Goal: Task Accomplishment & Management: Use online tool/utility

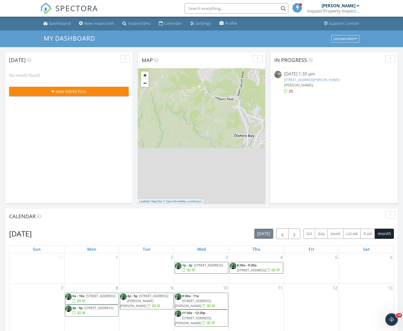
click at [328, 81] on link "21 Rimutaka St, Trentham, Upper Hutt, Wellington Region 5018" at bounding box center [311, 79] width 55 height 5
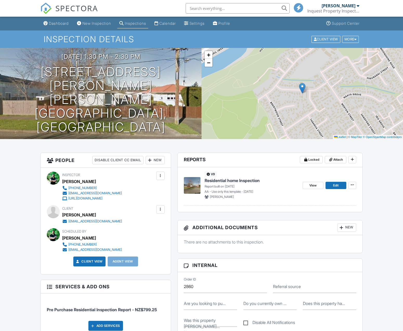
click at [233, 180] on span "Residential home Inspection" at bounding box center [232, 180] width 55 height 6
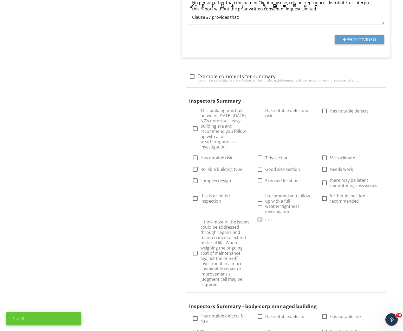
scroll to position [584, 0]
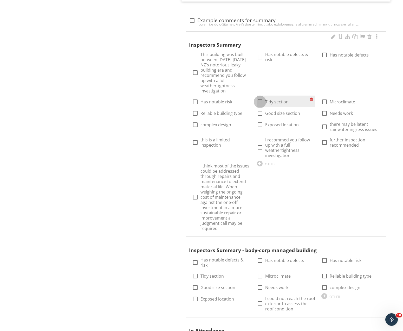
click at [260, 97] on div at bounding box center [260, 101] width 9 height 9
checkbox input "true"
click at [195, 109] on div at bounding box center [195, 113] width 9 height 9
checkbox input "true"
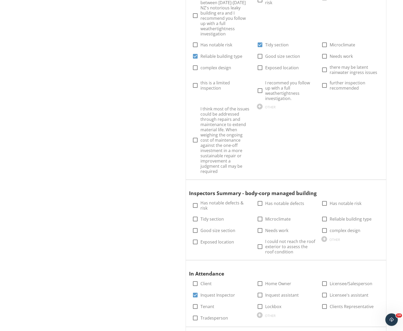
scroll to position [663, 0]
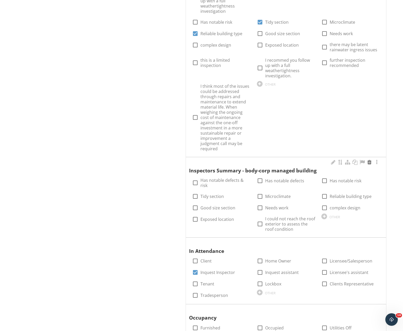
click at [371, 159] on div at bounding box center [369, 161] width 6 height 5
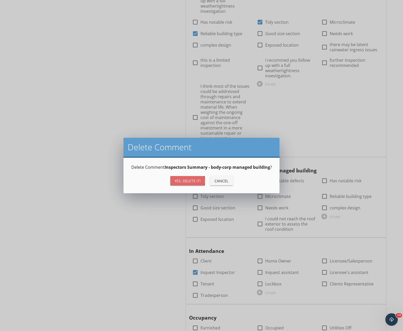
click at [193, 180] on div "Yes, Delete it!" at bounding box center [187, 180] width 26 height 5
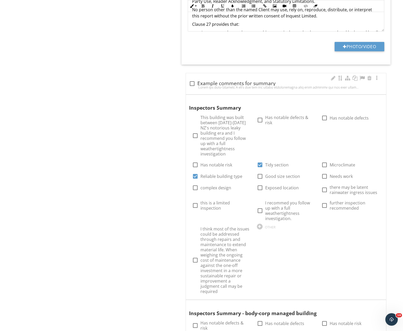
scroll to position [504, 0]
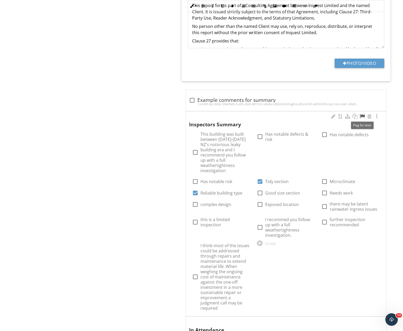
click at [362, 116] on div at bounding box center [362, 116] width 6 height 5
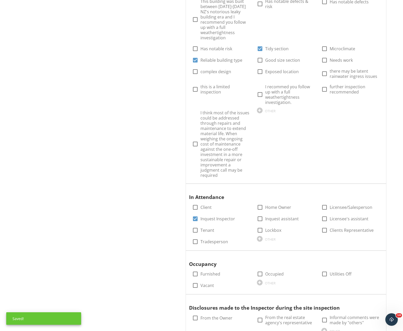
scroll to position [743, 0]
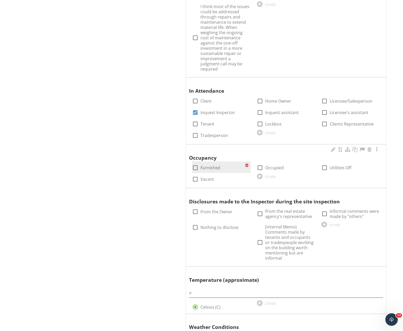
click at [195, 163] on div at bounding box center [195, 167] width 9 height 9
checkbox input "true"
click at [261, 163] on div at bounding box center [260, 167] width 9 height 9
checkbox input "true"
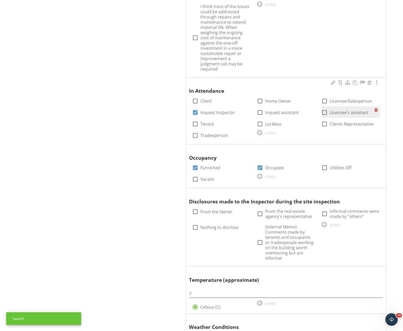
click at [323, 108] on div at bounding box center [324, 112] width 9 height 9
checkbox input "true"
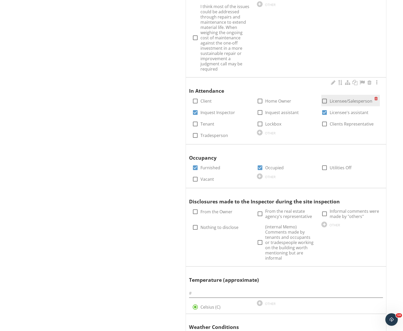
click at [325, 96] on div at bounding box center [324, 100] width 9 height 9
checkbox input "true"
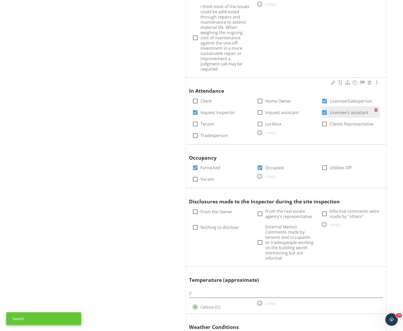
click at [324, 108] on div at bounding box center [324, 112] width 9 height 9
checkbox input "false"
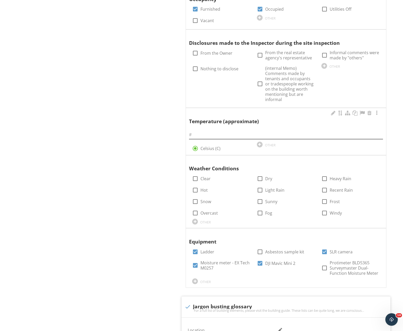
scroll to position [902, 0]
click at [206, 129] on input "text" at bounding box center [286, 133] width 194 height 9
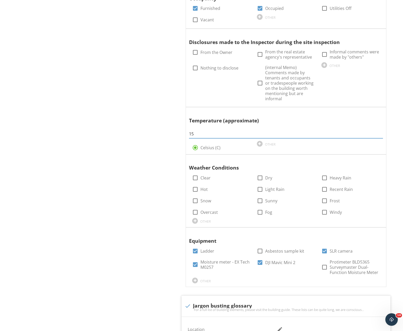
type input "15"
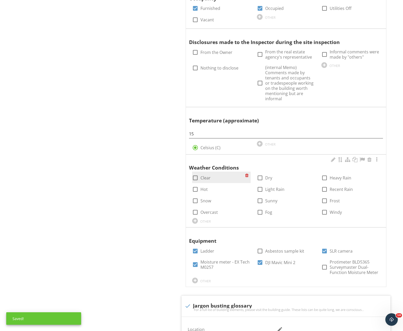
click at [194, 173] on div at bounding box center [195, 177] width 9 height 9
checkbox input "true"
click at [260, 173] on div at bounding box center [260, 177] width 9 height 9
checkbox input "true"
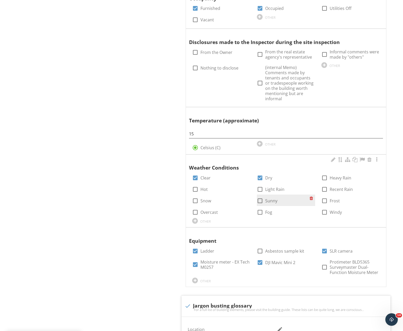
click at [260, 196] on div at bounding box center [260, 200] width 9 height 9
checkbox input "true"
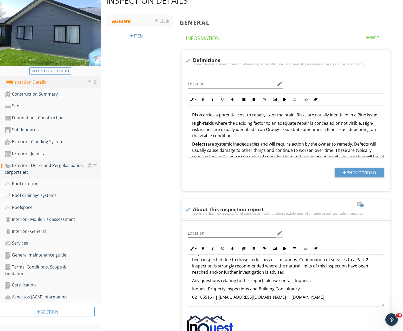
scroll to position [159, 0]
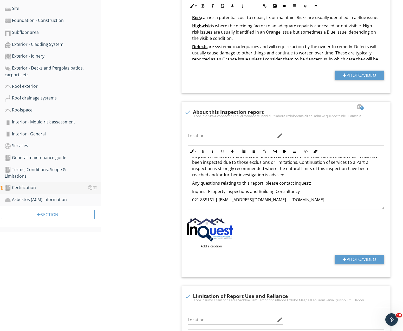
click at [24, 184] on div "Certification" at bounding box center [53, 187] width 96 height 7
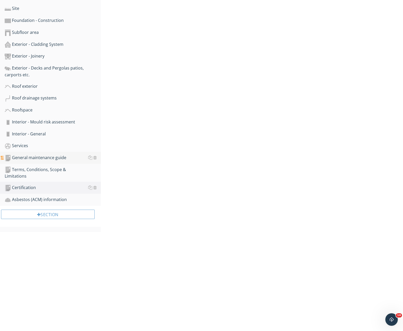
scroll to position [54, 0]
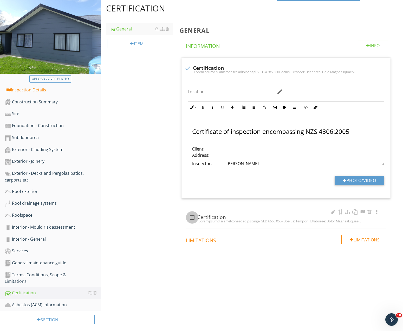
click at [193, 216] on div at bounding box center [192, 217] width 9 height 9
checkbox input "true"
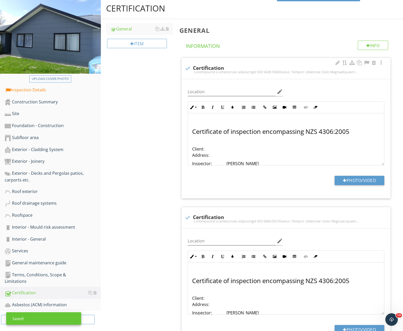
click at [188, 69] on div at bounding box center [187, 68] width 9 height 9
checkbox input "true"
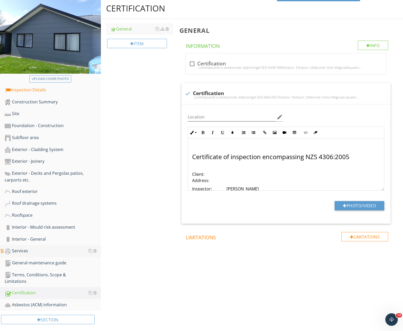
click at [22, 251] on div "Services" at bounding box center [53, 250] width 96 height 7
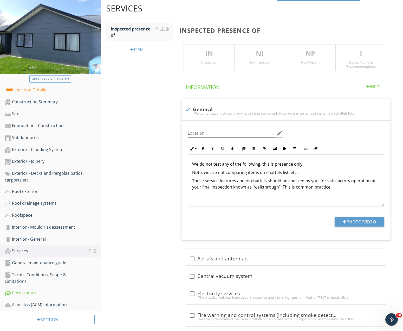
click at [203, 58] on p "IN" at bounding box center [209, 54] width 50 height 10
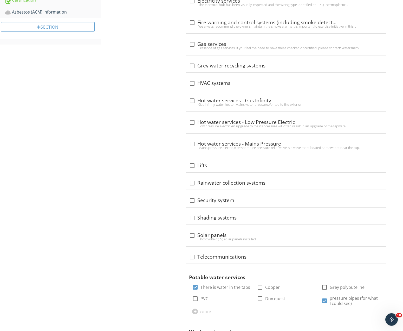
scroll to position [425, 0]
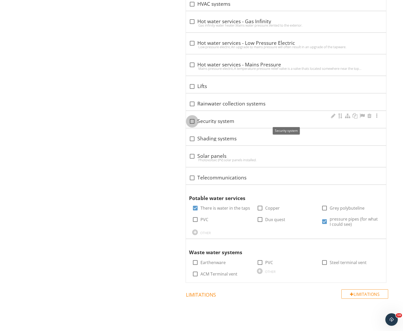
click at [193, 120] on div at bounding box center [192, 121] width 9 height 9
checkbox input "true"
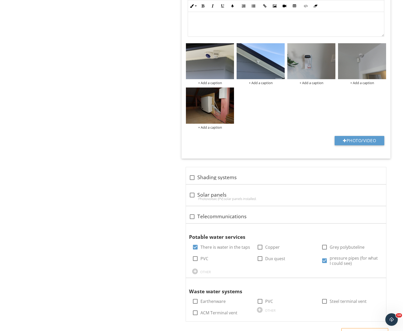
scroll to position [691, 0]
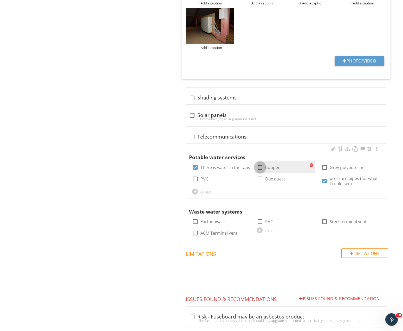
click at [261, 168] on div at bounding box center [260, 167] width 9 height 9
checkbox input "true"
click at [325, 168] on div at bounding box center [324, 167] width 9 height 9
checkbox input "true"
click at [261, 221] on div at bounding box center [260, 221] width 9 height 9
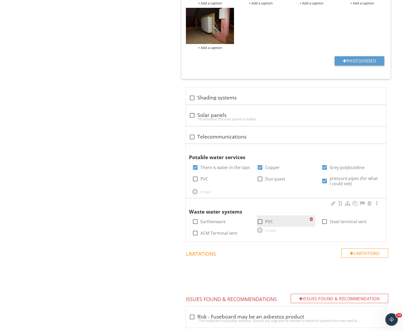
checkbox input "true"
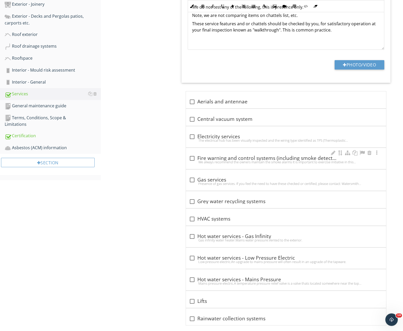
scroll to position [213, 0]
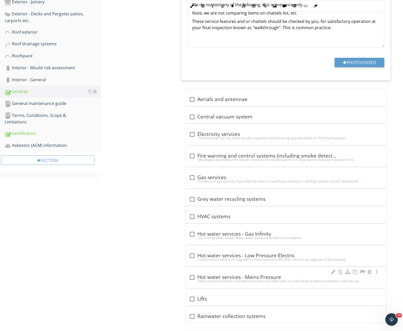
click at [190, 280] on div "Mains pressure electric.A temperature pressure relief valve is a valve thats lo…" at bounding box center [286, 280] width 194 height 4
checkbox input "true"
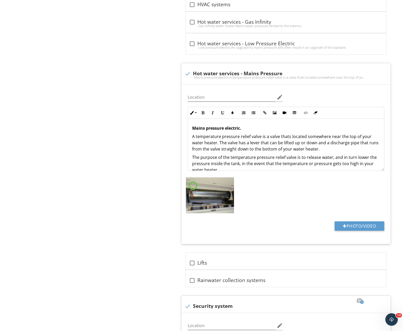
scroll to position [425, 0]
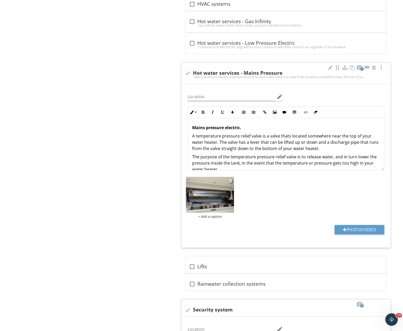
click at [211, 195] on img at bounding box center [210, 195] width 48 height 36
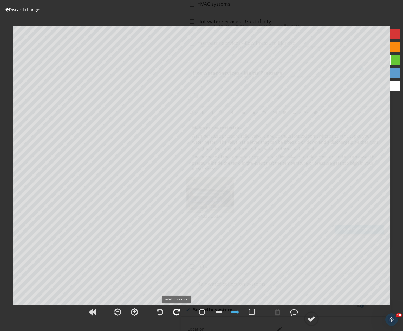
click at [175, 310] on div at bounding box center [176, 312] width 7 height 8
click at [312, 318] on div at bounding box center [312, 318] width 8 height 8
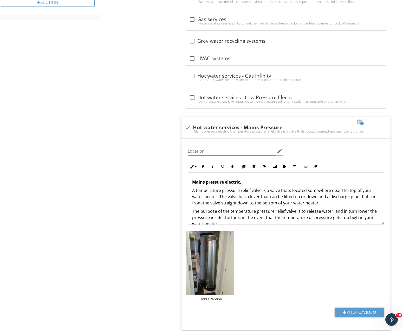
scroll to position [346, 0]
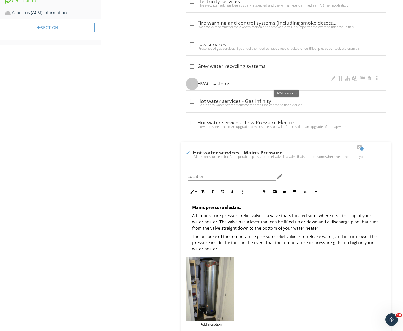
click at [190, 83] on div at bounding box center [192, 83] width 9 height 9
checkbox input "true"
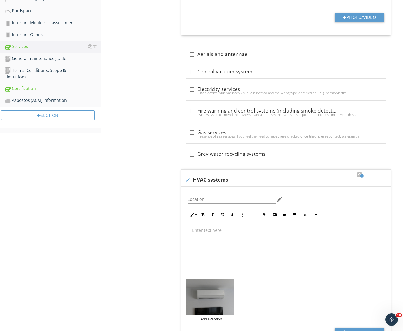
scroll to position [240, 0]
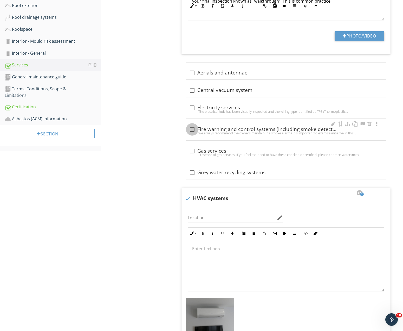
click at [193, 130] on div at bounding box center [192, 129] width 9 height 9
checkbox input "true"
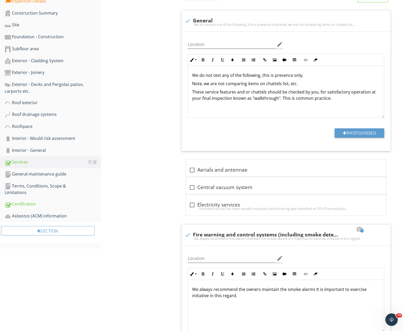
scroll to position [187, 0]
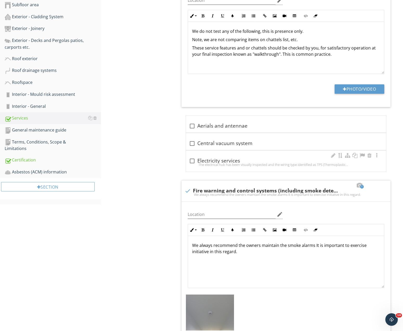
click at [190, 161] on div at bounding box center [192, 160] width 9 height 9
checkbox input "true"
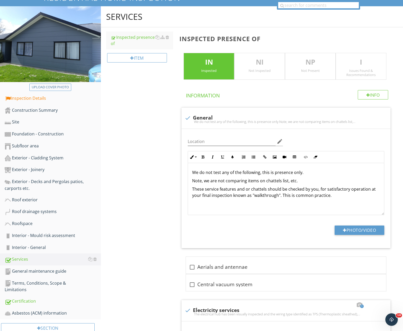
scroll to position [107, 0]
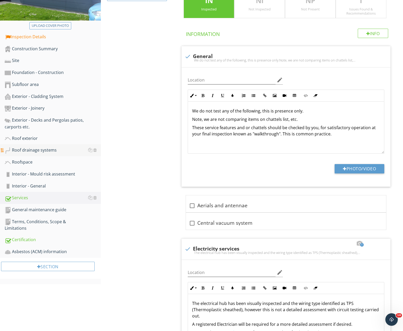
click at [24, 153] on div "Roof drainage systems" at bounding box center [53, 150] width 96 height 7
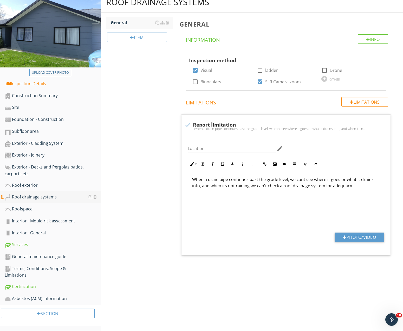
scroll to position [54, 0]
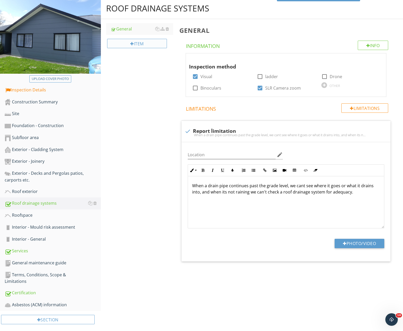
click at [130, 45] on div at bounding box center [132, 44] width 4 height 4
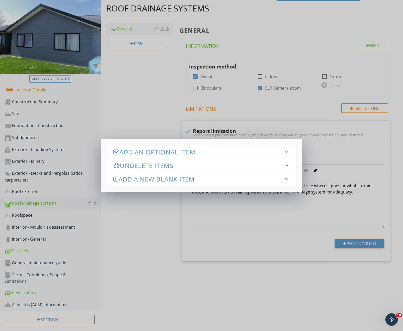
click at [150, 154] on h3 "Add an Optional Item" at bounding box center [198, 151] width 170 height 7
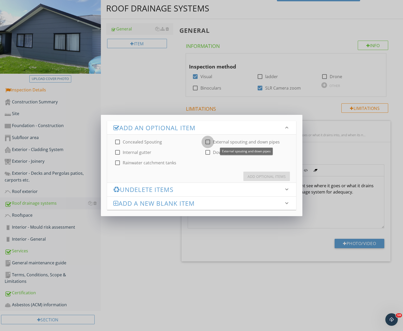
click at [207, 142] on div at bounding box center [207, 141] width 9 height 9
checkbox input "true"
click at [261, 175] on div "Add Optional Items" at bounding box center [267, 175] width 38 height 5
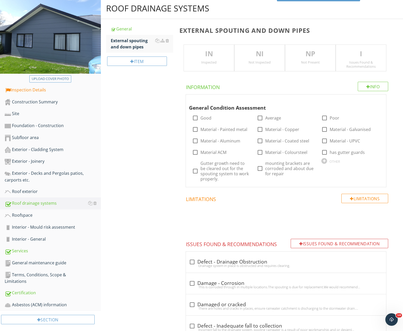
click at [210, 58] on p "IN" at bounding box center [209, 54] width 50 height 10
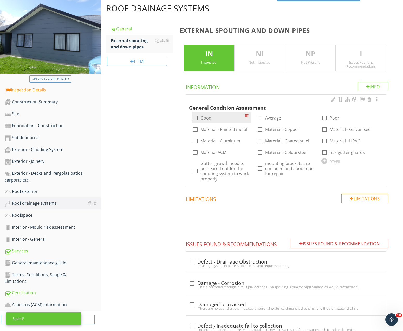
click at [196, 119] on div at bounding box center [195, 117] width 9 height 9
checkbox input "true"
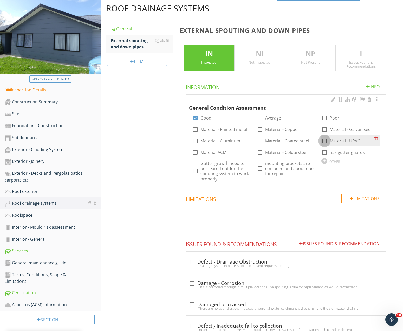
click at [323, 142] on div at bounding box center [324, 140] width 9 height 9
checkbox input "true"
click at [262, 154] on div at bounding box center [260, 152] width 9 height 9
checkbox input "true"
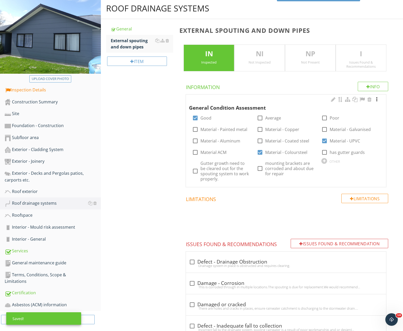
click at [377, 98] on div at bounding box center [377, 99] width 6 height 5
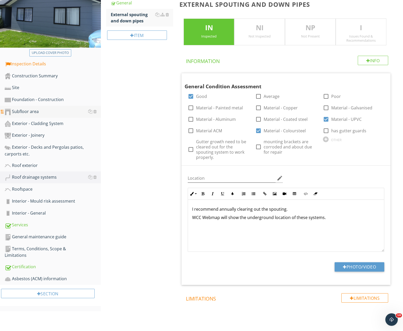
scroll to position [81, 0]
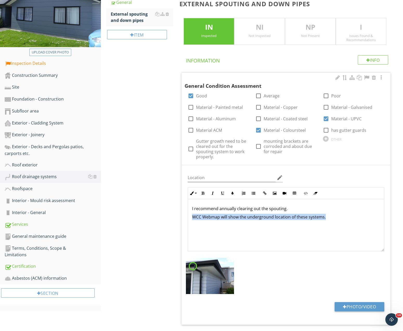
drag, startPoint x: 309, startPoint y: 218, endPoint x: 164, endPoint y: 218, distance: 144.8
click at [188, 218] on div "I recommend annually clearing out the spouting. WCC Webmap will show the underg…" at bounding box center [286, 225] width 196 height 52
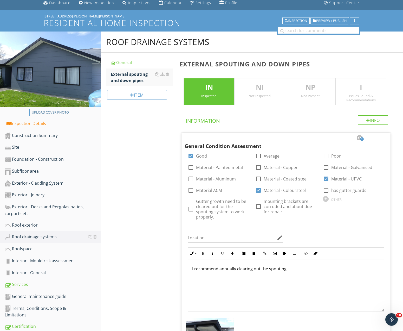
scroll to position [1, 0]
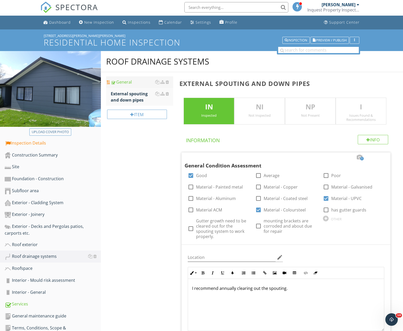
click at [126, 83] on div "General" at bounding box center [142, 82] width 63 height 6
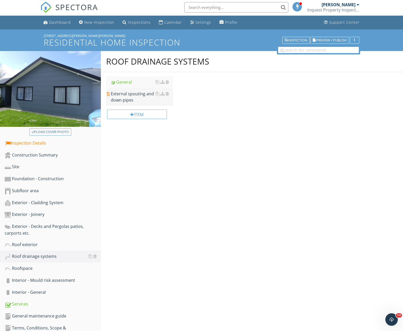
click at [124, 96] on div "External spouting and down pipes" at bounding box center [142, 96] width 63 height 12
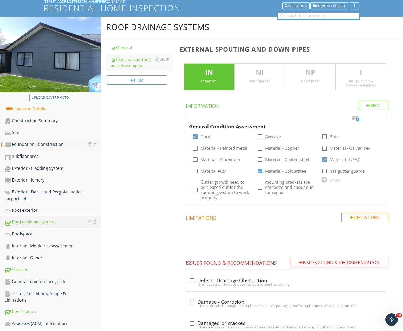
scroll to position [54, 0]
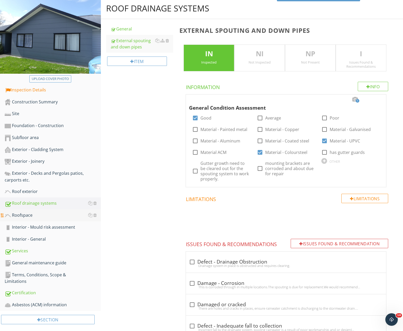
click at [24, 217] on div "Roofspace" at bounding box center [53, 215] width 96 height 7
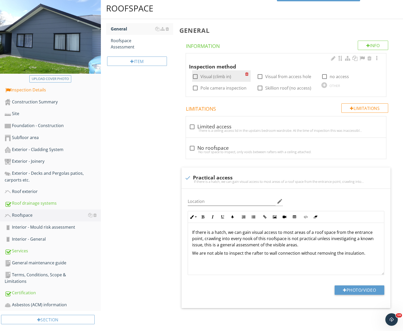
click at [196, 75] on div at bounding box center [195, 76] width 9 height 9
checkbox input "true"
click at [377, 57] on div at bounding box center [377, 58] width 6 height 5
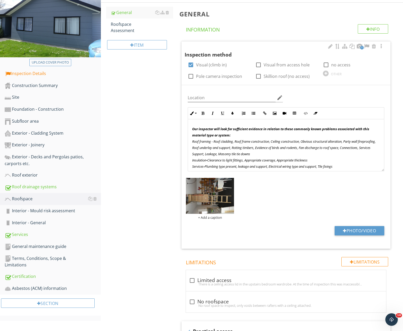
scroll to position [134, 0]
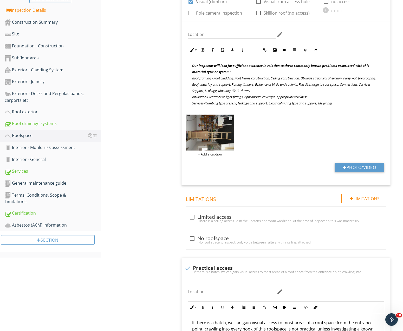
click at [218, 137] on img at bounding box center [210, 132] width 48 height 36
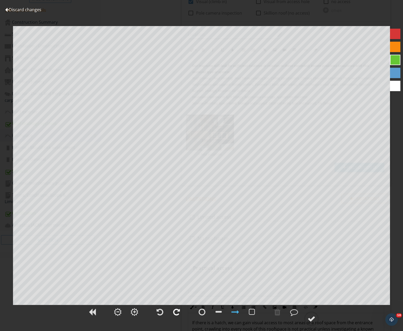
click at [174, 309] on div at bounding box center [176, 312] width 7 height 8
click at [296, 313] on div at bounding box center [294, 312] width 8 height 8
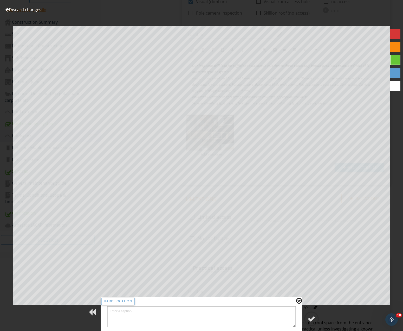
click at [170, 319] on textarea at bounding box center [201, 316] width 189 height 21
type textarea "Access via the garage"
click at [312, 318] on div at bounding box center [312, 318] width 8 height 8
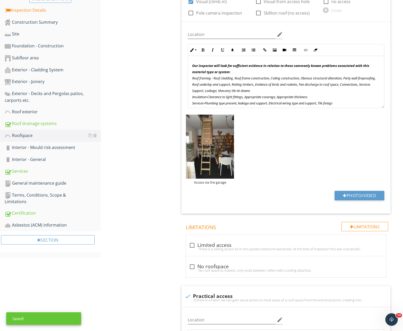
scroll to position [0, 0]
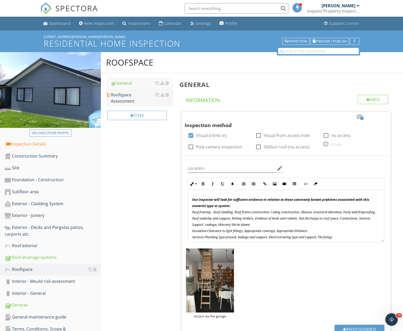
click at [130, 94] on div "Roofspace Assessment" at bounding box center [142, 98] width 63 height 12
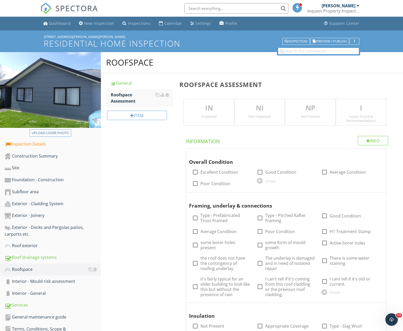
click at [211, 111] on p "IN" at bounding box center [209, 108] width 50 height 10
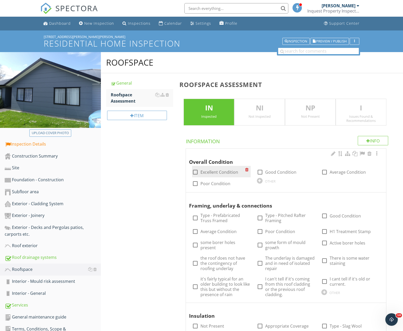
click at [194, 172] on div at bounding box center [195, 171] width 9 height 9
checkbox input "true"
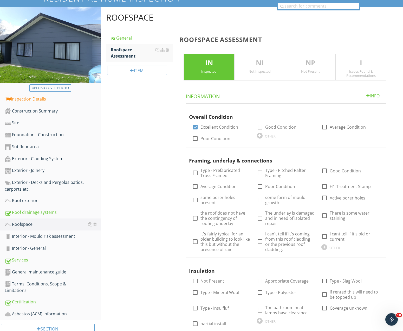
scroll to position [53, 0]
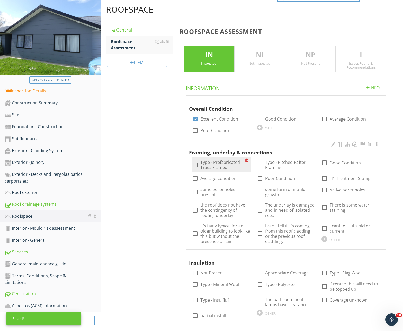
click at [193, 167] on div at bounding box center [195, 164] width 9 height 9
checkbox input "true"
click at [326, 164] on div at bounding box center [324, 162] width 9 height 9
checkbox input "true"
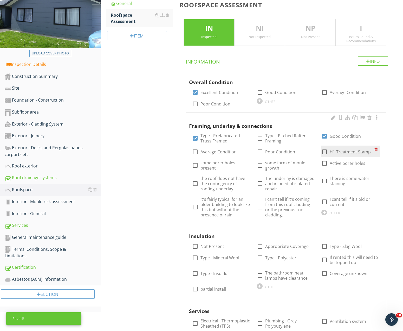
click at [327, 153] on div at bounding box center [324, 151] width 9 height 9
checkbox input "true"
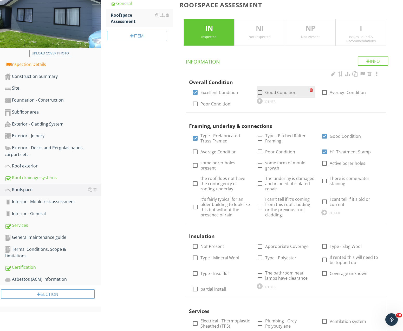
click at [259, 93] on div at bounding box center [260, 92] width 9 height 9
checkbox input "true"
click at [196, 92] on div at bounding box center [195, 92] width 9 height 9
checkbox input "false"
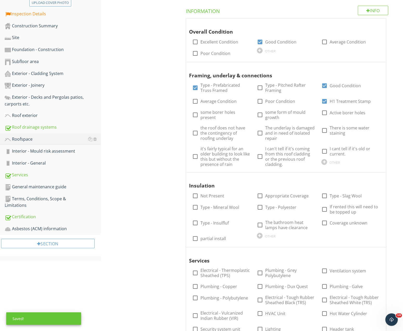
scroll to position [133, 0]
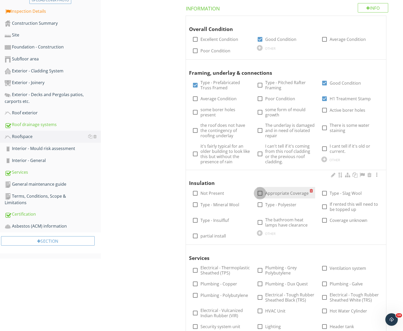
click at [261, 193] on div at bounding box center [260, 193] width 9 height 9
checkbox input "true"
click at [195, 205] on div at bounding box center [195, 204] width 9 height 9
checkbox input "true"
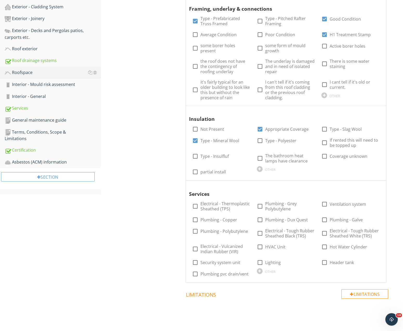
scroll to position [212, 0]
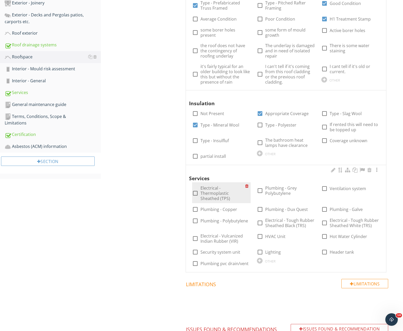
click at [195, 194] on div at bounding box center [195, 193] width 9 height 9
checkbox input "true"
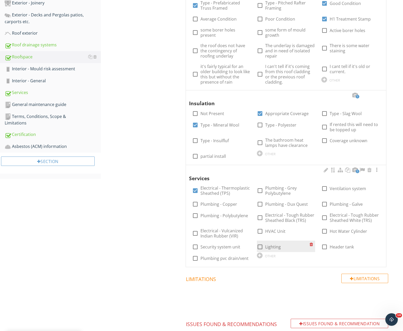
click at [261, 247] on div at bounding box center [260, 246] width 9 height 9
checkbox input "true"
drag, startPoint x: 197, startPoint y: 247, endPoint x: 193, endPoint y: 247, distance: 3.9
click at [197, 247] on div at bounding box center [195, 246] width 9 height 9
checkbox input "true"
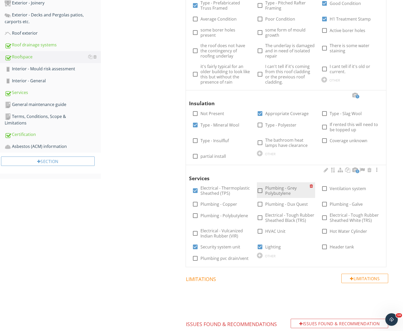
click at [258, 191] on div at bounding box center [260, 190] width 9 height 9
checkbox input "true"
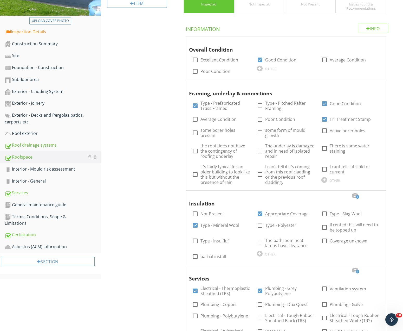
scroll to position [106, 0]
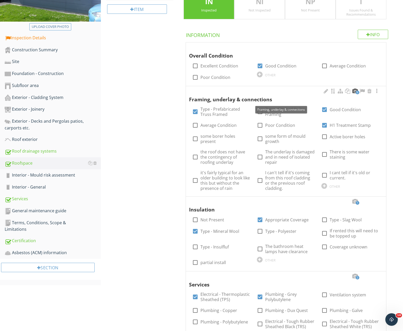
click at [355, 91] on div at bounding box center [355, 90] width 6 height 5
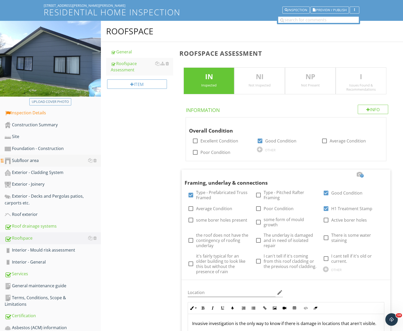
scroll to position [80, 0]
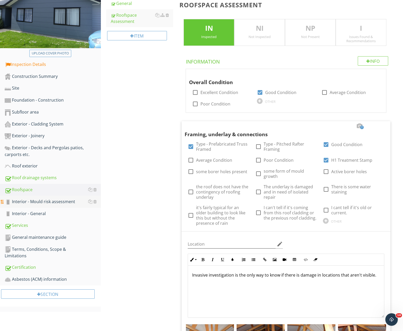
click at [43, 199] on div "Interior - Mould risk assessment" at bounding box center [53, 201] width 96 height 7
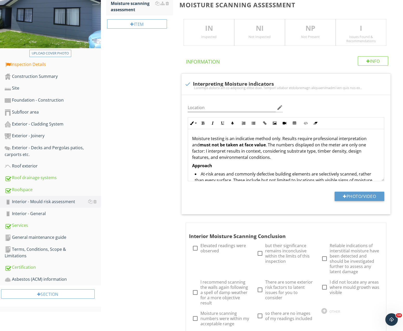
click at [204, 28] on p "IN" at bounding box center [209, 28] width 50 height 10
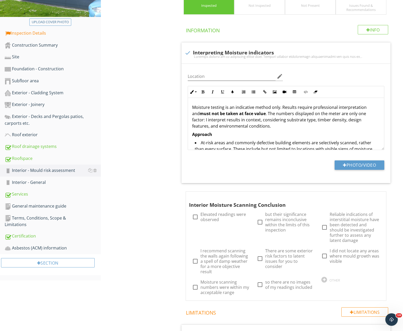
scroll to position [186, 0]
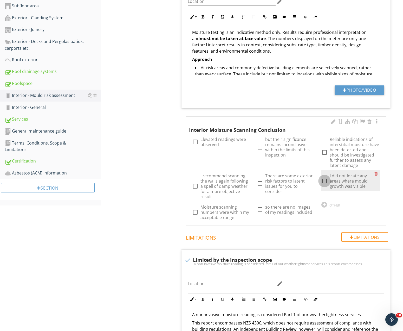
click at [327, 181] on div at bounding box center [324, 180] width 9 height 9
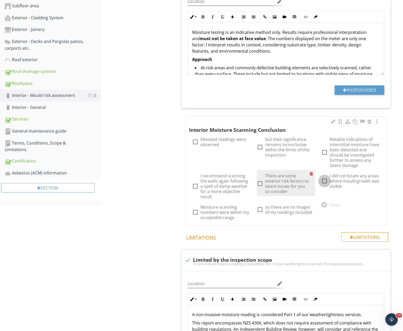
checkbox input "true"
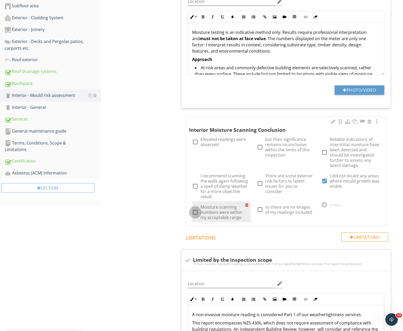
click at [195, 212] on div at bounding box center [195, 212] width 9 height 9
checkbox input "true"
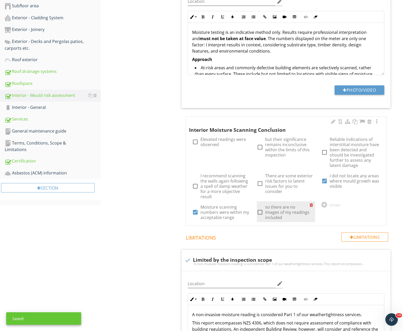
click at [259, 212] on div at bounding box center [260, 212] width 9 height 9
checkbox input "true"
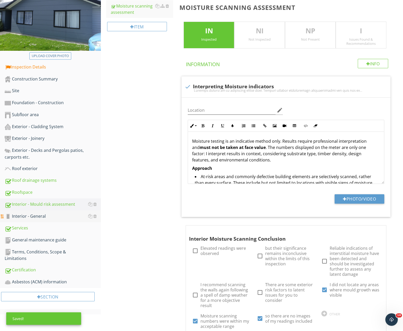
scroll to position [80, 0]
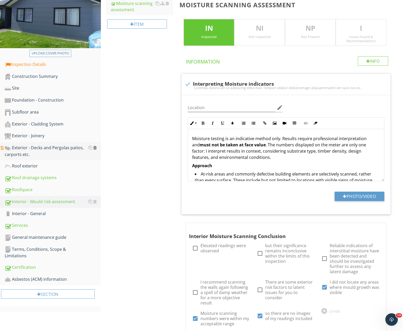
click at [96, 147] on div at bounding box center [94, 147] width 3 height 4
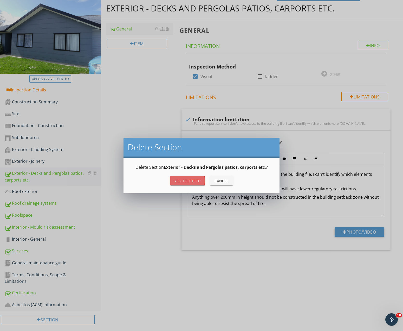
click at [193, 178] on div "Yes, Delete it!" at bounding box center [187, 180] width 26 height 5
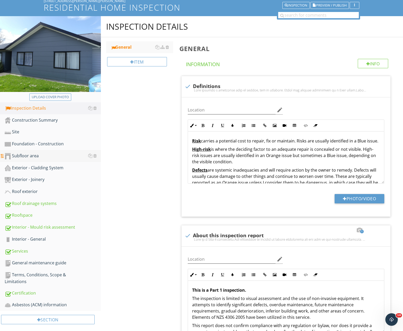
click at [25, 155] on div "Subfloor area" at bounding box center [53, 155] width 96 height 7
type textarea "<p>For a full list of building elements, please visit<a href="[URL][DOMAIN_NAME…"
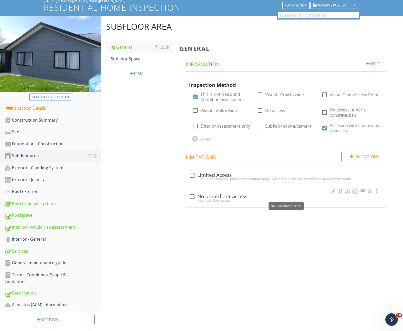
click at [194, 196] on div at bounding box center [192, 196] width 9 height 9
checkbox input "true"
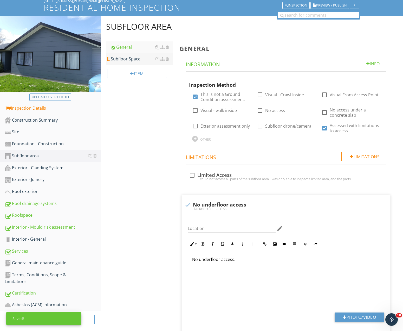
click at [127, 60] on div "Subfloor Space" at bounding box center [142, 59] width 63 height 6
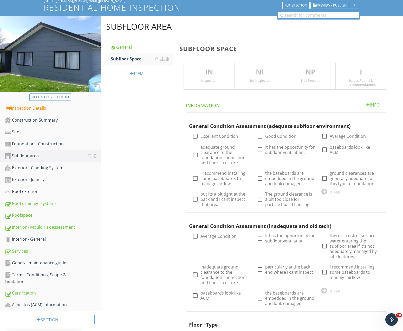
click at [307, 73] on p "NP" at bounding box center [310, 72] width 50 height 10
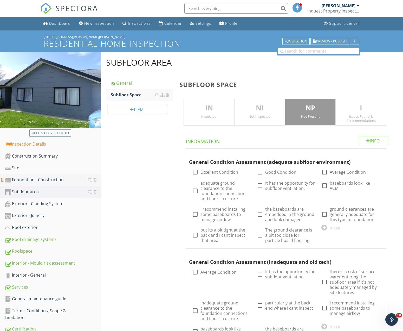
click at [24, 180] on div "Foundation - Construction" at bounding box center [53, 179] width 96 height 7
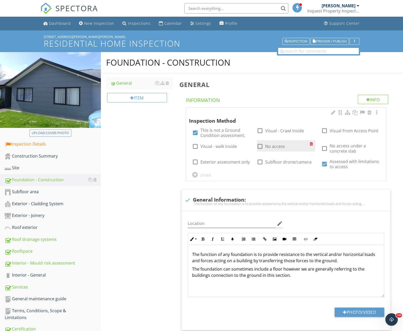
click at [262, 146] on div at bounding box center [260, 146] width 9 height 9
checkbox input "true"
click at [326, 149] on div at bounding box center [324, 148] width 9 height 9
checkbox input "true"
click at [259, 147] on div at bounding box center [260, 146] width 9 height 9
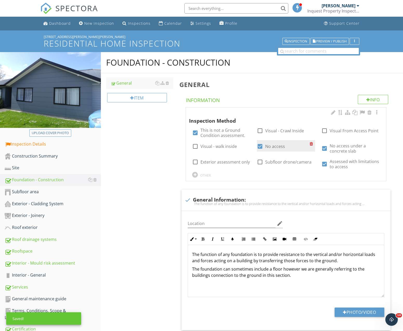
checkbox input "false"
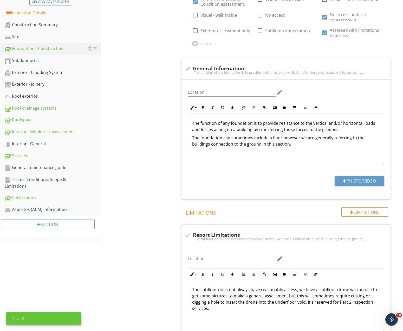
scroll to position [208, 0]
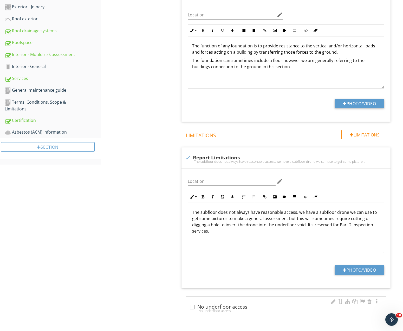
click at [193, 306] on div at bounding box center [192, 306] width 9 height 9
checkbox input "true"
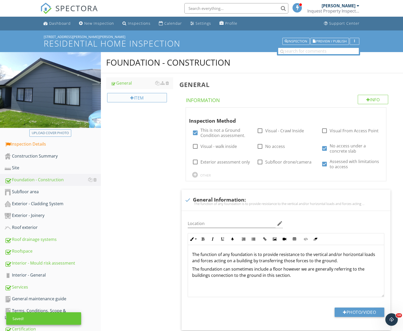
click at [143, 97] on div "Item" at bounding box center [137, 97] width 60 height 9
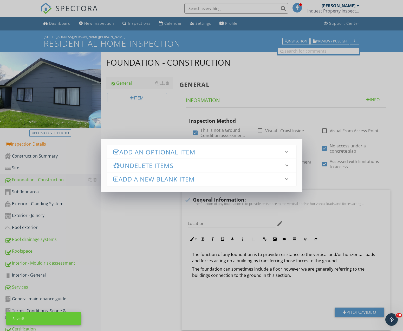
click at [153, 155] on h3 "Add an Optional Item" at bounding box center [198, 151] width 170 height 7
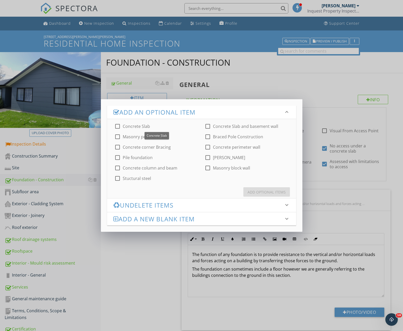
click at [118, 127] on div at bounding box center [117, 126] width 9 height 9
checkbox input "true"
click at [262, 193] on div "Add Optional Items" at bounding box center [267, 191] width 38 height 5
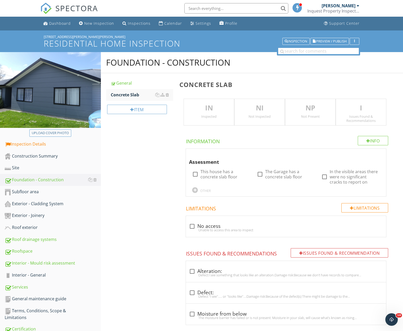
click at [211, 103] on p "IN" at bounding box center [209, 108] width 50 height 10
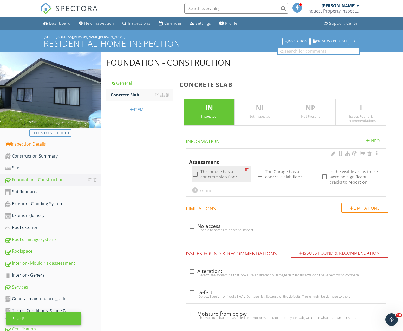
click at [194, 176] on div at bounding box center [195, 174] width 9 height 9
checkbox input "true"
click at [259, 173] on div at bounding box center [260, 174] width 9 height 9
checkbox input "true"
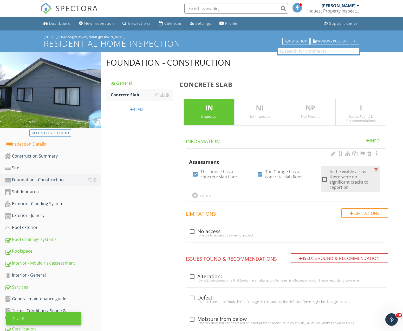
click at [327, 180] on div at bounding box center [324, 179] width 9 height 9
checkbox input "true"
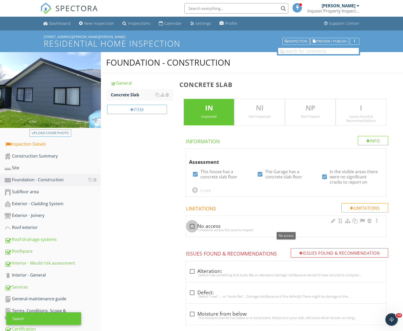
click at [191, 225] on div at bounding box center [192, 226] width 9 height 9
checkbox input "true"
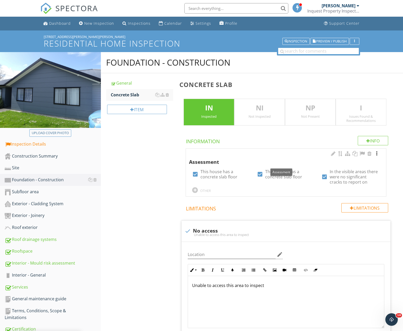
click at [378, 153] on div at bounding box center [377, 153] width 6 height 5
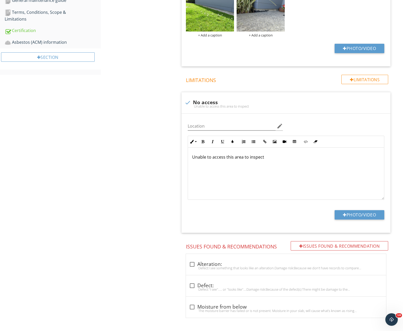
scroll to position [86, 0]
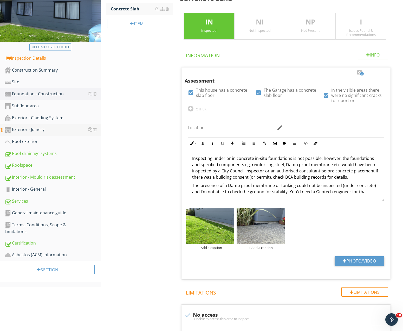
click at [23, 130] on div "Exterior - Joinery" at bounding box center [53, 129] width 96 height 7
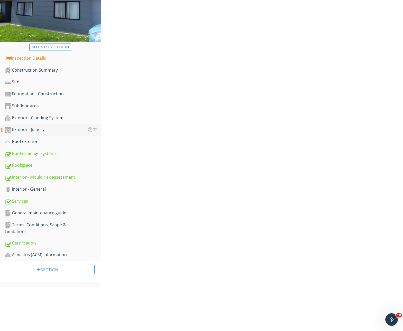
scroll to position [36, 0]
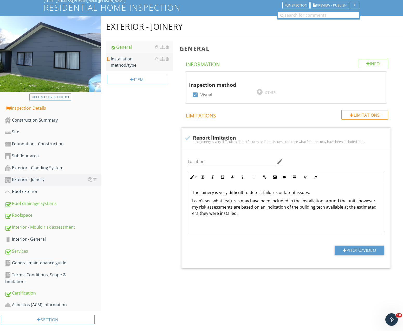
click at [129, 59] on div "Installation method/type" at bounding box center [142, 62] width 63 height 12
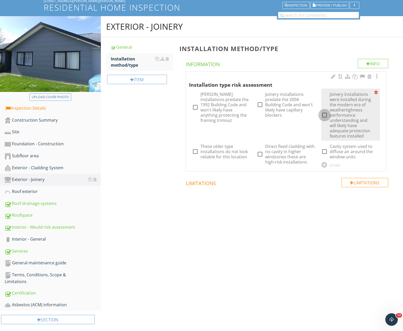
click at [325, 115] on div at bounding box center [324, 115] width 9 height 9
checkbox input "true"
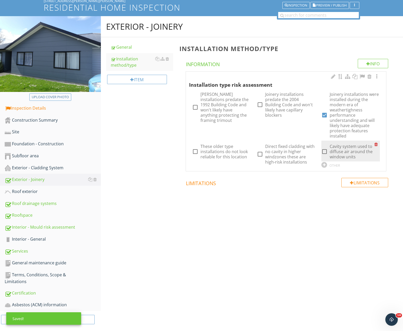
click at [328, 152] on div at bounding box center [324, 151] width 9 height 9
checkbox input "true"
click at [128, 81] on div "Item" at bounding box center [137, 79] width 60 height 9
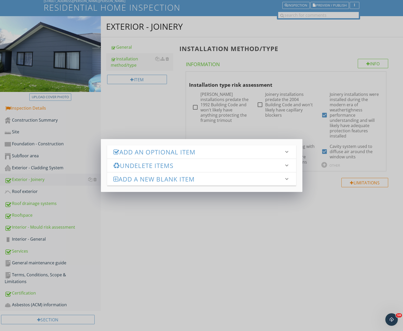
click at [162, 154] on h3 "Add an Optional Item" at bounding box center [198, 151] width 170 height 7
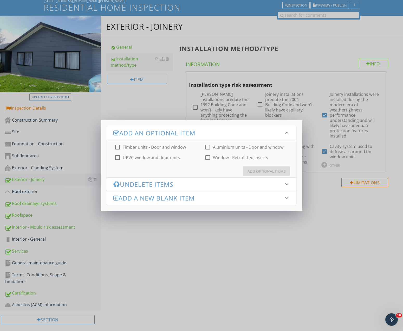
click at [208, 148] on div at bounding box center [207, 146] width 9 height 9
checkbox input "true"
click at [271, 173] on div "Add Optional Items" at bounding box center [267, 170] width 38 height 5
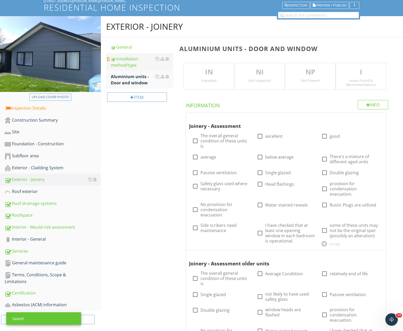
click at [121, 62] on div "Installation method/type" at bounding box center [142, 62] width 63 height 12
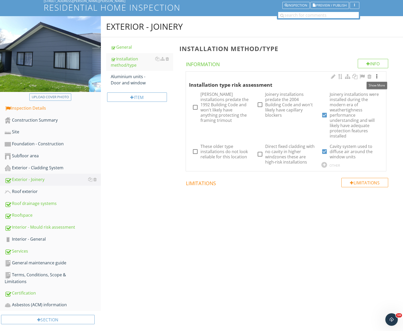
click at [377, 77] on div at bounding box center [377, 76] width 6 height 5
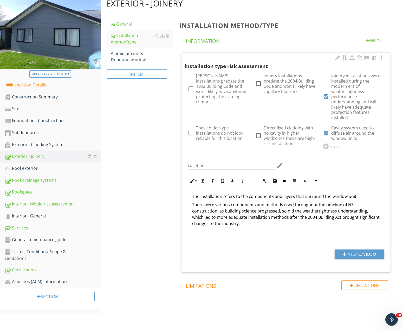
scroll to position [60, 0]
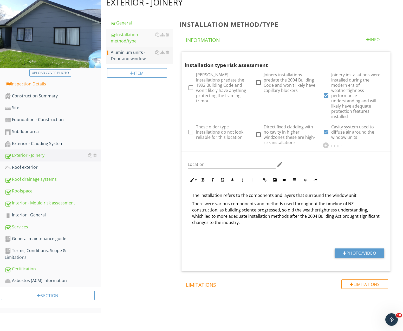
click at [120, 58] on div "Aluminium units - Door and window" at bounding box center [142, 55] width 63 height 12
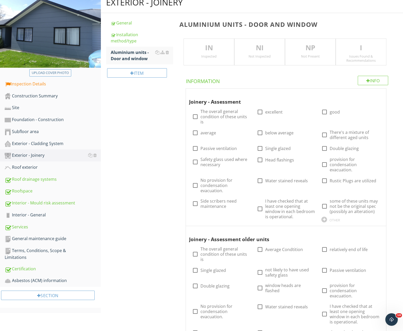
click at [211, 55] on div "Inspected" at bounding box center [209, 56] width 50 height 4
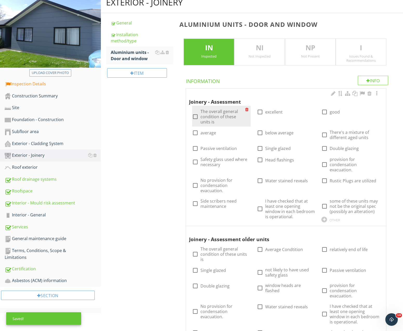
click at [197, 118] on div at bounding box center [195, 116] width 9 height 9
checkbox input "true"
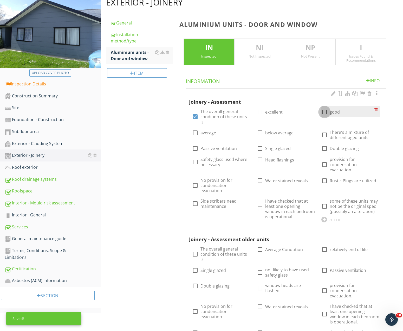
click at [324, 111] on div at bounding box center [324, 111] width 9 height 9
checkbox input "true"
click at [261, 156] on div at bounding box center [260, 159] width 9 height 9
checkbox input "true"
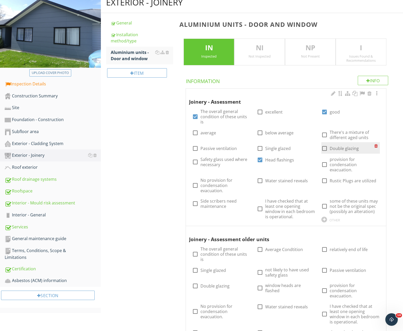
click at [324, 144] on div at bounding box center [324, 148] width 9 height 9
checkbox input "true"
click at [324, 160] on div at bounding box center [324, 164] width 9 height 9
checkbox input "true"
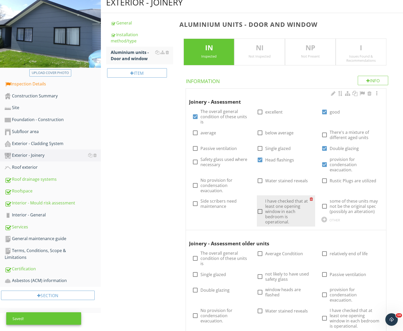
click at [257, 210] on input "I have checked that at least one opening window in each bedroom is operational." at bounding box center [260, 213] width 6 height 6
checkbox input "true"
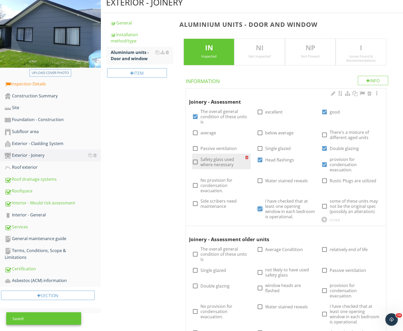
click at [193, 157] on div at bounding box center [195, 161] width 9 height 9
checkbox input "true"
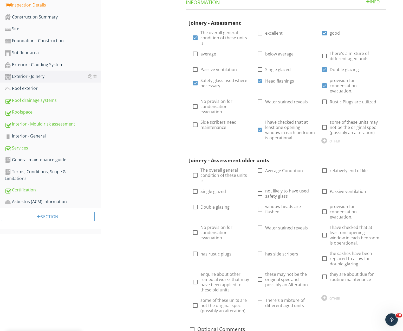
scroll to position [140, 0]
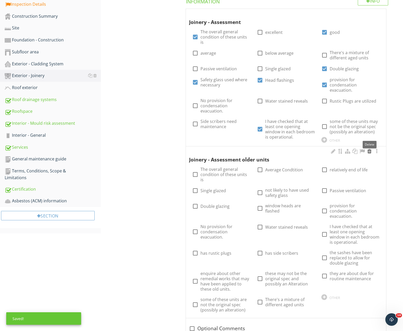
click at [370, 148] on div at bounding box center [369, 150] width 6 height 5
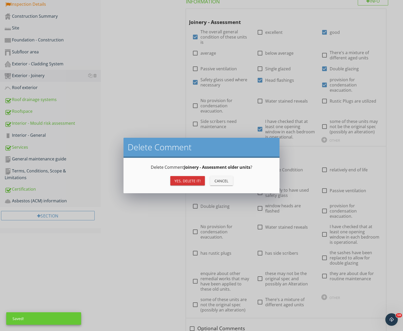
click at [187, 179] on div "Yes, Delete it!" at bounding box center [187, 180] width 26 height 5
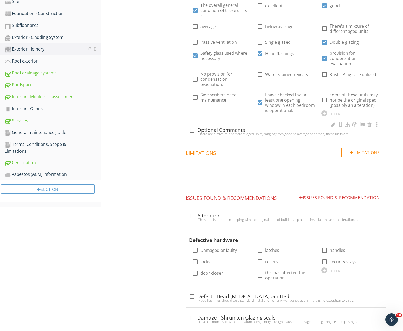
scroll to position [60, 0]
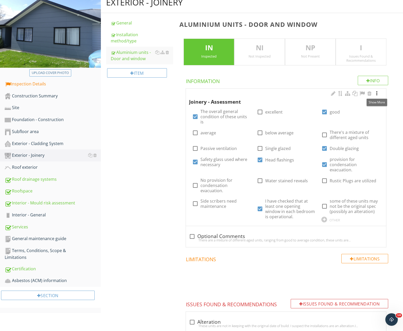
click at [376, 95] on div at bounding box center [377, 93] width 6 height 5
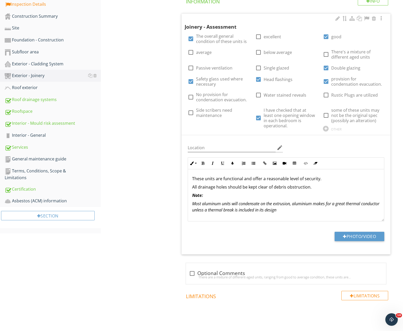
scroll to position [0, 0]
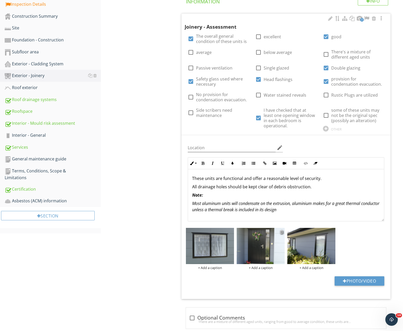
click at [281, 226] on div "+ Add a caption + Add a caption + Add a caption" at bounding box center [286, 226] width 203 height 0
click at [282, 232] on div at bounding box center [281, 231] width 3 height 4
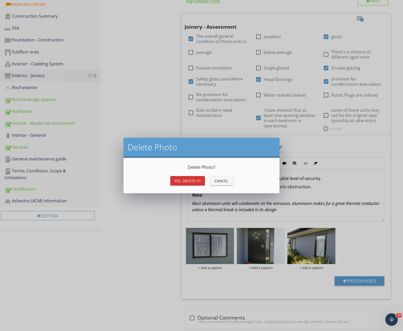
click at [190, 181] on div "Yes, Delete it!" at bounding box center [187, 180] width 26 height 5
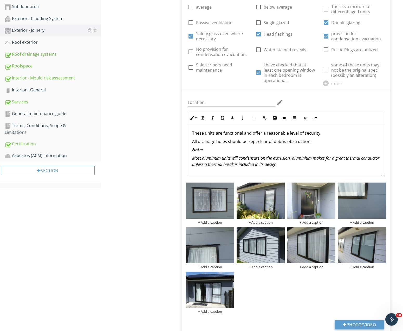
scroll to position [186, 0]
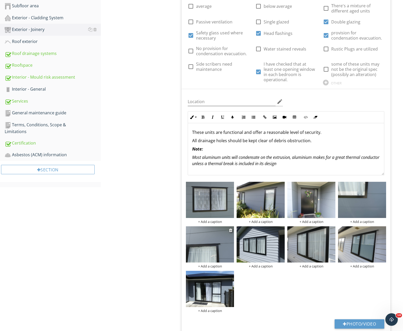
click at [200, 235] on img at bounding box center [210, 244] width 48 height 36
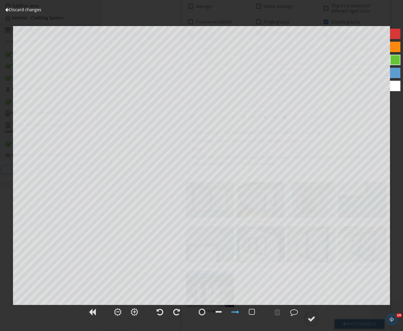
click at [9, 9] on link "Discard changes" at bounding box center [23, 10] width 36 height 6
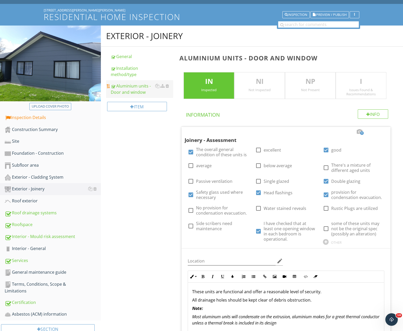
scroll to position [0, 0]
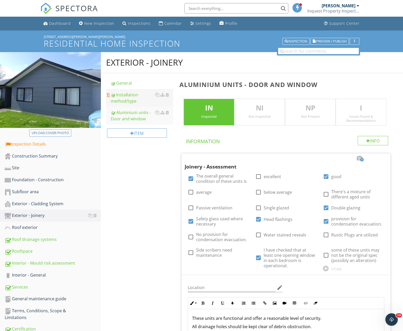
click at [125, 100] on div "Installation method/type" at bounding box center [142, 98] width 63 height 12
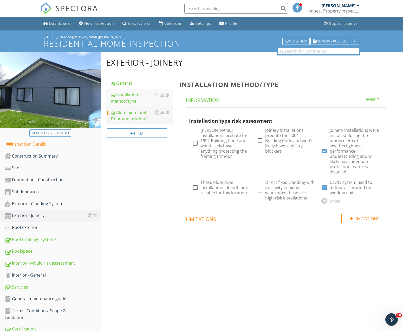
click at [129, 117] on div "Aluminium units - Door and window" at bounding box center [142, 115] width 63 height 12
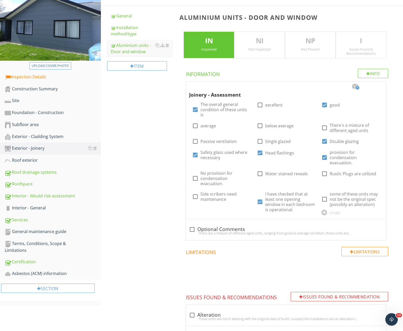
scroll to position [80, 0]
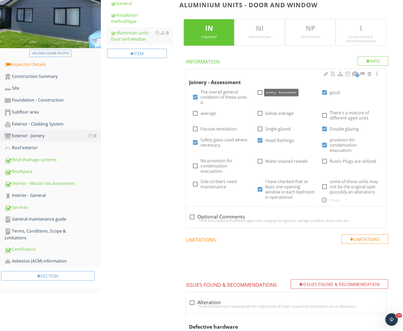
click at [357, 74] on span "9" at bounding box center [358, 75] width 4 height 4
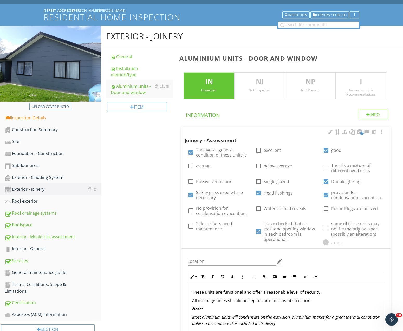
scroll to position [27, 0]
click at [32, 178] on div "Exterior - Cladding System" at bounding box center [53, 177] width 96 height 7
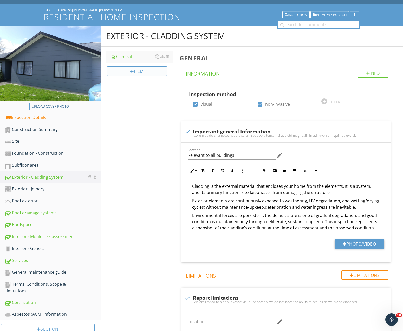
click at [134, 72] on div "Item" at bounding box center [137, 70] width 60 height 9
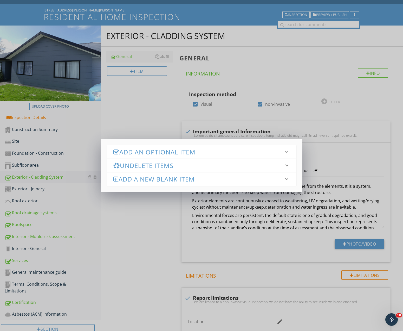
click at [158, 153] on h3 "Add an Optional Item" at bounding box center [198, 151] width 170 height 7
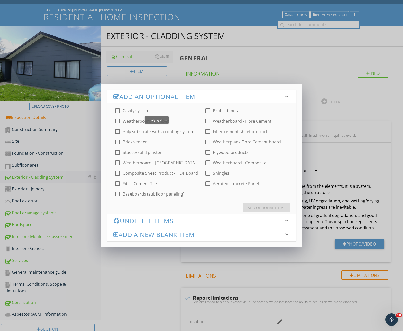
click at [115, 112] on div at bounding box center [117, 110] width 9 height 9
checkbox input "true"
click at [206, 121] on div at bounding box center [207, 120] width 9 height 9
checkbox input "true"
click at [207, 133] on div at bounding box center [207, 131] width 9 height 9
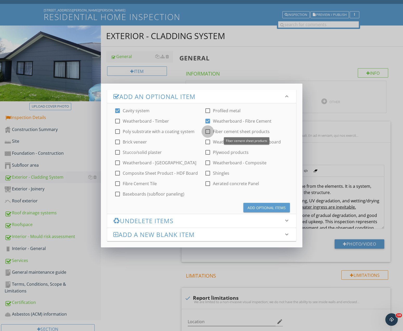
checkbox input "true"
click at [266, 207] on div "Add Optional Items" at bounding box center [267, 207] width 38 height 5
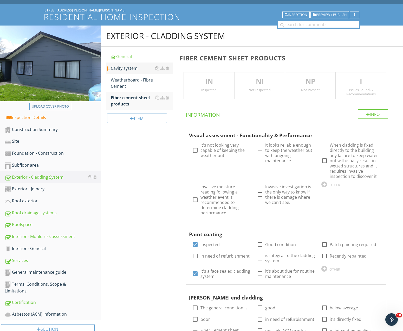
click at [126, 67] on div "Cavity system" at bounding box center [142, 68] width 63 height 6
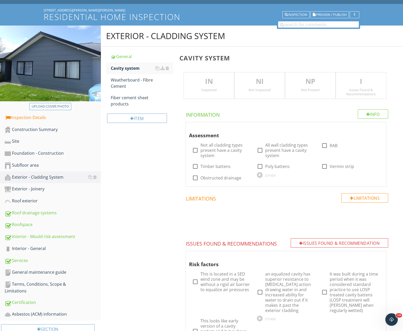
click at [214, 87] on div "IN Inspected" at bounding box center [209, 85] width 51 height 27
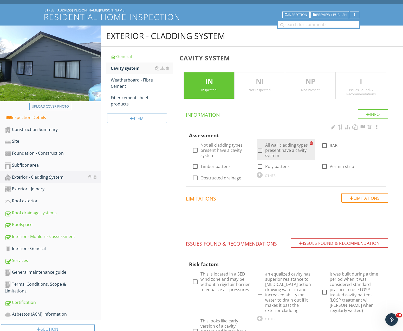
click at [259, 150] on div at bounding box center [260, 150] width 9 height 9
checkbox input "true"
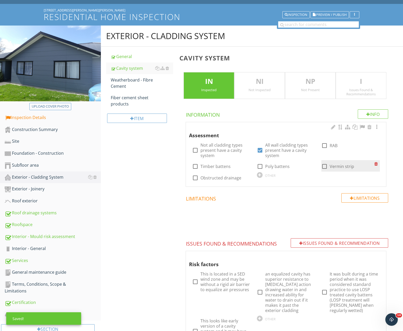
click at [326, 167] on div at bounding box center [324, 166] width 9 height 9
checkbox input "true"
click at [377, 127] on div at bounding box center [377, 126] width 6 height 5
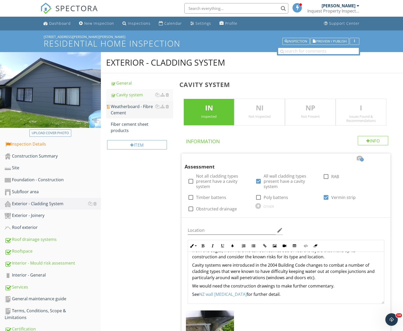
click at [124, 108] on div "Weatherboard - Fibre Cement" at bounding box center [142, 109] width 63 height 12
type textarea "<p>A functioning cavity system will provide drainage drying and durability to t…"
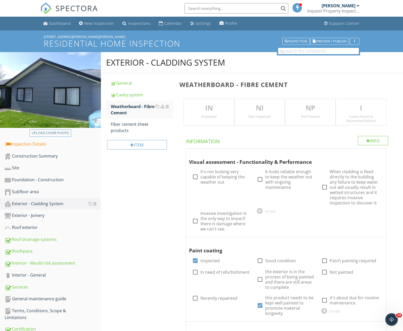
click at [205, 116] on div "Inspected" at bounding box center [209, 116] width 50 height 4
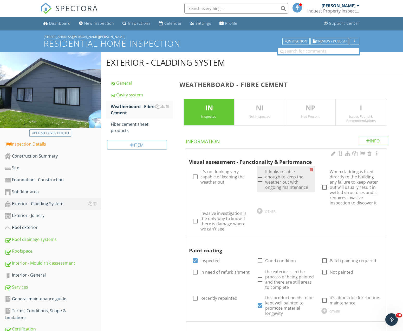
click at [260, 179] on div at bounding box center [260, 179] width 9 height 9
checkbox input "true"
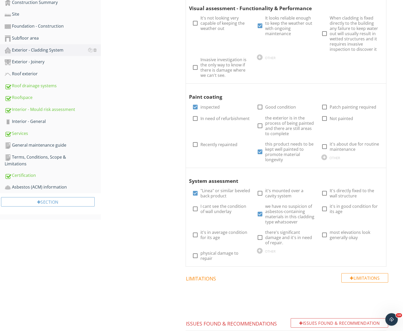
scroll to position [159, 0]
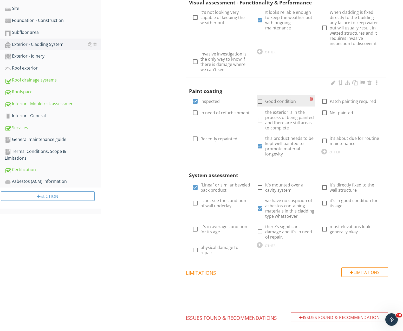
click at [260, 101] on div at bounding box center [260, 101] width 9 height 9
checkbox input "true"
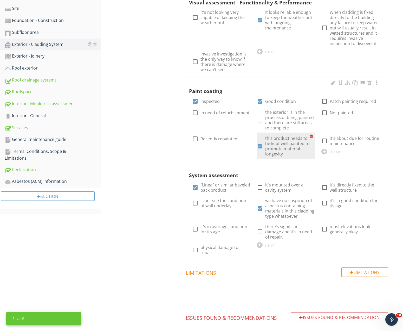
click at [260, 146] on div at bounding box center [260, 145] width 9 height 9
click at [259, 146] on div at bounding box center [260, 145] width 9 height 9
checkbox input "true"
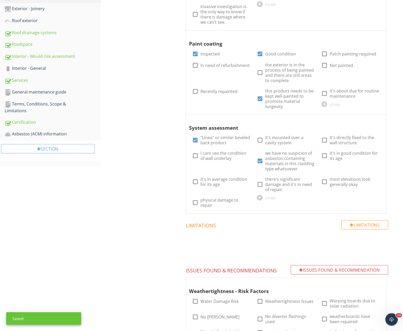
scroll to position [212, 0]
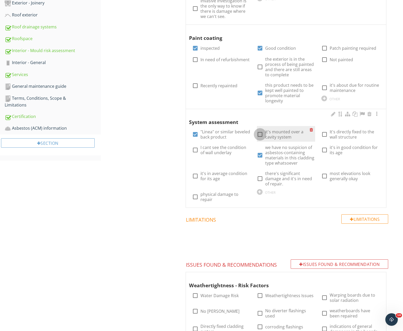
click at [261, 135] on div at bounding box center [260, 134] width 9 height 9
checkbox input "true"
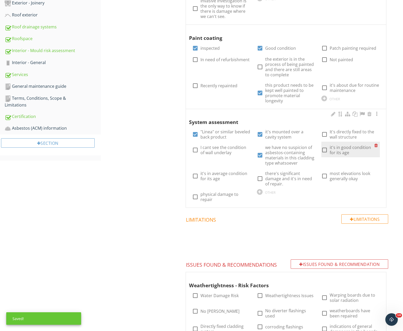
click at [326, 149] on div at bounding box center [324, 149] width 9 height 9
checkbox input "true"
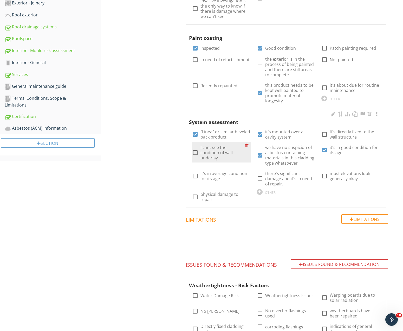
click at [195, 153] on div at bounding box center [195, 152] width 9 height 9
checkbox input "true"
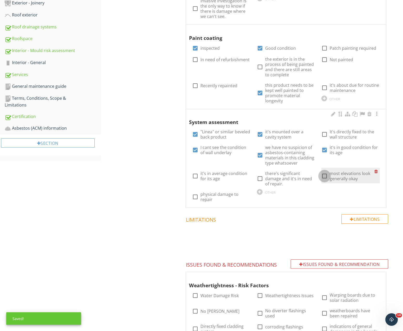
click at [325, 177] on div at bounding box center [324, 175] width 9 height 9
checkbox input "true"
click at [377, 113] on div at bounding box center [377, 113] width 6 height 5
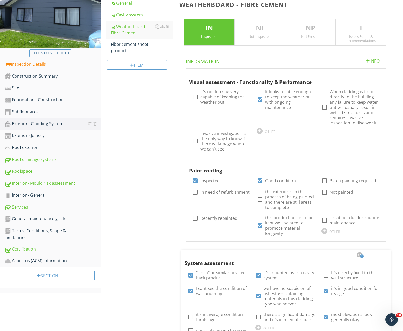
scroll to position [80, 0]
click at [125, 47] on div "Fiber cement sheet products" at bounding box center [142, 47] width 63 height 12
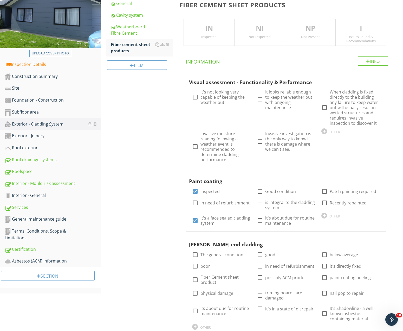
click at [219, 25] on p "IN" at bounding box center [209, 28] width 50 height 10
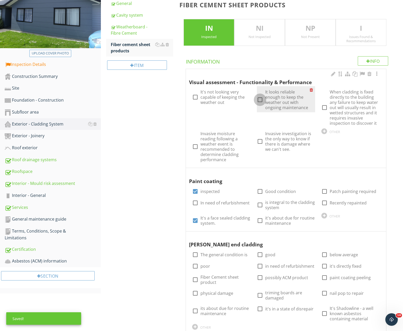
click at [260, 99] on div at bounding box center [260, 99] width 9 height 9
checkbox input "true"
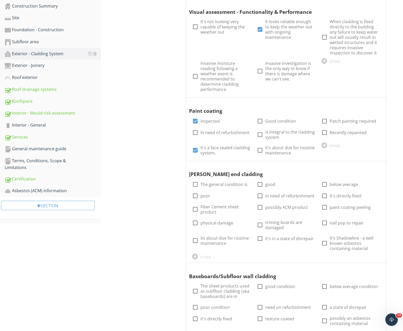
scroll to position [159, 0]
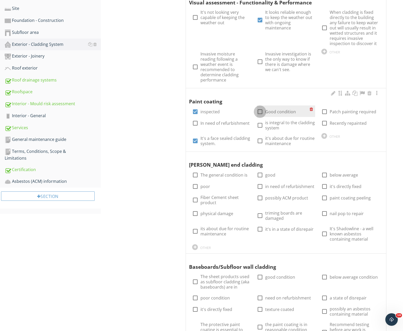
click at [261, 107] on div at bounding box center [260, 111] width 9 height 9
checkbox input "true"
click at [261, 121] on div at bounding box center [260, 125] width 9 height 9
checkbox input "true"
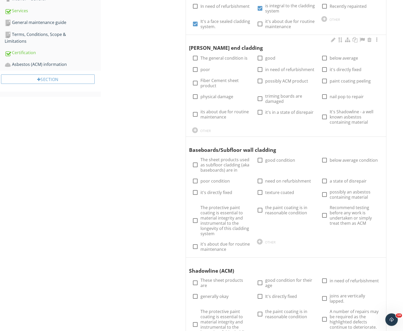
scroll to position [265, 0]
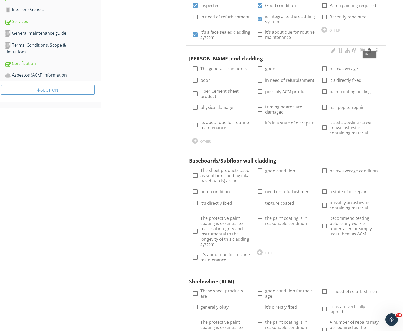
click at [370, 48] on div at bounding box center [369, 50] width 6 height 5
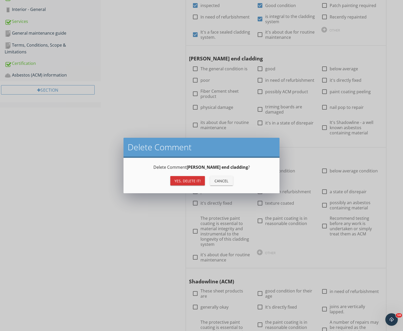
click at [191, 180] on div "Yes, Delete it!" at bounding box center [187, 180] width 26 height 5
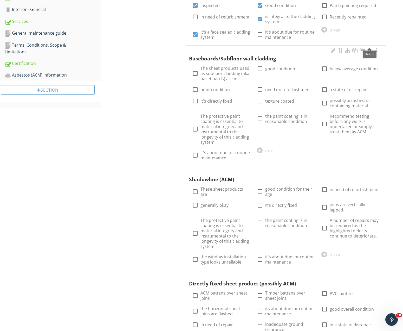
click at [370, 48] on div at bounding box center [369, 50] width 6 height 5
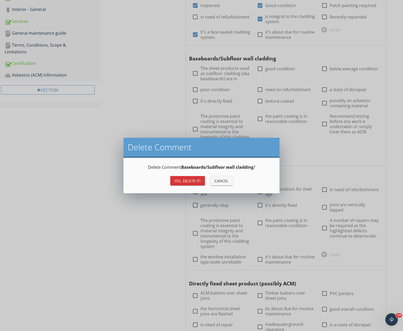
click at [183, 181] on div "Yes, Delete it!" at bounding box center [187, 180] width 26 height 5
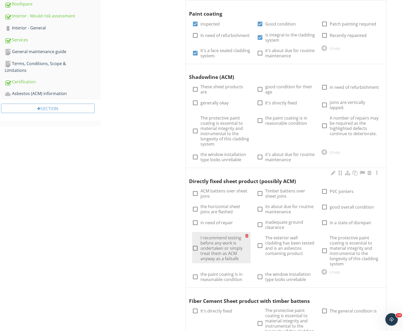
scroll to position [239, 0]
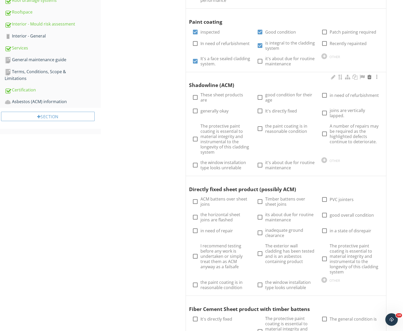
click at [369, 74] on div at bounding box center [369, 76] width 6 height 5
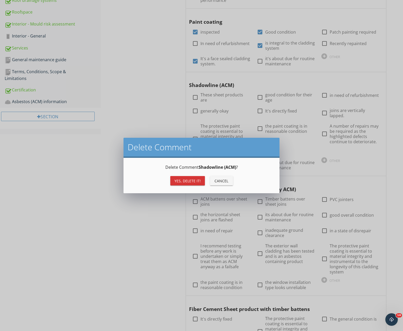
click at [191, 181] on div "Yes, Delete it!" at bounding box center [187, 180] width 26 height 5
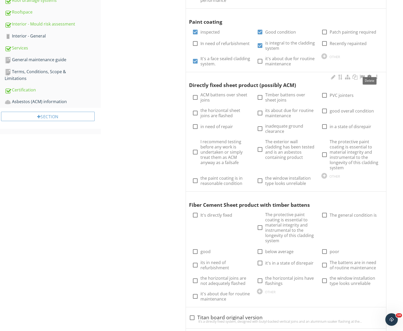
click at [370, 74] on div at bounding box center [369, 76] width 6 height 5
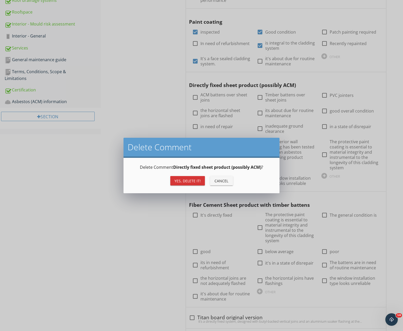
click at [192, 179] on div "Yes, Delete it!" at bounding box center [187, 180] width 26 height 5
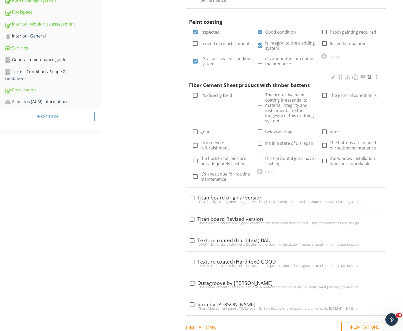
click at [371, 74] on div at bounding box center [369, 76] width 6 height 5
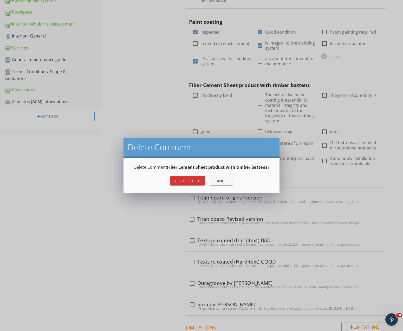
click at [193, 181] on div "Yes, Delete it!" at bounding box center [187, 180] width 26 height 5
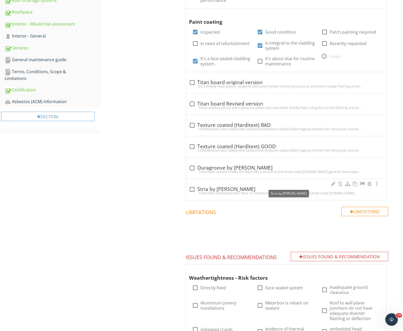
click at [191, 185] on div at bounding box center [192, 189] width 9 height 9
checkbox input "true"
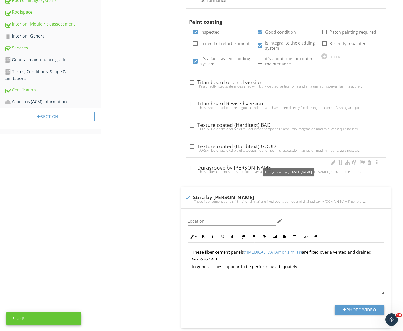
click at [190, 164] on div at bounding box center [192, 167] width 9 height 9
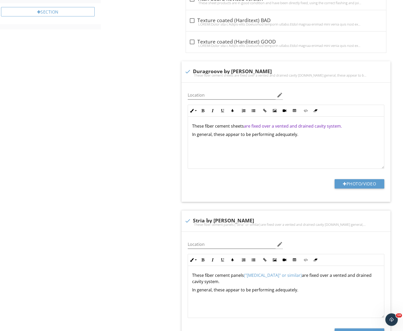
scroll to position [345, 0]
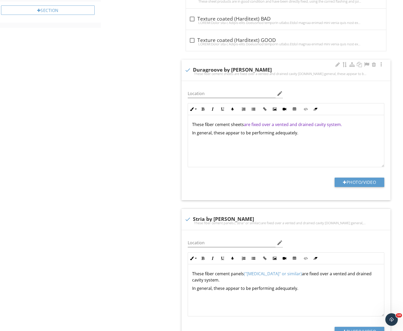
click at [188, 66] on div at bounding box center [187, 70] width 9 height 9
checkbox input "true"
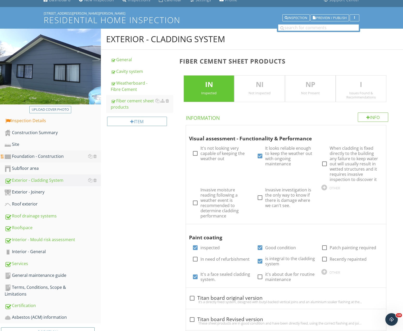
scroll to position [53, 0]
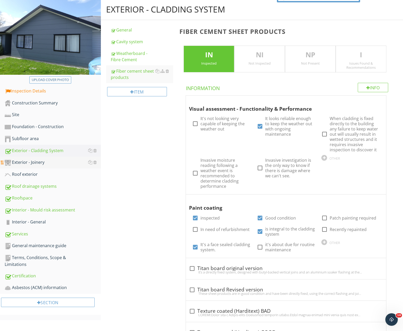
click at [23, 162] on div "Exterior - Joinery" at bounding box center [53, 162] width 96 height 7
type textarea "<p>These fiber cement panels <a fr-original-style="" href="[URL][DOMAIN_NAME]" …"
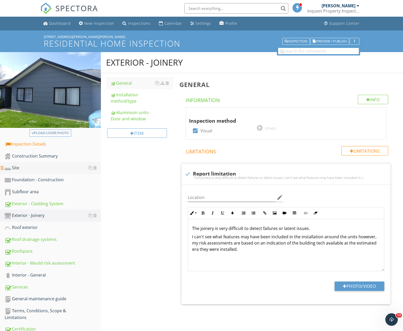
click at [14, 166] on div "Site" at bounding box center [53, 167] width 96 height 7
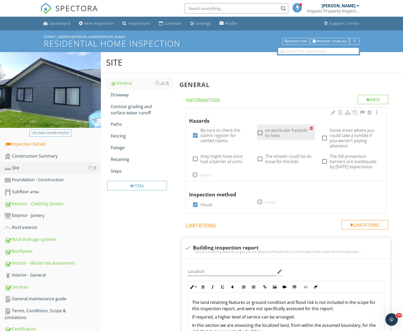
click at [262, 132] on div at bounding box center [260, 132] width 9 height 9
checkbox input "true"
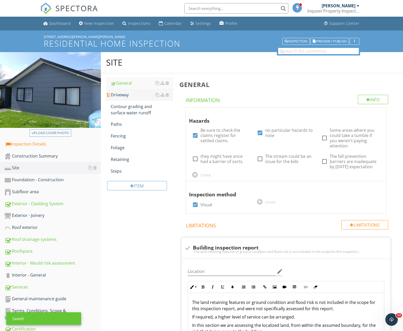
click at [121, 96] on div "Driveway" at bounding box center [142, 95] width 63 height 6
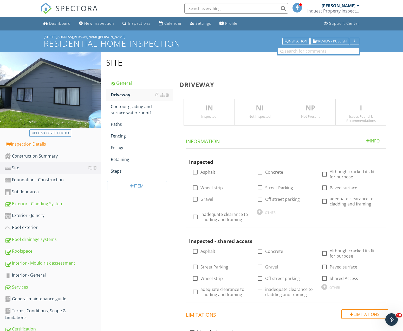
click at [204, 110] on p "IN" at bounding box center [209, 108] width 50 height 10
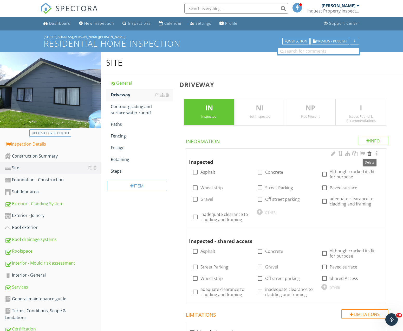
click at [370, 152] on div at bounding box center [369, 153] width 6 height 5
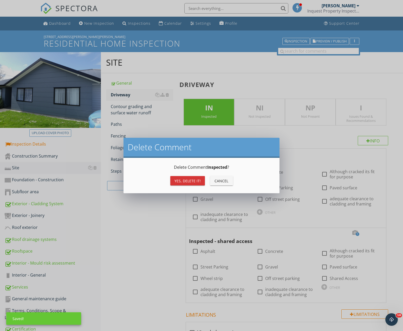
click at [192, 183] on div "Yes, Delete it!" at bounding box center [187, 180] width 26 height 5
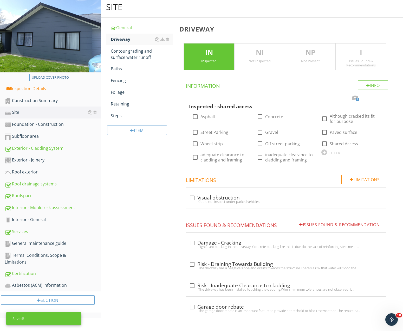
scroll to position [55, 0]
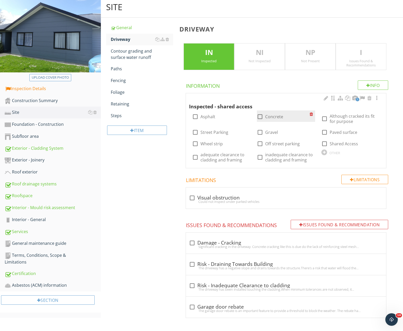
click at [261, 118] on div at bounding box center [260, 116] width 9 height 9
checkbox input "true"
click at [261, 145] on div at bounding box center [260, 143] width 9 height 9
checkbox input "true"
click at [195, 158] on div at bounding box center [195, 157] width 9 height 9
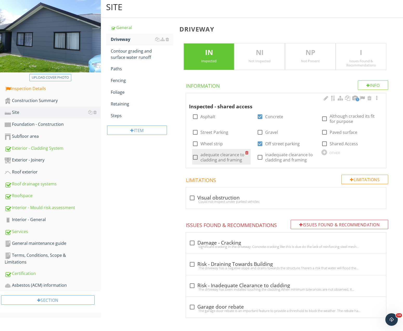
checkbox input "true"
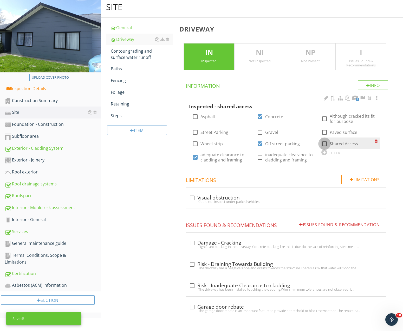
click at [326, 145] on div at bounding box center [324, 143] width 9 height 9
checkbox input "true"
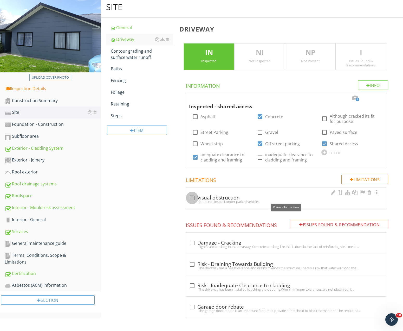
click at [190, 198] on div at bounding box center [192, 197] width 9 height 9
checkbox input "true"
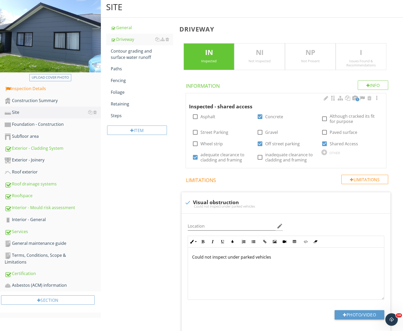
click at [357, 100] on span "1" at bounding box center [358, 100] width 4 height 4
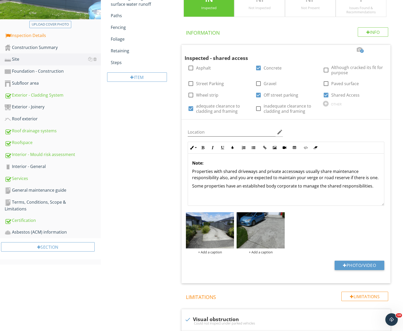
scroll to position [0, 0]
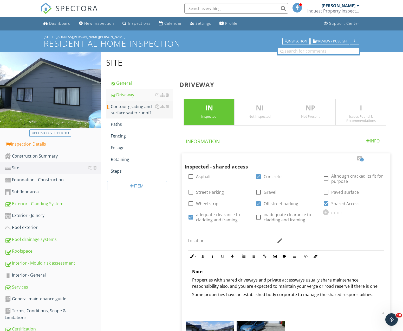
click at [127, 108] on div "Contour grading and surface water runoff" at bounding box center [142, 109] width 63 height 12
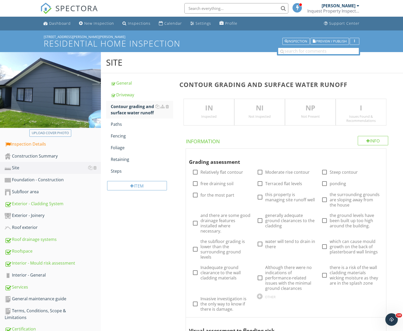
click at [212, 109] on p "IN" at bounding box center [209, 108] width 50 height 10
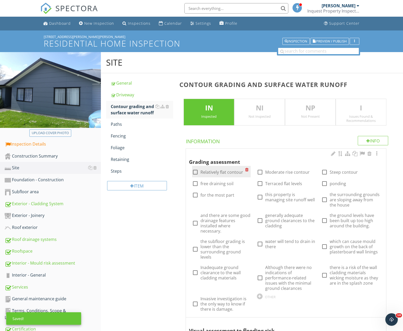
click at [196, 174] on div at bounding box center [195, 171] width 9 height 9
checkbox input "true"
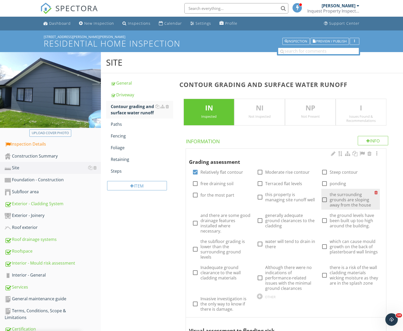
click at [327, 200] on div at bounding box center [324, 199] width 9 height 9
checkbox input "true"
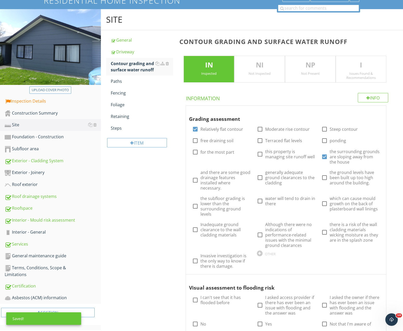
scroll to position [53, 0]
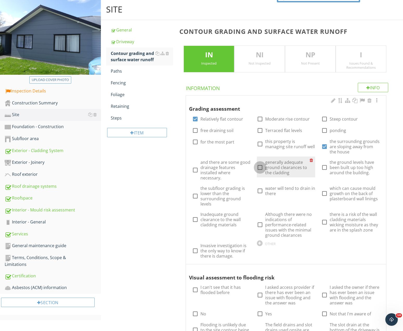
click at [260, 168] on div at bounding box center [260, 167] width 9 height 9
checkbox input "true"
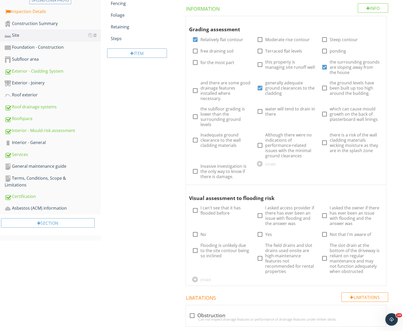
scroll to position [133, 0]
click at [197, 210] on div at bounding box center [195, 209] width 9 height 9
checkbox input "true"
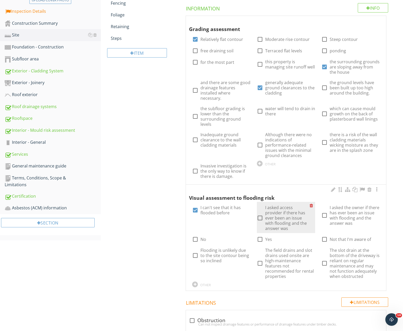
click at [259, 217] on div at bounding box center [260, 217] width 9 height 9
checkbox input "true"
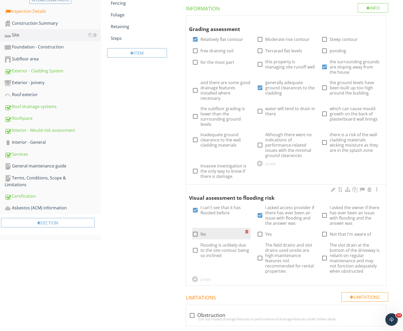
click at [195, 235] on div at bounding box center [195, 233] width 9 height 9
checkbox input "true"
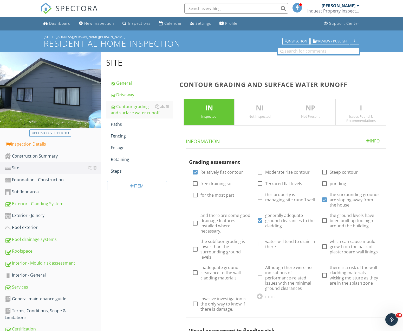
scroll to position [53, 0]
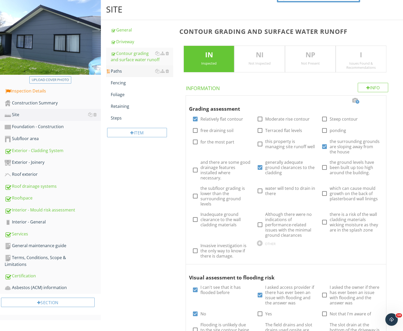
click at [120, 71] on div "Paths" at bounding box center [142, 71] width 63 height 6
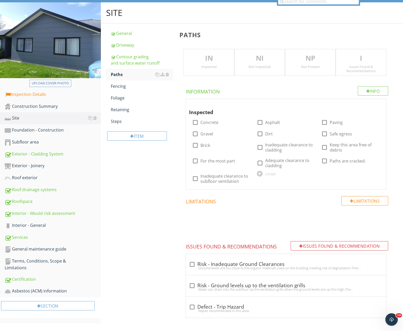
scroll to position [50, 0]
click at [215, 62] on p "IN" at bounding box center [209, 58] width 50 height 10
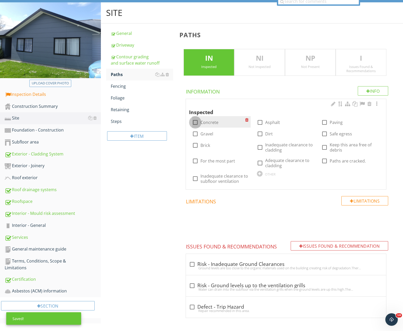
drag, startPoint x: 196, startPoint y: 122, endPoint x: 225, endPoint y: 123, distance: 28.9
click at [196, 122] on div at bounding box center [195, 122] width 9 height 9
checkbox input "true"
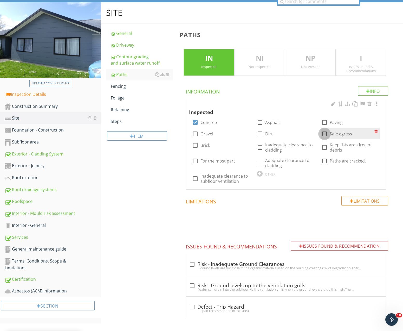
click at [325, 133] on div at bounding box center [324, 133] width 9 height 9
checkbox input "true"
click at [261, 162] on div at bounding box center [260, 162] width 9 height 9
checkbox input "true"
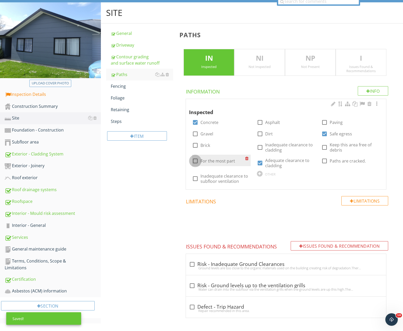
drag, startPoint x: 195, startPoint y: 160, endPoint x: 195, endPoint y: 164, distance: 3.6
click at [195, 161] on div at bounding box center [195, 160] width 9 height 9
checkbox input "true"
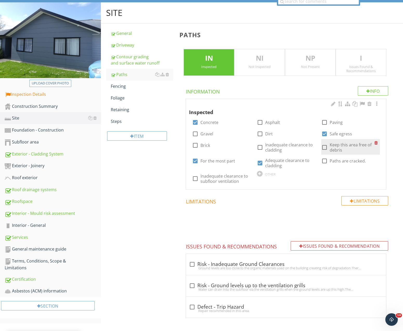
click at [324, 147] on div at bounding box center [324, 147] width 9 height 9
checkbox input "true"
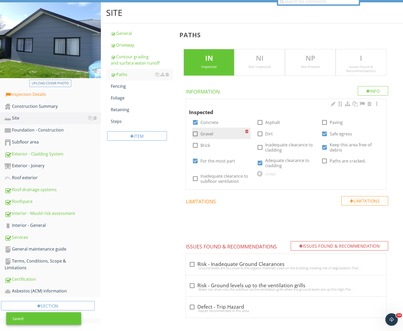
click at [197, 136] on div at bounding box center [195, 133] width 9 height 9
checkbox input "true"
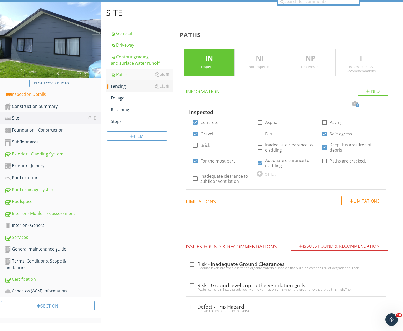
click at [122, 86] on div "Fencing" at bounding box center [142, 86] width 63 height 6
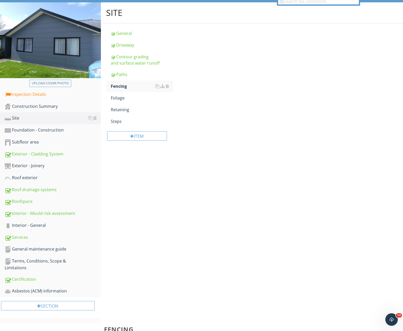
scroll to position [36, 0]
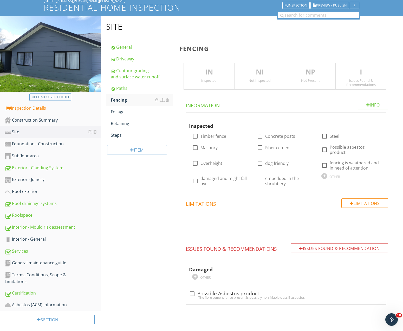
click at [206, 69] on p "IN" at bounding box center [209, 72] width 50 height 10
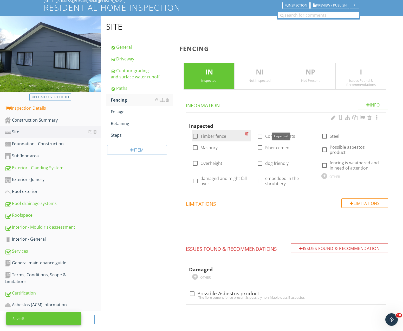
click at [195, 137] on div at bounding box center [195, 136] width 9 height 9
checkbox input "true"
click at [259, 165] on div at bounding box center [260, 163] width 9 height 9
checkbox input "true"
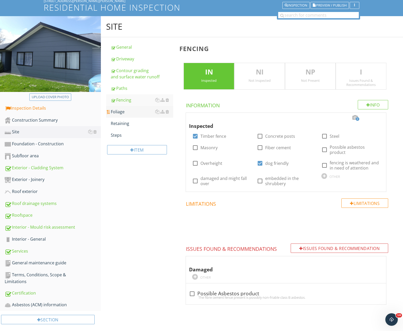
click at [124, 109] on div "Foliage" at bounding box center [142, 111] width 63 height 6
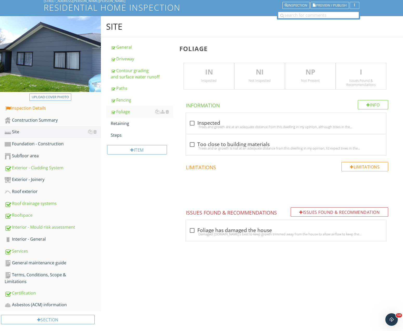
click at [212, 74] on p "IN" at bounding box center [209, 72] width 50 height 10
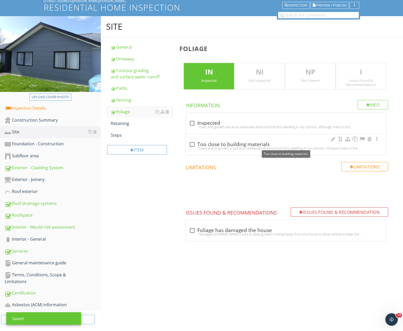
click at [192, 145] on div at bounding box center [192, 144] width 9 height 9
checkbox input "true"
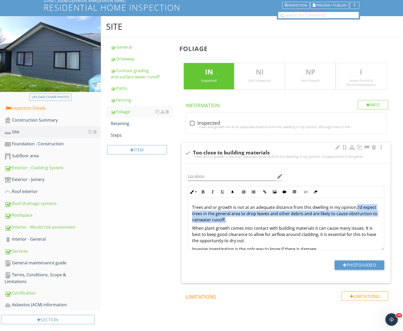
drag, startPoint x: 231, startPoint y: 217, endPoint x: 355, endPoint y: 209, distance: 123.6
click at [355, 209] on p "Trees and or growth is not at an adequate distance from this dwelling in my opi…" at bounding box center [286, 213] width 188 height 19
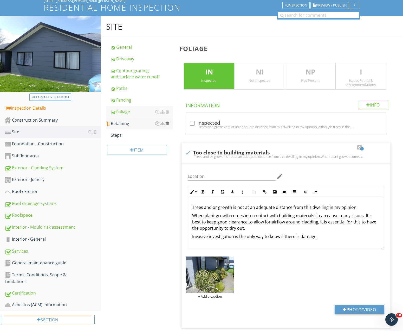
click at [169, 125] on div at bounding box center [167, 123] width 3 height 4
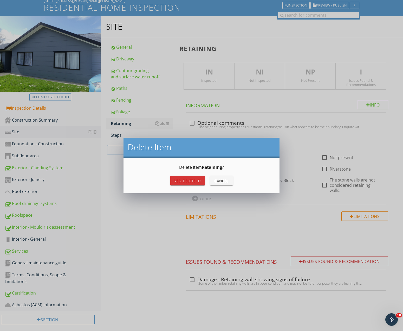
click at [186, 184] on button "Yes, Delete it!" at bounding box center [187, 180] width 35 height 9
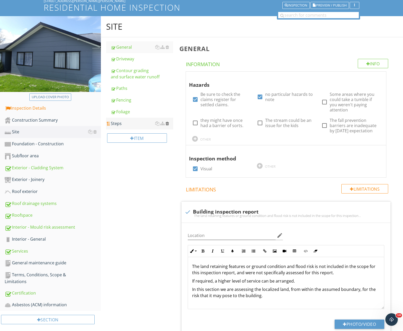
click at [167, 123] on div at bounding box center [167, 123] width 3 height 4
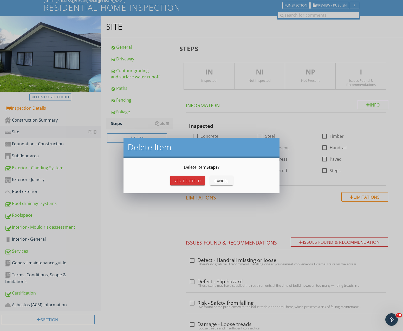
click at [183, 181] on div "Yes, Delete it!" at bounding box center [187, 180] width 26 height 5
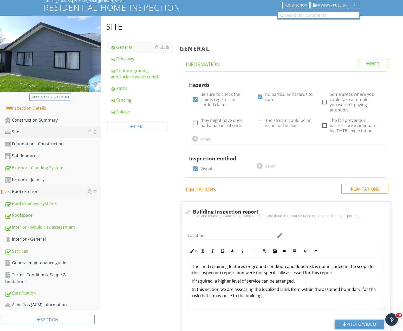
click at [25, 191] on div "Roof exterior" at bounding box center [53, 191] width 96 height 7
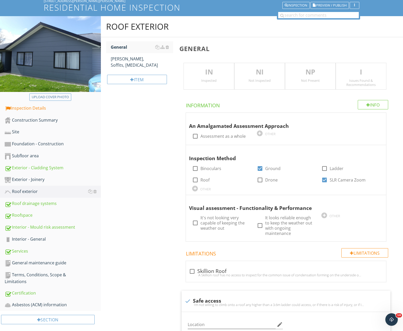
click at [200, 76] on p "IN" at bounding box center [209, 72] width 50 height 10
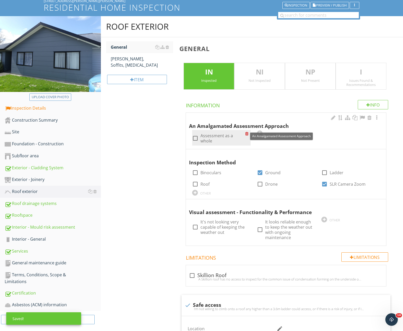
click at [192, 137] on div at bounding box center [195, 138] width 9 height 9
checkbox input "true"
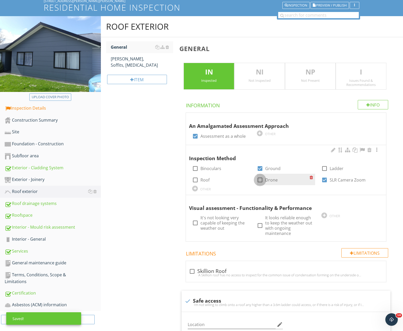
click at [262, 181] on div at bounding box center [260, 179] width 9 height 9
checkbox input "true"
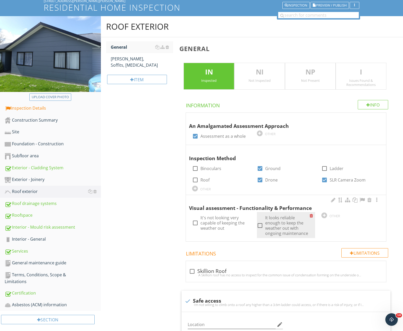
click at [259, 226] on div at bounding box center [260, 225] width 9 height 9
checkbox input "true"
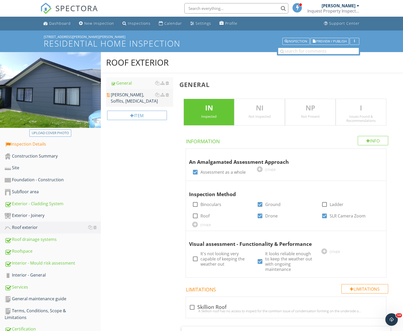
click at [129, 95] on div "[PERSON_NAME], Soffits, [MEDICAL_DATA]" at bounding box center [142, 98] width 63 height 12
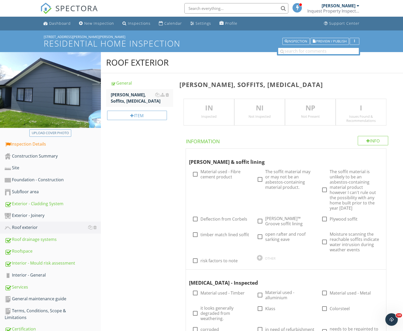
click at [206, 113] on p "IN" at bounding box center [209, 108] width 50 height 10
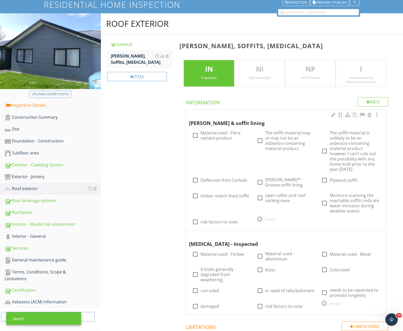
scroll to position [53, 0]
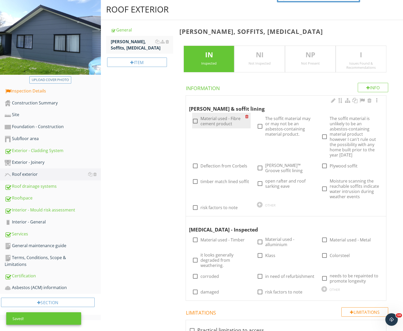
click at [196, 122] on div at bounding box center [195, 120] width 9 height 9
checkbox input "true"
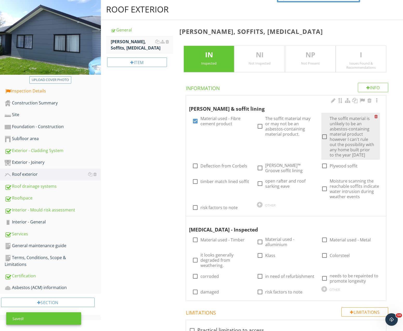
click at [327, 138] on div at bounding box center [324, 136] width 9 height 9
checkbox input "true"
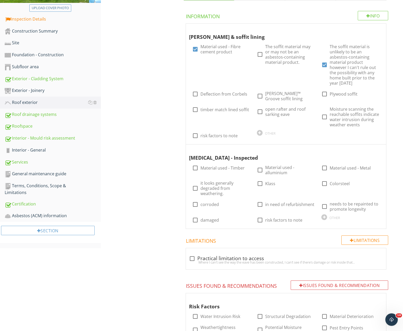
scroll to position [133, 0]
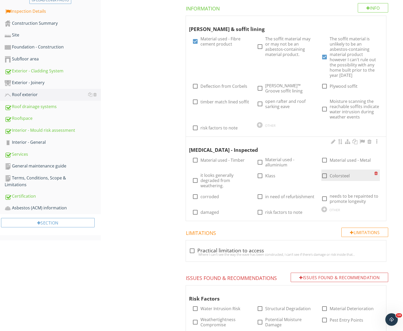
click at [325, 175] on div at bounding box center [324, 175] width 9 height 9
checkbox input "true"
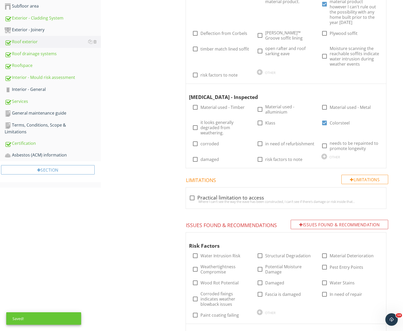
scroll to position [186, 0]
click at [191, 197] on div at bounding box center [192, 197] width 9 height 9
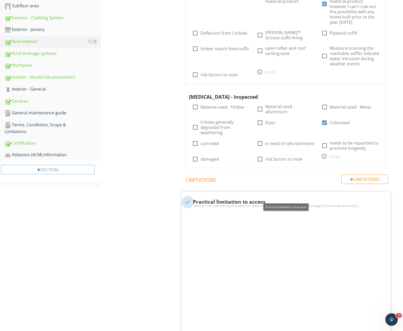
checkbox input "true"
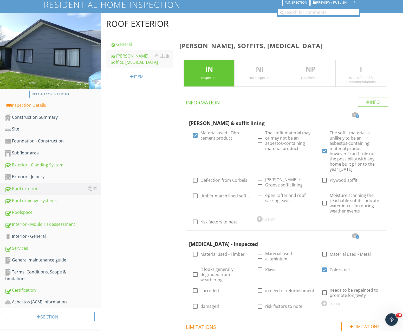
scroll to position [0, 0]
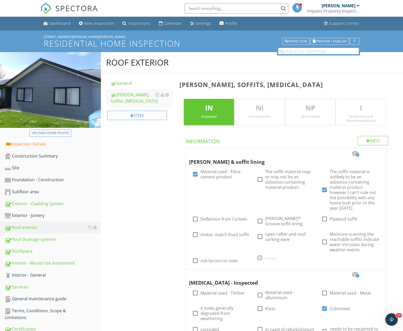
click at [135, 115] on div "Item" at bounding box center [137, 115] width 60 height 9
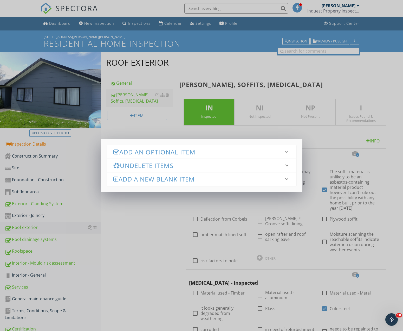
click at [161, 152] on h3 "Add an Optional Item" at bounding box center [198, 151] width 170 height 7
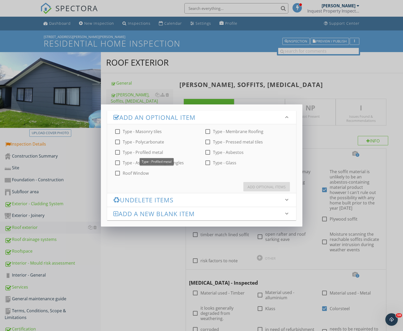
click at [118, 151] on div at bounding box center [117, 152] width 9 height 9
checkbox input "true"
click at [267, 187] on div "Add Optional Items" at bounding box center [267, 186] width 38 height 5
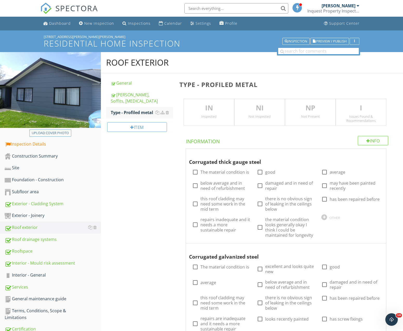
click at [214, 111] on p "IN" at bounding box center [209, 108] width 50 height 10
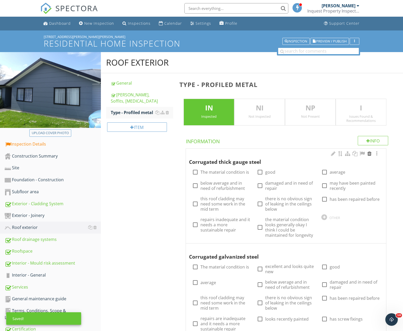
click at [371, 153] on div at bounding box center [369, 153] width 6 height 5
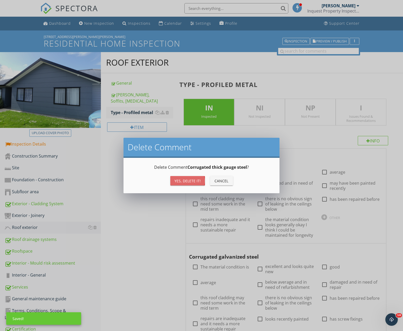
click at [194, 179] on div "Yes, Delete it!" at bounding box center [187, 180] width 26 height 5
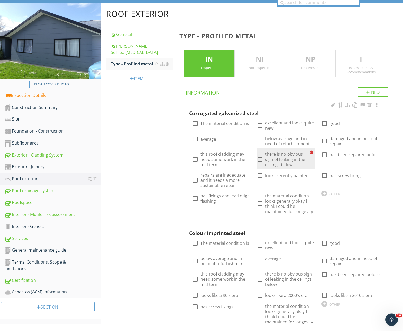
scroll to position [53, 0]
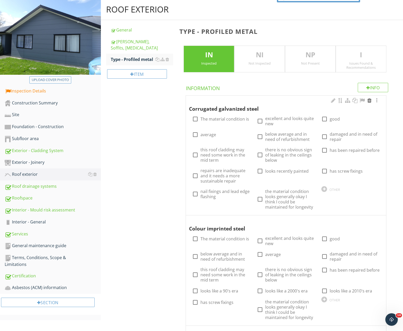
click at [370, 100] on div at bounding box center [369, 100] width 6 height 5
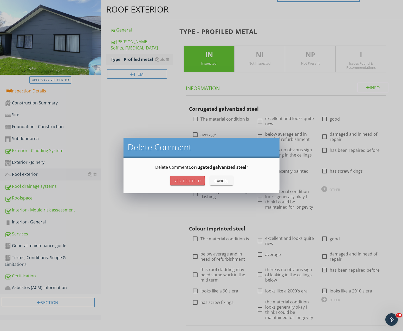
click at [190, 181] on div "Yes, Delete it!" at bounding box center [187, 180] width 26 height 5
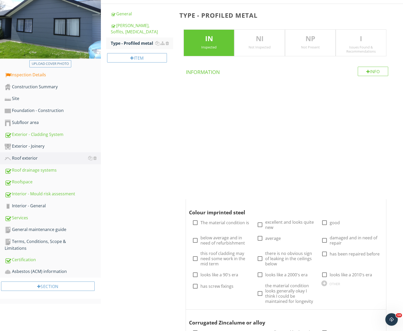
scroll to position [80, 0]
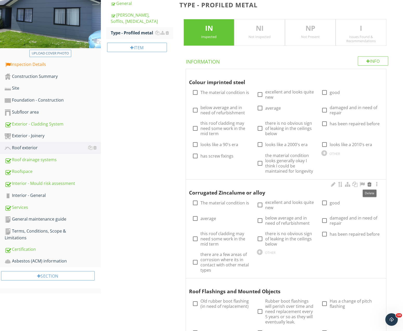
click at [370, 185] on div at bounding box center [369, 184] width 6 height 5
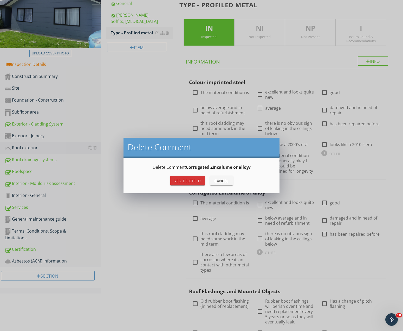
click at [187, 183] on div "Yes, Delete it!" at bounding box center [187, 180] width 26 height 5
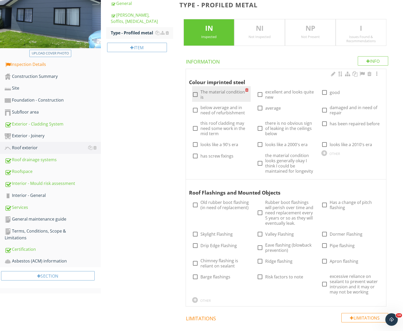
click at [193, 94] on div at bounding box center [195, 94] width 9 height 9
checkbox input "true"
click at [260, 94] on div at bounding box center [260, 94] width 9 height 9
checkbox input "true"
click at [193, 157] on div at bounding box center [195, 155] width 9 height 9
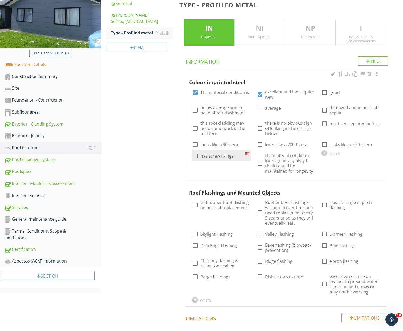
checkbox input "true"
click at [262, 127] on div at bounding box center [260, 128] width 9 height 9
checkbox input "true"
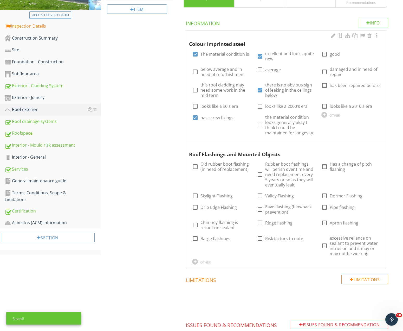
scroll to position [133, 0]
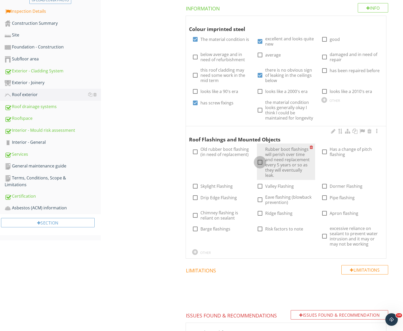
click at [261, 161] on div at bounding box center [260, 162] width 9 height 9
checkbox input "true"
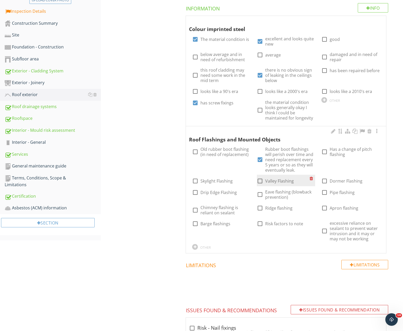
click at [260, 181] on div at bounding box center [260, 180] width 9 height 9
checkbox input "true"
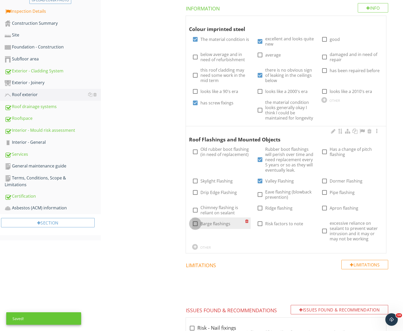
click at [193, 225] on div at bounding box center [195, 223] width 9 height 9
checkbox input "true"
click at [262, 208] on div at bounding box center [260, 207] width 9 height 9
checkbox input "true"
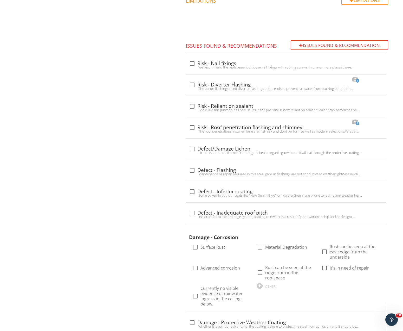
scroll to position [398, 0]
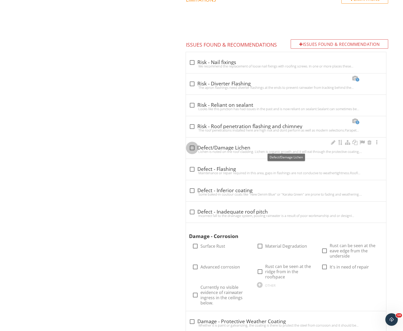
drag, startPoint x: 193, startPoint y: 148, endPoint x: 183, endPoint y: 153, distance: 10.8
click at [193, 149] on div at bounding box center [192, 147] width 9 height 9
checkbox input "true"
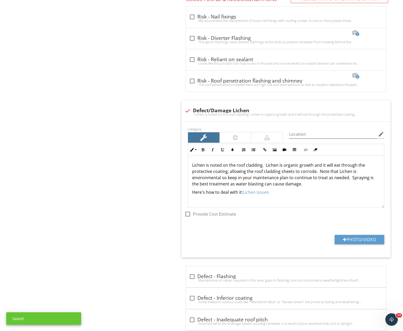
scroll to position [451, 0]
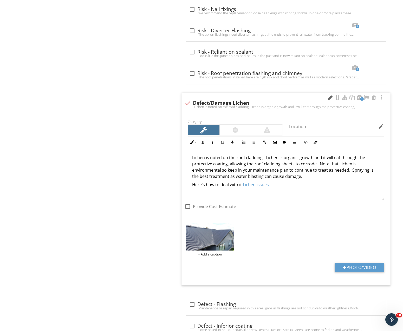
click at [330, 96] on div at bounding box center [330, 97] width 6 height 5
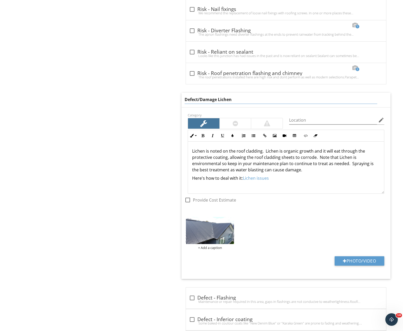
drag, startPoint x: 280, startPoint y: 99, endPoint x: 163, endPoint y: 99, distance: 116.5
click at [185, 99] on input "Defect/Damage Lichen" at bounding box center [281, 99] width 193 height 9
type input "D"
type input "Maintenace - roof wash"
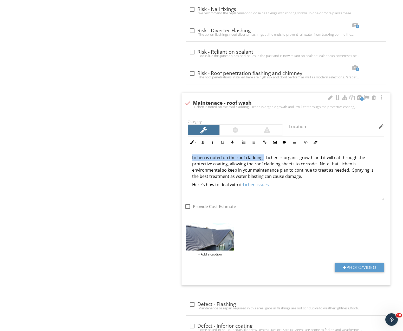
drag, startPoint x: 263, startPoint y: 150, endPoint x: 168, endPoint y: 149, distance: 95.4
click at [188, 149] on div "Lichen is noted on the roof cladding. Lichen is organic growth and it will eat …" at bounding box center [286, 174] width 196 height 52
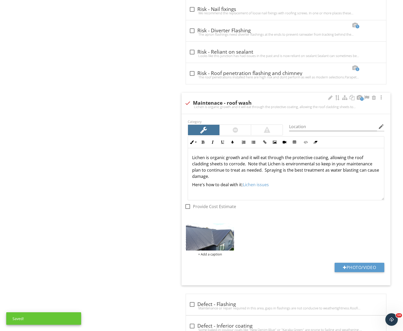
click at [195, 157] on p "Lichen is organic growth and it will eat through the protective coating, allowi…" at bounding box center [286, 166] width 188 height 25
click at [193, 158] on p "Lichen is organic growth and it will eat through the protective coating, allowi…" at bounding box center [286, 166] width 188 height 25
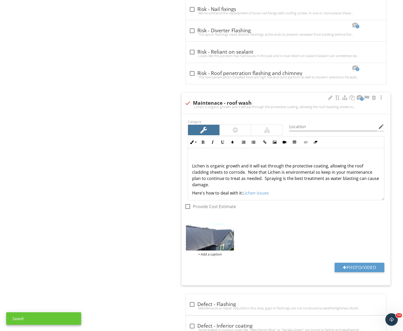
click at [190, 153] on div "Lichen is organic growth and it will eat through the protective coating, allowi…" at bounding box center [286, 175] width 196 height 54
click at [191, 167] on div "I can see dirt and pollen overs parts of this roof Lichen is organic growth and…" at bounding box center [286, 175] width 196 height 54
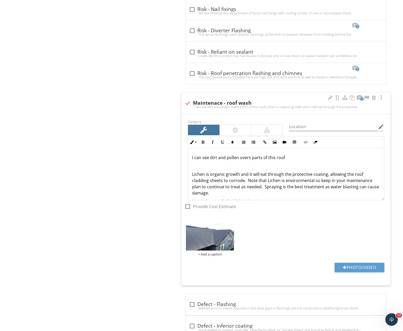
click at [195, 169] on div "I can see dirt and pollen overs parts of this roof Lichen is organic growth and…" at bounding box center [286, 179] width 196 height 62
drag, startPoint x: 196, startPoint y: 165, endPoint x: 176, endPoint y: 165, distance: 20.0
click at [188, 165] on div "I can see dirt and pollen overs parts of this roof General Lichen is organic gr…" at bounding box center [286, 179] width 196 height 62
click at [203, 142] on icon "button" at bounding box center [203, 142] width 4 height 4
click at [291, 161] on div "I can see dirt and pollen overs parts of this roof General Lichen is organic gr…" at bounding box center [286, 179] width 196 height 62
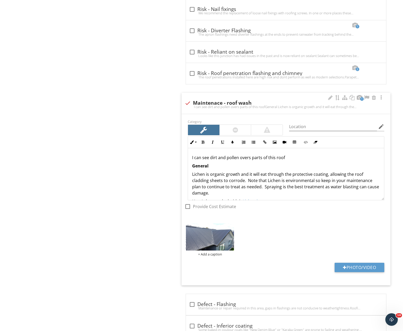
click at [290, 157] on p "I can see dirt and pollen overs parts of this roof" at bounding box center [286, 157] width 188 height 6
click at [376, 157] on p "I can see dirt and pollen overs parts of this roof, we recommend washing the ro…" at bounding box center [286, 157] width 188 height 6
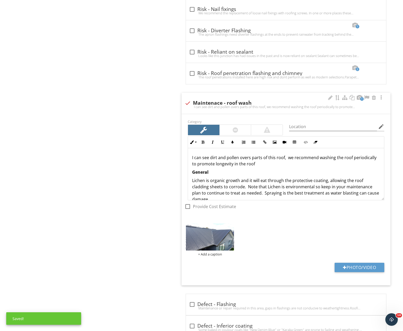
click at [259, 163] on p "I can see dirt and pollen overs parts of this roof, we recommend washing the ro…" at bounding box center [286, 160] width 188 height 12
click at [285, 157] on p "I can see dirt and pollen overs parts of this roof, we recommend washing the ro…" at bounding box center [286, 160] width 188 height 12
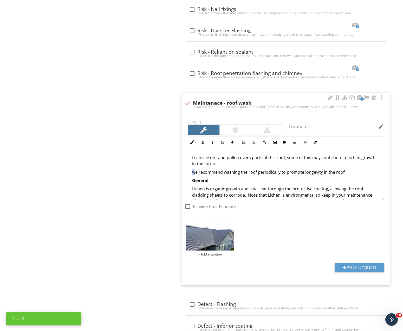
drag, startPoint x: 196, startPoint y: 173, endPoint x: 191, endPoint y: 173, distance: 4.2
click at [191, 173] on div "I can see dirt and pollen overs parts of this roof, some of this may contribute…" at bounding box center [286, 186] width 196 height 77
click at [354, 169] on p "We recommend washing the roof periodically to promote longevity in the roof." at bounding box center [286, 172] width 188 height 6
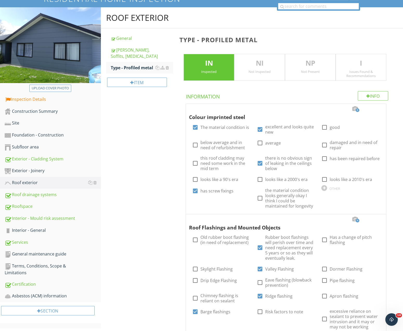
scroll to position [27, 0]
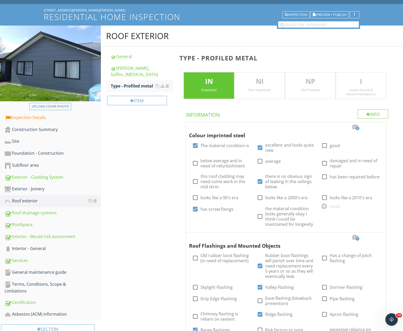
click at [365, 85] on p "I" at bounding box center [361, 81] width 50 height 10
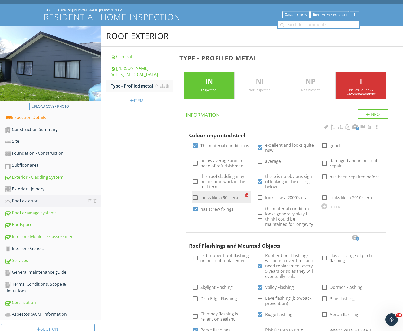
scroll to position [133, 0]
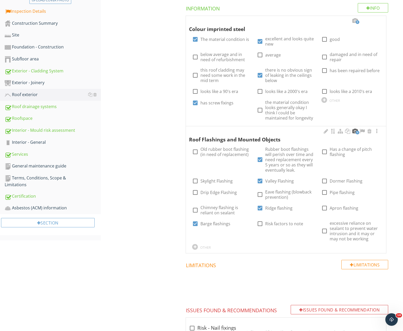
click at [354, 131] on div at bounding box center [355, 130] width 6 height 5
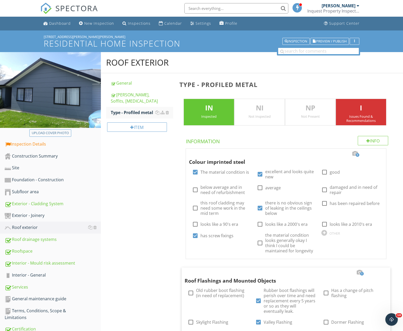
scroll to position [53, 0]
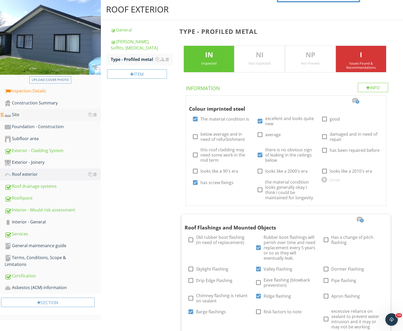
click at [16, 115] on div "Site" at bounding box center [53, 114] width 96 height 7
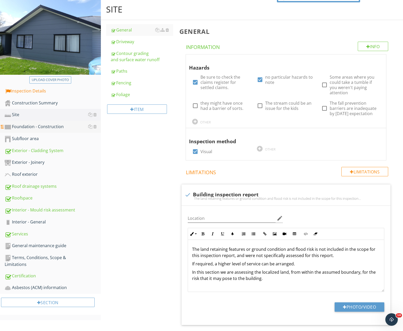
click at [23, 129] on div "Foundation - Construction" at bounding box center [53, 126] width 96 height 7
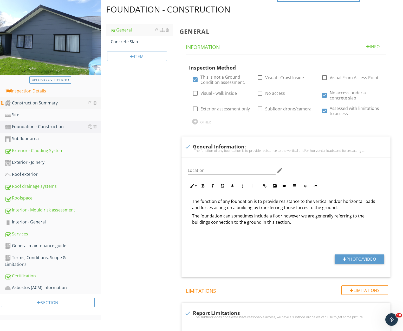
click at [27, 103] on div "Construction Summary" at bounding box center [53, 103] width 96 height 7
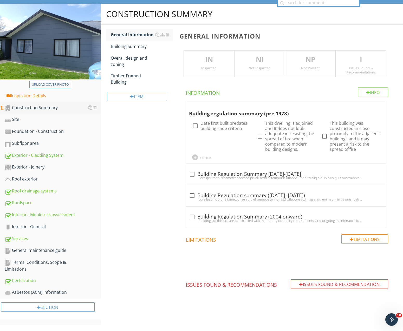
scroll to position [48, 0]
click at [214, 62] on p "IN" at bounding box center [209, 59] width 50 height 10
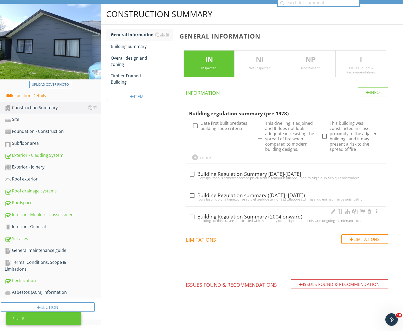
click at [193, 217] on div at bounding box center [192, 216] width 9 height 9
checkbox input "true"
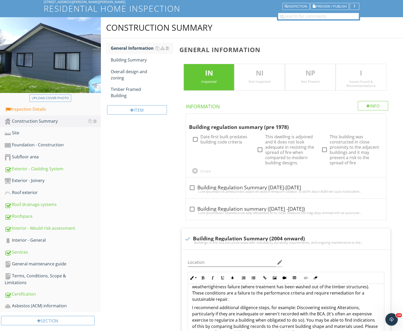
scroll to position [0, 0]
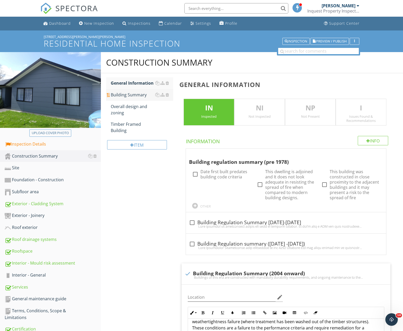
click at [126, 95] on div "Building Summary" at bounding box center [142, 95] width 63 height 6
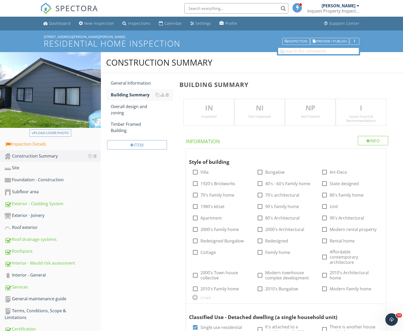
click at [211, 114] on div "Inspected" at bounding box center [209, 116] width 50 height 4
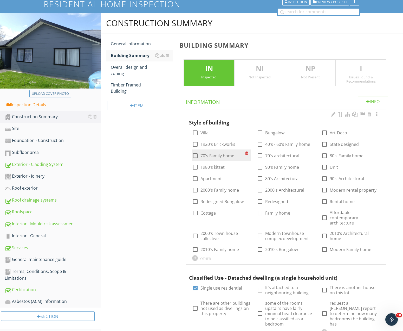
scroll to position [53, 0]
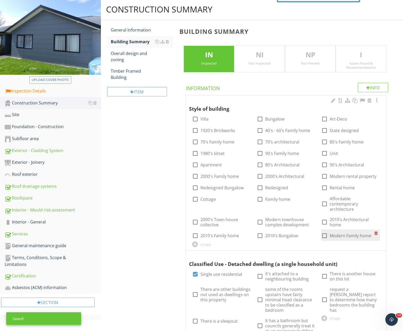
click at [327, 231] on div at bounding box center [324, 235] width 9 height 9
checkbox input "true"
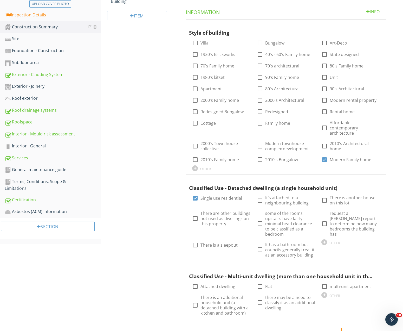
scroll to position [159, 0]
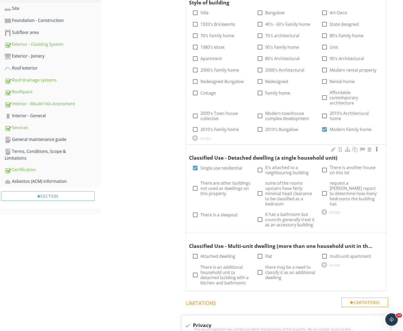
click at [377, 147] on div at bounding box center [377, 149] width 6 height 5
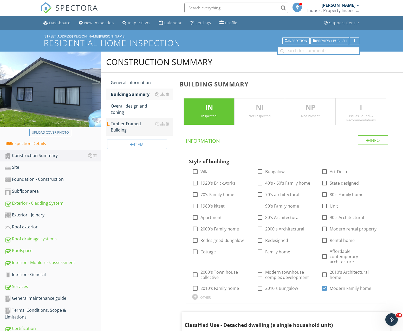
scroll to position [0, 0]
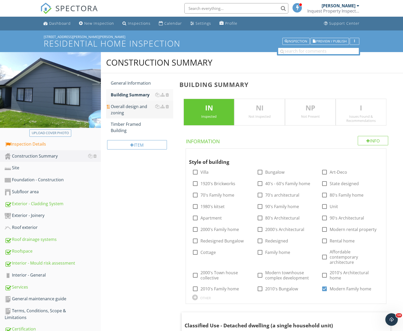
click at [121, 107] on div "Overall design and zoning" at bounding box center [142, 109] width 63 height 12
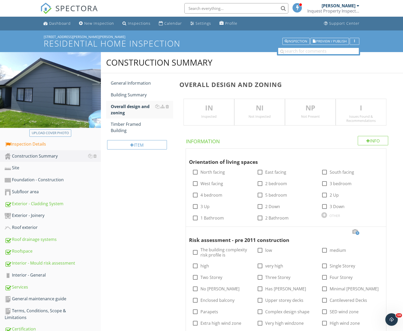
click at [203, 107] on p "IN" at bounding box center [209, 108] width 50 height 10
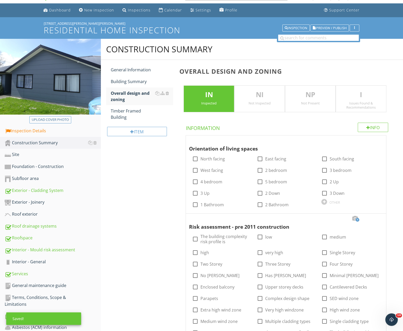
scroll to position [27, 0]
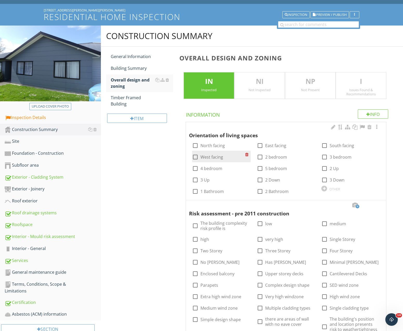
click at [195, 158] on div at bounding box center [195, 156] width 9 height 9
checkbox input "true"
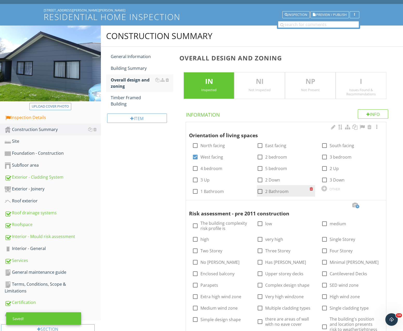
click at [258, 192] on div at bounding box center [260, 191] width 9 height 9
checkbox input "true"
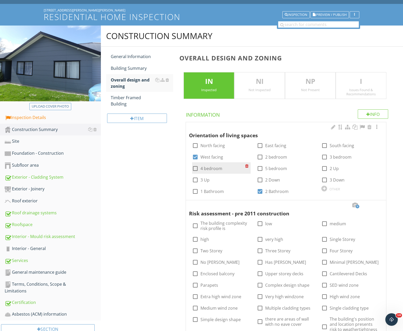
click at [196, 169] on div at bounding box center [195, 168] width 9 height 9
checkbox input "true"
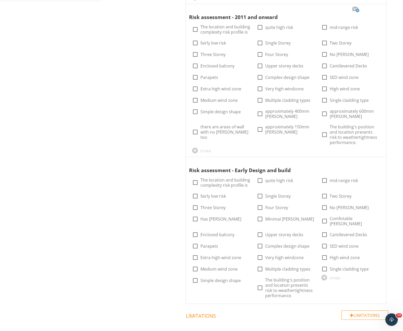
scroll to position [292, 0]
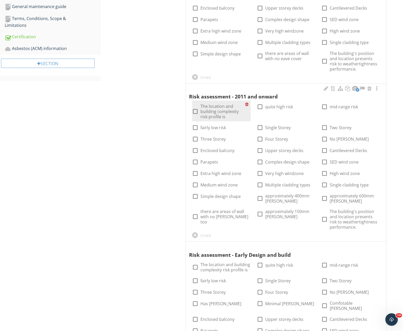
click at [196, 111] on div at bounding box center [195, 111] width 9 height 9
checkbox input "true"
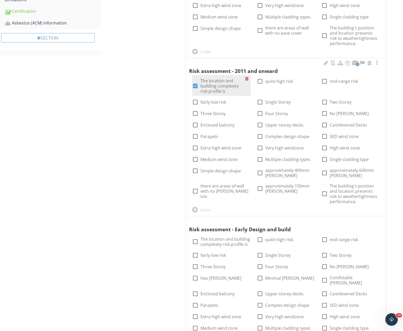
scroll to position [318, 0]
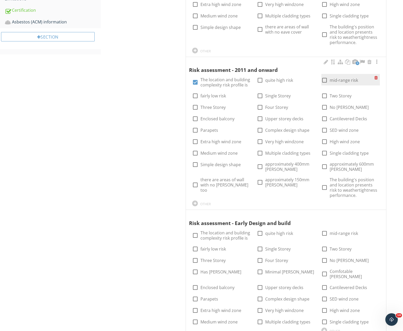
click at [325, 80] on div at bounding box center [324, 80] width 9 height 9
checkbox input "true"
click at [260, 97] on div at bounding box center [260, 95] width 9 height 9
checkbox input "true"
click at [261, 167] on div at bounding box center [260, 166] width 9 height 9
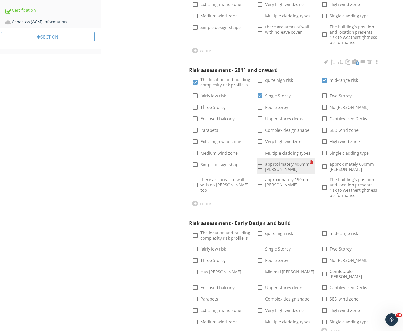
checkbox input "true"
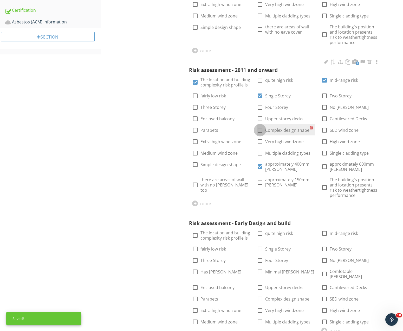
click at [259, 132] on div at bounding box center [260, 130] width 9 height 9
checkbox input "true"
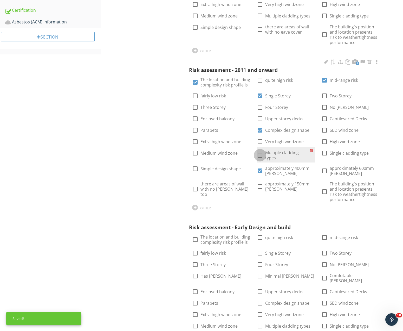
click at [261, 153] on div at bounding box center [260, 155] width 9 height 9
checkbox input "true"
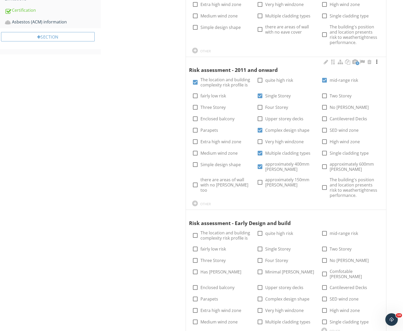
click at [378, 61] on div at bounding box center [377, 61] width 6 height 5
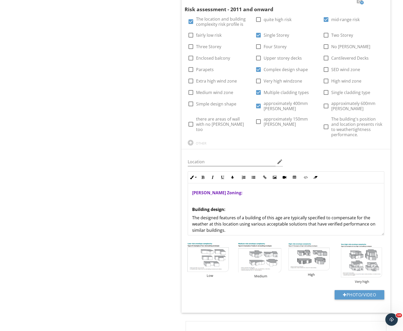
scroll to position [398, 0]
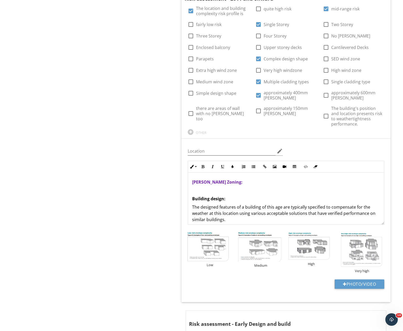
click at [194, 189] on p at bounding box center [286, 190] width 188 height 6
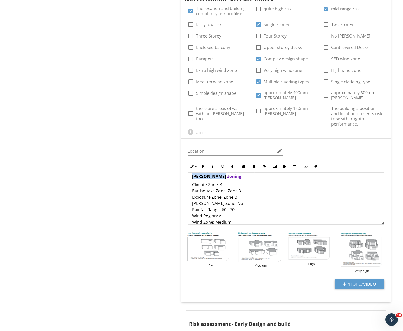
drag, startPoint x: 214, startPoint y: 177, endPoint x: 180, endPoint y: 171, distance: 34.8
click at [188, 176] on div "[PERSON_NAME] Zoning: Climate Zone: 4 Earthquake Zone: Zone 3 Exposure Zone: Zo…" at bounding box center [286, 254] width 196 height 175
click at [204, 167] on icon "button" at bounding box center [203, 167] width 4 height 4
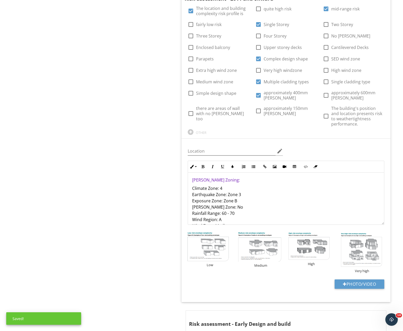
scroll to position [0, 0]
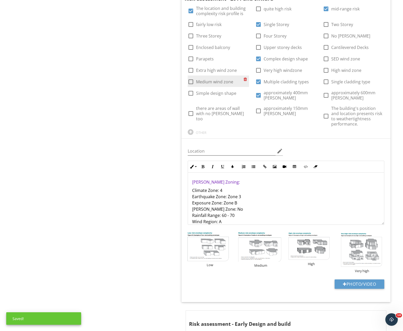
click at [191, 83] on div at bounding box center [190, 81] width 9 height 9
checkbox input "true"
click at [119, 145] on div "Construction Summary General Information Building Summary Overall design and zo…" at bounding box center [252, 125] width 302 height 943
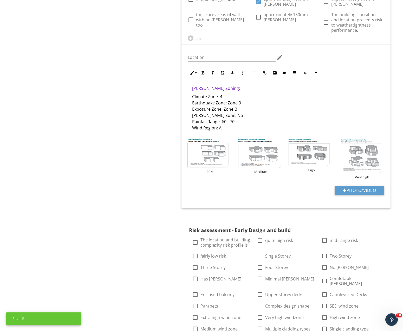
scroll to position [451, 0]
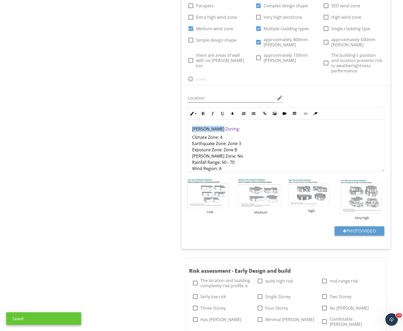
drag, startPoint x: 230, startPoint y: 130, endPoint x: 180, endPoint y: 129, distance: 50.4
click at [188, 130] on div "[PERSON_NAME] Zoning: Climate Zone: 4 Earthquake Zone: Zone 3 Exposure Zone: Zo…" at bounding box center [286, 206] width 196 height 175
click at [316, 114] on icon "button" at bounding box center [316, 114] width 4 height 4
click at [282, 135] on p "Climate Zone: 4 Earthquake Zone: Zone 3 Exposure Zone: Zone B [PERSON_NAME] Zon…" at bounding box center [286, 156] width 188 height 44
drag, startPoint x: 209, startPoint y: 129, endPoint x: 171, endPoint y: 129, distance: 38.5
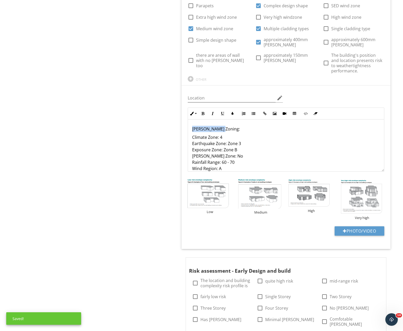
click at [188, 129] on div "​[PERSON_NAME] Zoning:​ Climate Zone: 4 Earthquake Zone: Zone 3 Exposure Zone: …" at bounding box center [286, 206] width 196 height 175
click at [202, 112] on icon "button" at bounding box center [203, 114] width 4 height 4
click at [154, 141] on div "Construction Summary General Information Building Summary Overall design and zo…" at bounding box center [252, 72] width 302 height 943
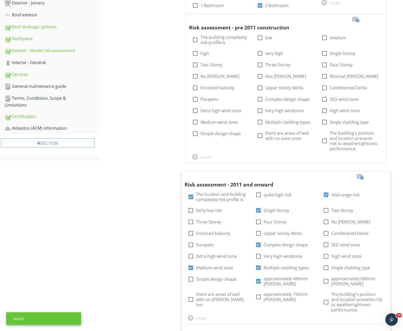
scroll to position [0, 0]
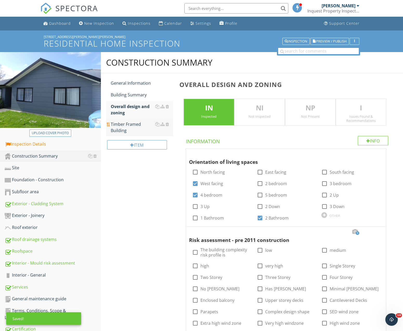
click at [123, 126] on div "Timber Framed Building" at bounding box center [142, 127] width 63 height 12
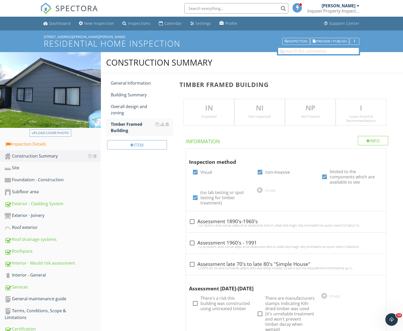
click at [213, 110] on p "IN" at bounding box center [209, 108] width 50 height 10
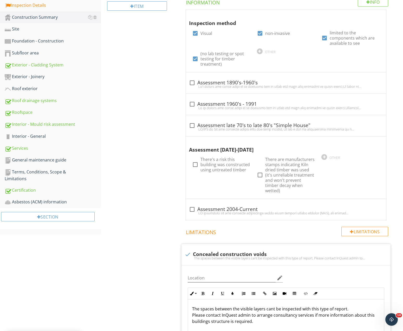
scroll to position [159, 0]
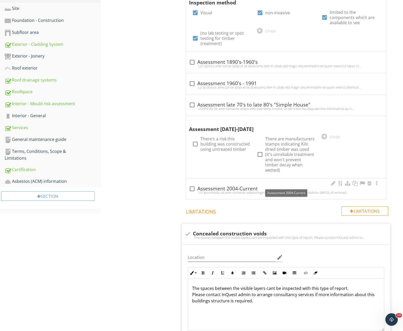
click at [192, 184] on div at bounding box center [192, 188] width 9 height 9
checkbox input "true"
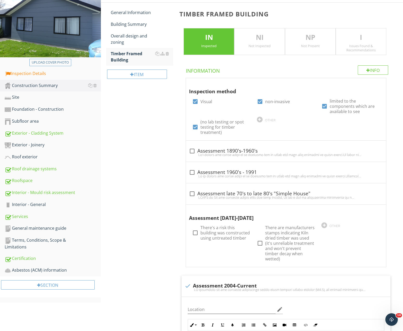
scroll to position [0, 0]
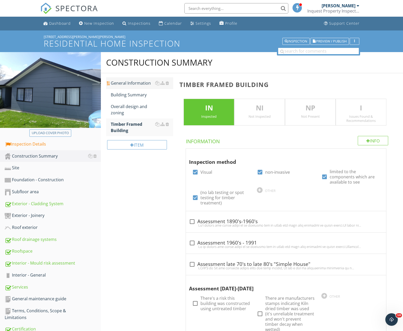
click at [121, 83] on div "General Information" at bounding box center [142, 83] width 63 height 6
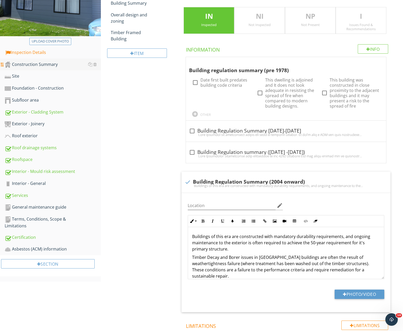
scroll to position [133, 0]
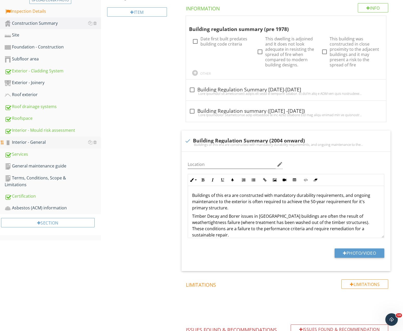
click at [29, 142] on div "Interior - General" at bounding box center [53, 142] width 96 height 7
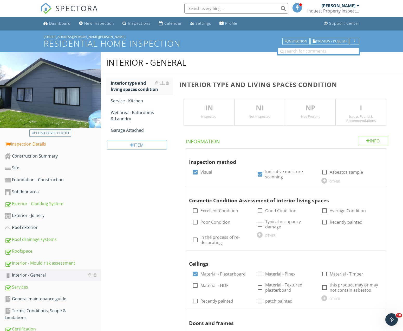
click at [209, 107] on p "IN" at bounding box center [209, 108] width 50 height 10
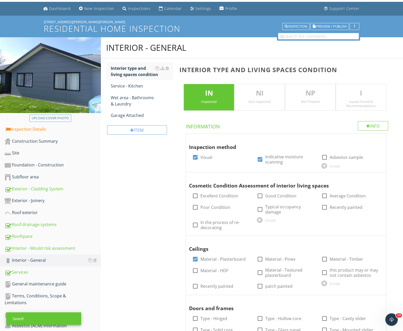
scroll to position [80, 0]
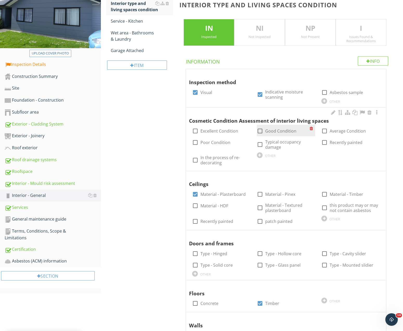
click at [260, 131] on div at bounding box center [260, 130] width 9 height 9
checkbox input "true"
click at [262, 145] on div at bounding box center [260, 144] width 9 height 9
checkbox input "true"
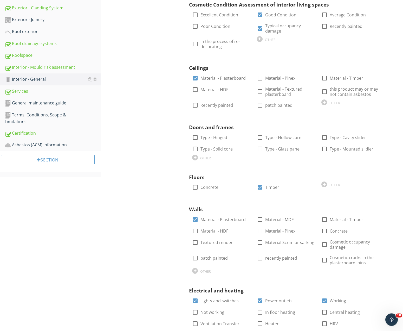
scroll to position [212, 0]
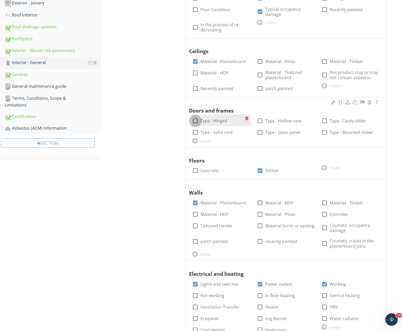
click at [195, 121] on div at bounding box center [195, 120] width 9 height 9
checkbox input "true"
click at [261, 121] on div at bounding box center [260, 120] width 9 height 9
checkbox input "true"
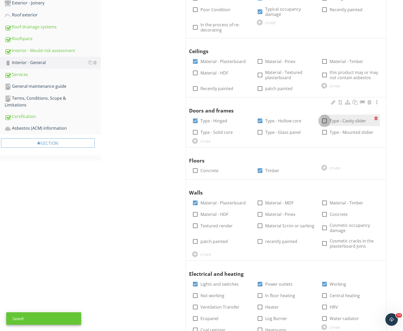
click at [327, 121] on div at bounding box center [324, 120] width 9 height 9
checkbox input "true"
click at [327, 133] on div at bounding box center [324, 132] width 9 height 9
checkbox input "true"
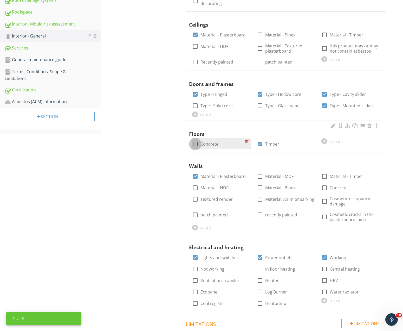
click at [197, 143] on div at bounding box center [195, 143] width 9 height 9
checkbox input "true"
click at [260, 143] on div at bounding box center [260, 143] width 9 height 9
checkbox input "false"
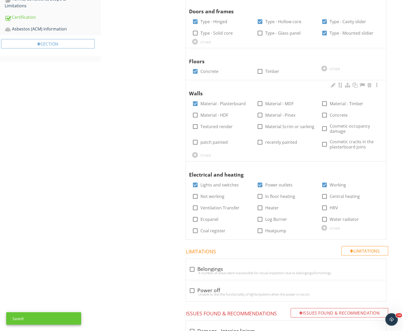
scroll to position [318, 0]
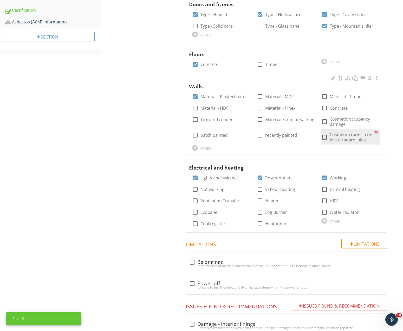
click at [323, 138] on div at bounding box center [324, 137] width 9 height 9
click at [324, 138] on div at bounding box center [324, 137] width 9 height 9
checkbox input "false"
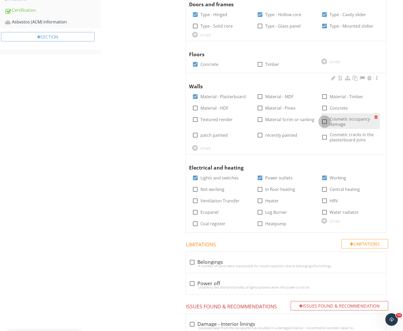
click at [326, 122] on div at bounding box center [324, 121] width 9 height 9
checkbox input "true"
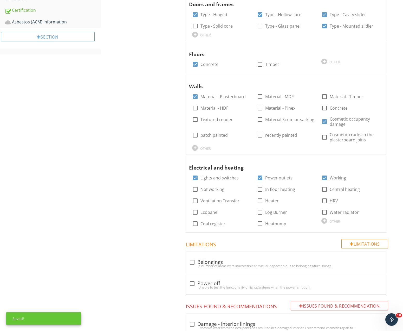
scroll to position [345, 0]
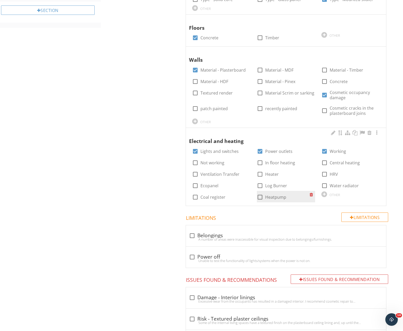
click at [260, 197] on div at bounding box center [260, 196] width 9 height 9
checkbox input "true"
click at [192, 236] on div at bounding box center [192, 235] width 9 height 9
checkbox input "true"
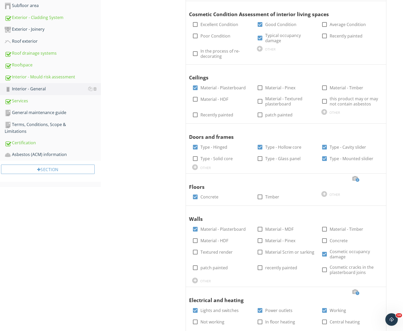
scroll to position [186, 0]
click at [355, 127] on div at bounding box center [355, 128] width 6 height 5
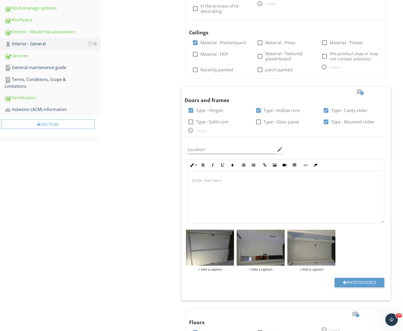
scroll to position [292, 0]
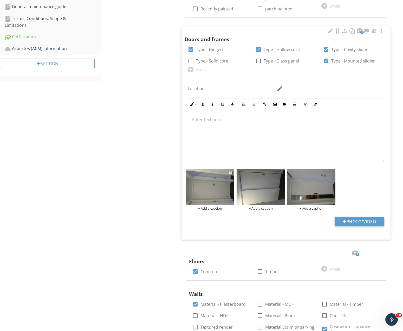
click at [219, 197] on img at bounding box center [210, 187] width 48 height 36
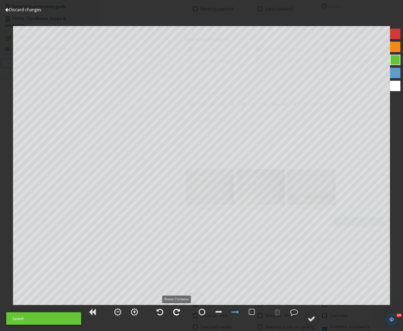
click at [175, 310] on div at bounding box center [176, 312] width 7 height 8
click at [313, 319] on div at bounding box center [312, 318] width 8 height 8
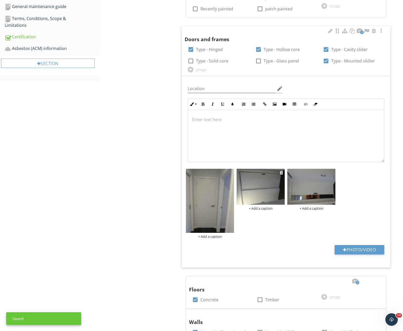
click at [264, 185] on img at bounding box center [261, 187] width 48 height 36
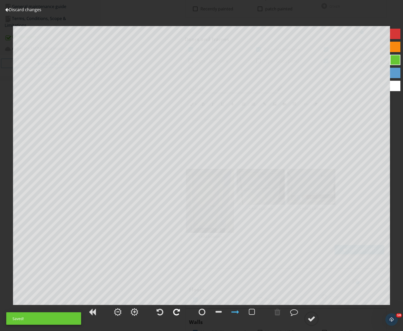
click at [177, 311] on div at bounding box center [176, 312] width 7 height 8
click at [312, 319] on div at bounding box center [312, 318] width 8 height 8
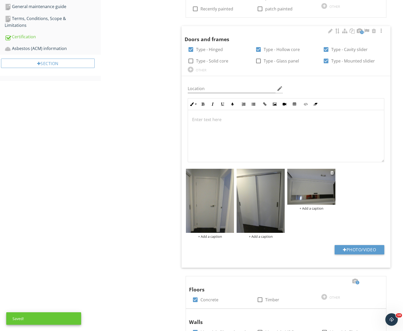
click at [317, 189] on img at bounding box center [311, 187] width 48 height 36
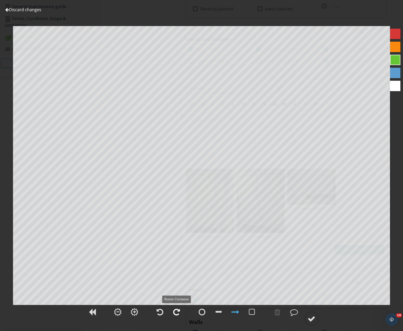
click at [176, 310] on div at bounding box center [176, 312] width 7 height 8
click at [315, 319] on div at bounding box center [312, 318] width 8 height 8
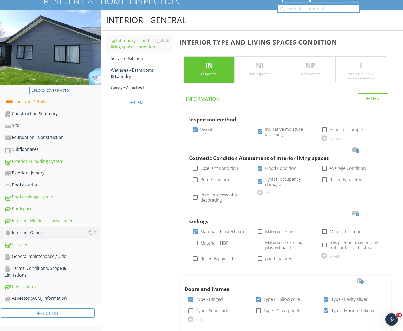
scroll to position [0, 0]
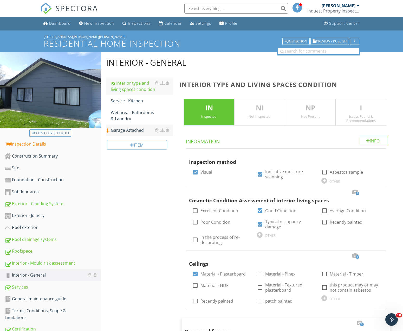
click at [125, 129] on div "Garage Attached" at bounding box center [142, 130] width 63 height 6
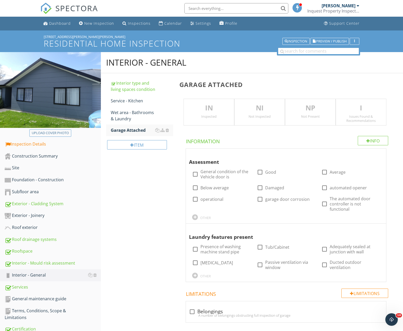
click at [211, 110] on p "IN" at bounding box center [209, 108] width 50 height 10
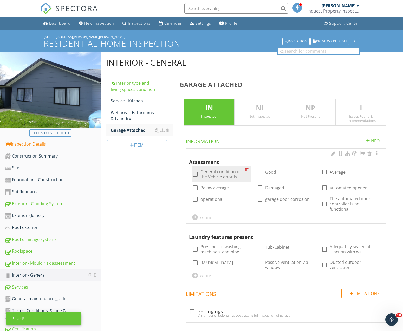
click at [195, 174] on div at bounding box center [195, 174] width 9 height 9
checkbox input "true"
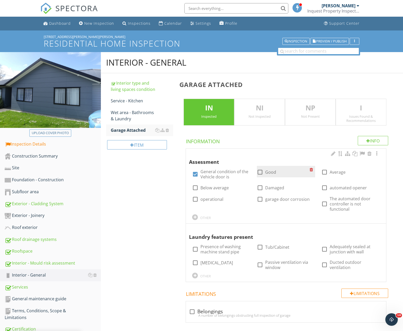
click at [260, 172] on div at bounding box center [260, 171] width 9 height 9
checkbox input "true"
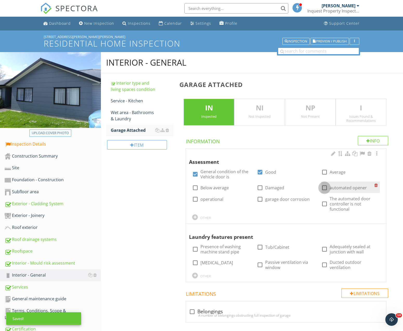
click at [327, 189] on div at bounding box center [324, 187] width 9 height 9
checkbox input "true"
click at [325, 203] on div at bounding box center [324, 203] width 9 height 9
checkbox input "true"
click at [378, 154] on div at bounding box center [377, 153] width 6 height 5
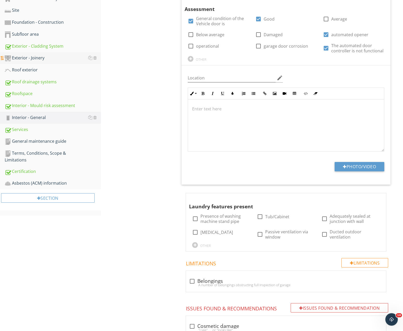
scroll to position [181, 0]
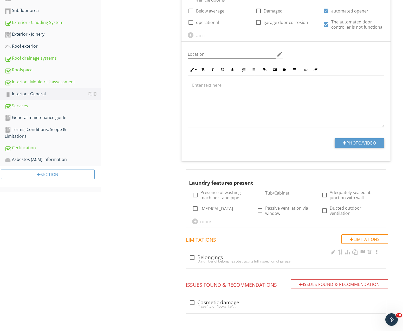
click at [192, 257] on div at bounding box center [192, 257] width 9 height 9
checkbox input "true"
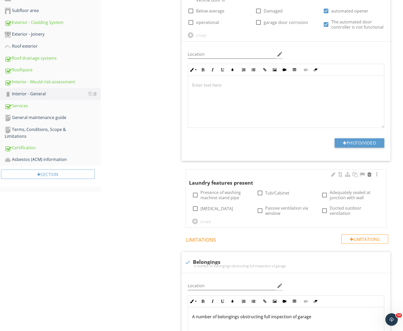
click at [369, 174] on div at bounding box center [369, 174] width 6 height 5
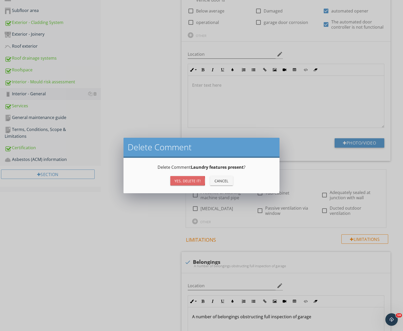
click at [181, 179] on div "Yes, Delete it!" at bounding box center [187, 180] width 26 height 5
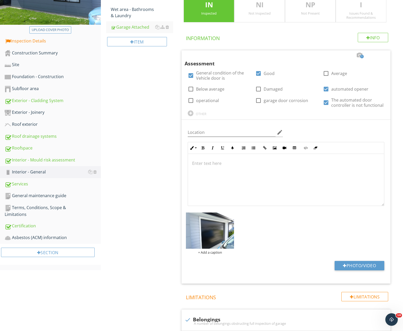
scroll to position [154, 0]
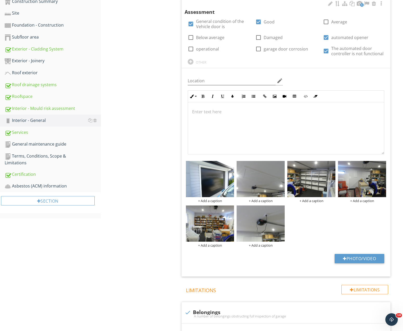
click at [200, 110] on p at bounding box center [286, 111] width 188 height 6
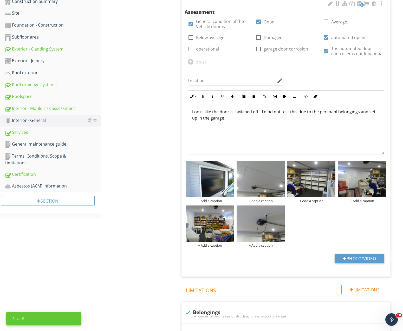
click at [269, 113] on p "Looks like the door is switched off - I diod not test this due to the persoanl …" at bounding box center [286, 114] width 188 height 12
click at [219, 118] on p "Looks like the door is switched off - I did not test this due to the personal b…" at bounding box center [286, 114] width 188 height 12
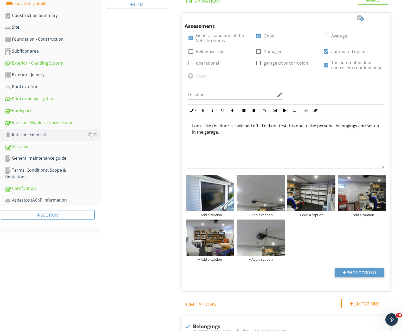
scroll to position [0, 0]
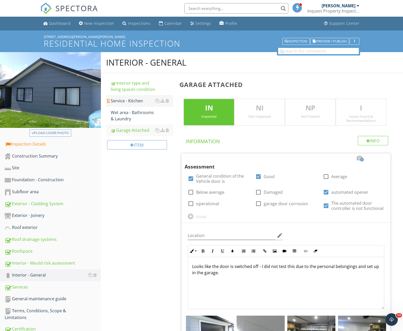
click at [125, 101] on div "Service - Kitchen" at bounding box center [142, 101] width 63 height 6
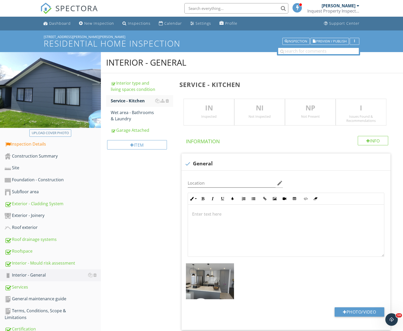
click at [200, 111] on p "IN" at bounding box center [209, 108] width 50 height 10
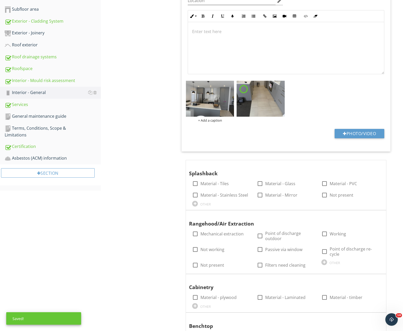
scroll to position [186, 0]
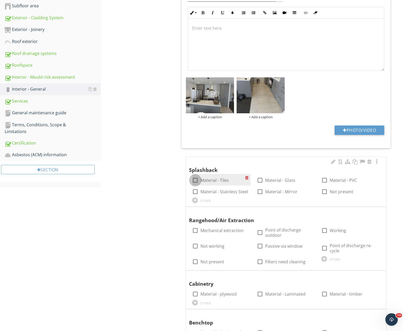
click at [196, 180] on div at bounding box center [195, 180] width 9 height 9
checkbox input "true"
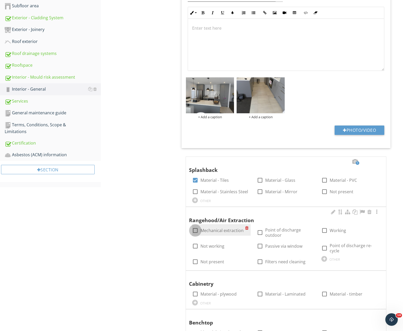
click at [195, 230] on div at bounding box center [195, 230] width 9 height 9
checkbox input "true"
click at [261, 234] on div at bounding box center [260, 232] width 9 height 9
checkbox input "true"
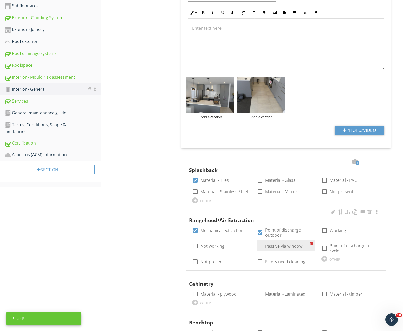
click at [260, 248] on div at bounding box center [260, 245] width 9 height 9
click at [261, 247] on div at bounding box center [260, 245] width 9 height 9
checkbox input "false"
click at [327, 228] on div at bounding box center [324, 230] width 9 height 9
checkbox input "true"
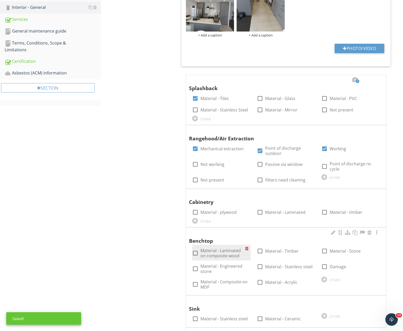
scroll to position [292, 0]
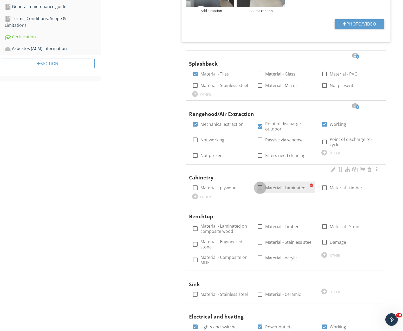
click at [261, 188] on div at bounding box center [260, 187] width 9 height 9
checkbox input "true"
click at [326, 227] on div at bounding box center [324, 226] width 9 height 9
checkbox input "true"
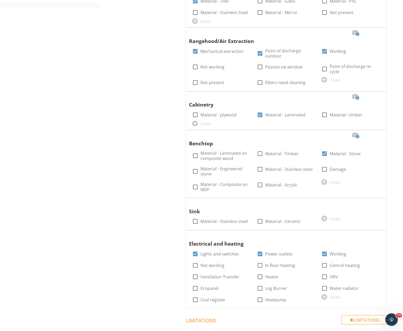
scroll to position [398, 0]
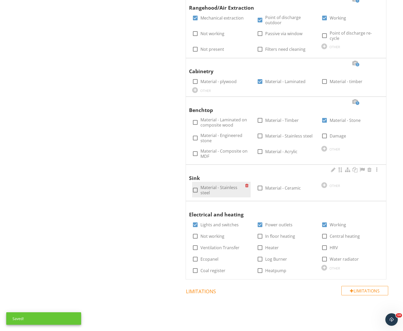
click at [194, 191] on div at bounding box center [195, 189] width 9 height 9
checkbox input "true"
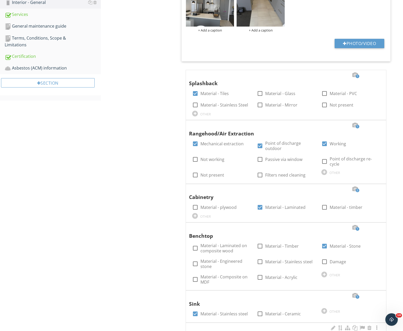
scroll to position [265, 0]
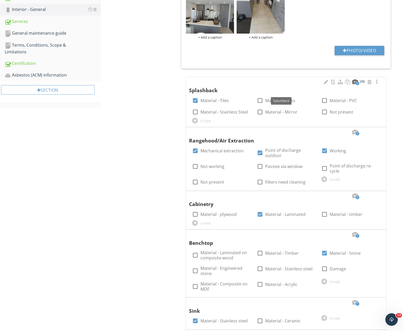
click at [355, 80] on div at bounding box center [355, 81] width 6 height 5
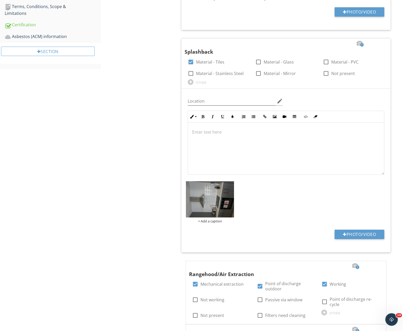
scroll to position [345, 0]
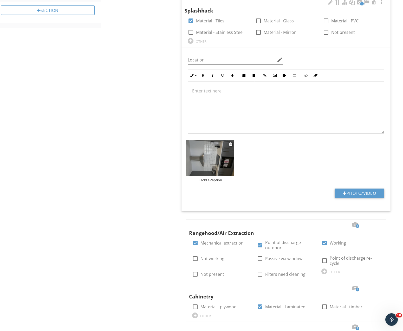
click at [214, 166] on img at bounding box center [210, 158] width 48 height 36
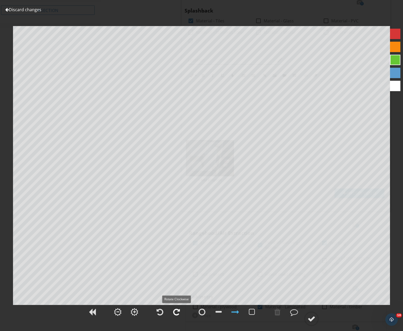
click at [175, 312] on div at bounding box center [176, 312] width 7 height 8
click at [309, 318] on div at bounding box center [312, 318] width 8 height 8
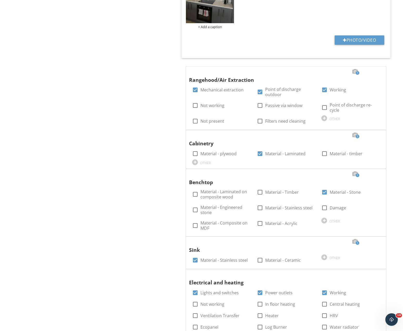
scroll to position [530, 0]
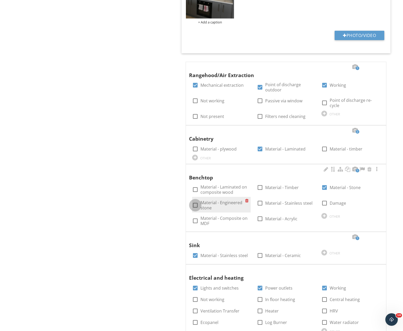
click at [199, 206] on div at bounding box center [195, 204] width 9 height 9
checkbox input "true"
click at [325, 188] on div at bounding box center [324, 187] width 9 height 9
checkbox input "false"
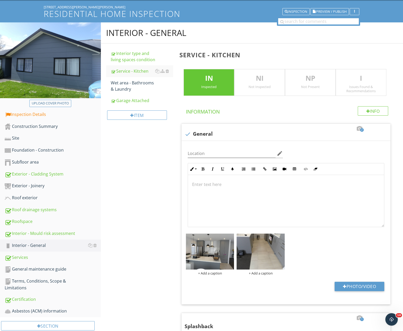
scroll to position [0, 0]
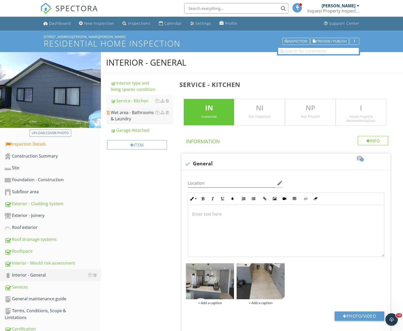
click at [119, 116] on div "Wet area - Bathrooms & Laundry" at bounding box center [142, 115] width 63 height 12
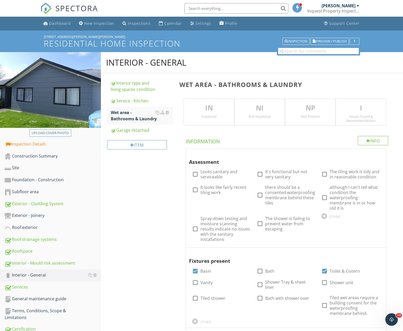
click at [217, 110] on p "IN" at bounding box center [209, 108] width 50 height 10
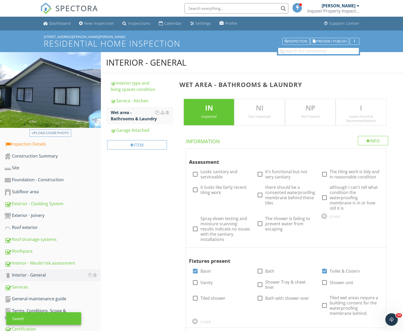
scroll to position [133, 0]
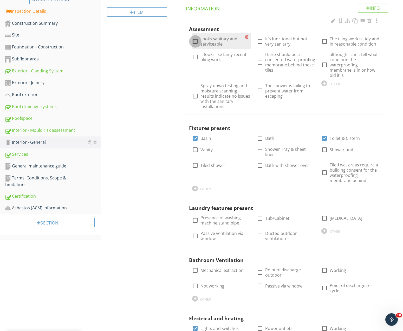
click at [194, 41] on div at bounding box center [195, 41] width 9 height 9
checkbox input "true"
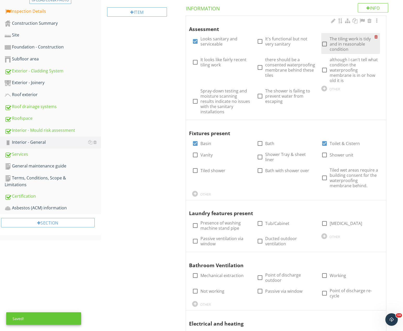
click at [324, 43] on div at bounding box center [324, 44] width 9 height 9
checkbox input "true"
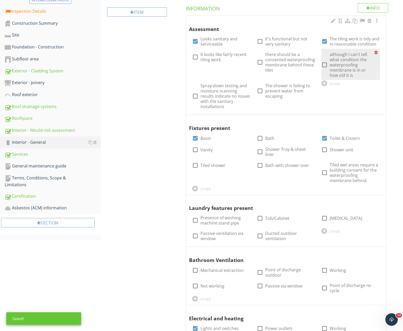
click at [324, 65] on div at bounding box center [324, 64] width 9 height 9
checkbox input "true"
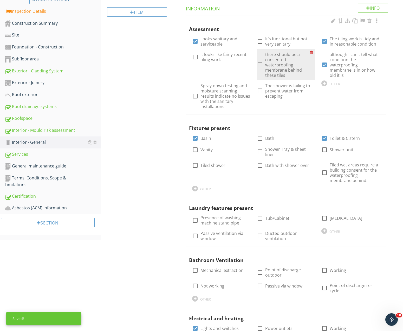
click at [260, 65] on div at bounding box center [260, 64] width 9 height 9
click at [259, 63] on div at bounding box center [260, 64] width 9 height 9
checkbox input "false"
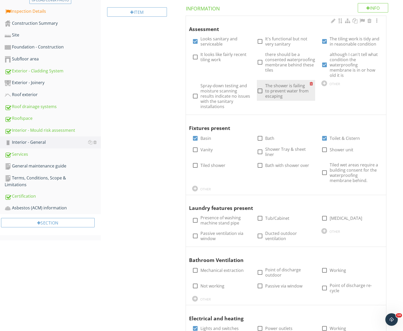
click at [260, 91] on div at bounding box center [260, 90] width 9 height 9
checkbox input "true"
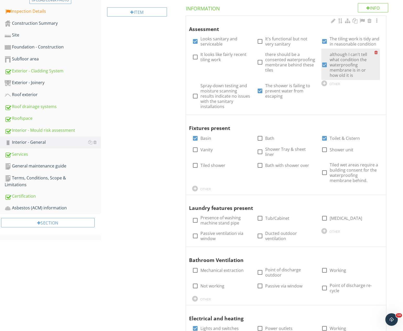
click at [324, 64] on div at bounding box center [324, 64] width 9 height 9
checkbox input "false"
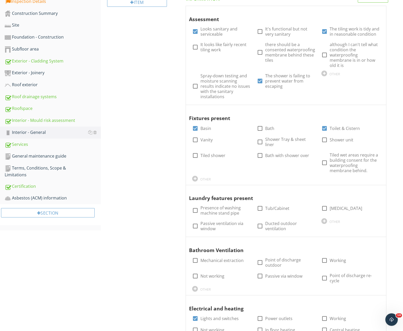
scroll to position [159, 0]
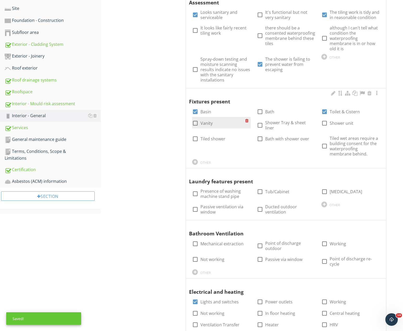
click at [192, 119] on div at bounding box center [195, 123] width 9 height 9
checkbox input "true"
click at [194, 107] on div at bounding box center [195, 111] width 9 height 9
checkbox input "false"
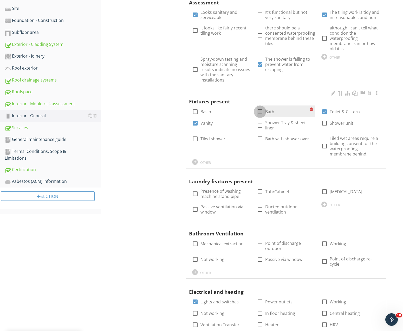
click at [259, 107] on div at bounding box center [260, 111] width 9 height 9
checkbox input "true"
click at [260, 121] on div at bounding box center [260, 125] width 9 height 9
checkbox input "true"
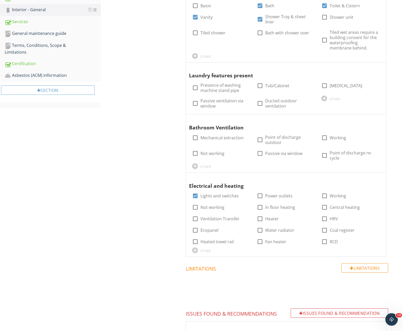
scroll to position [265, 0]
click at [195, 133] on div at bounding box center [195, 137] width 9 height 9
checkbox input "true"
click at [254, 131] on div "check_box_outline_blank Point of discharge outdoor" at bounding box center [286, 139] width 65 height 16
click at [261, 135] on div at bounding box center [260, 139] width 9 height 9
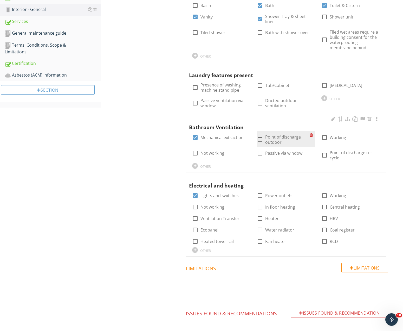
checkbox input "true"
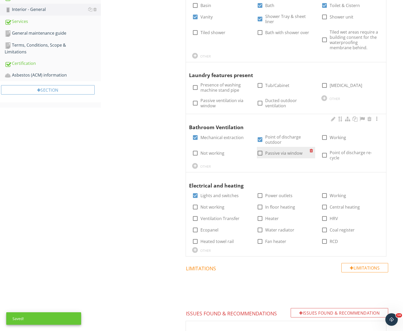
drag, startPoint x: 261, startPoint y: 141, endPoint x: 290, endPoint y: 141, distance: 29.1
click at [261, 148] on div at bounding box center [260, 152] width 9 height 9
checkbox input "true"
click at [325, 133] on div at bounding box center [324, 137] width 9 height 9
checkbox input "true"
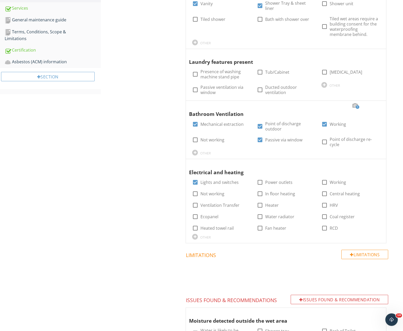
scroll to position [292, 0]
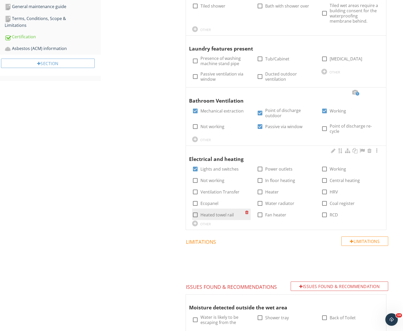
click at [196, 210] on div at bounding box center [195, 214] width 9 height 9
checkbox input "true"
click at [260, 164] on div at bounding box center [260, 168] width 9 height 9
checkbox input "true"
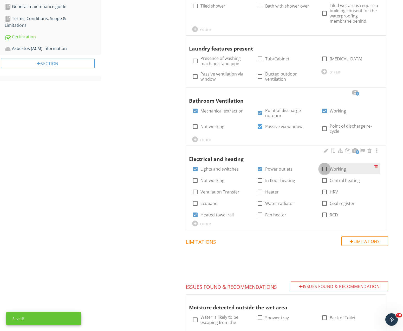
click at [328, 164] on div at bounding box center [324, 168] width 9 height 9
checkbox input "true"
click at [257, 176] on div at bounding box center [260, 180] width 9 height 9
checkbox input "true"
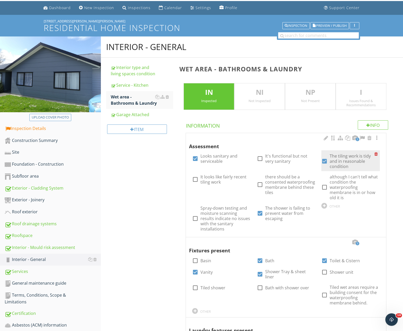
scroll to position [0, 0]
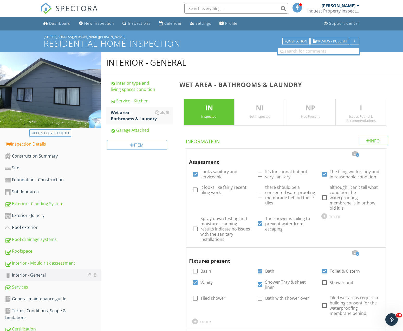
click at [362, 115] on div "Issues Found & Recommendations" at bounding box center [361, 118] width 50 height 8
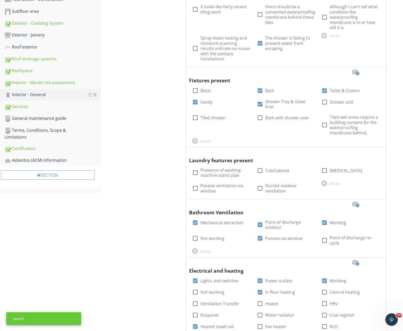
scroll to position [186, 0]
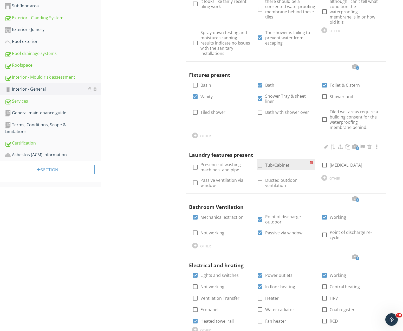
click at [259, 160] on div at bounding box center [260, 164] width 9 height 9
checkbox input "true"
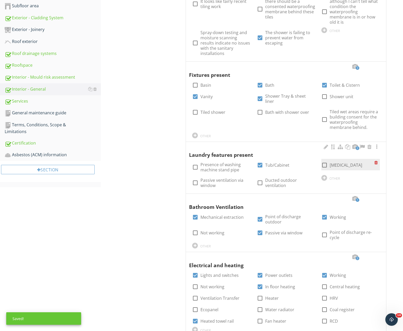
click at [324, 160] on div at bounding box center [324, 164] width 9 height 9
checkbox input "true"
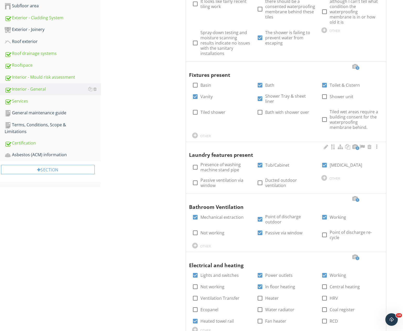
click at [358, 146] on span "2" at bounding box center [358, 148] width 4 height 4
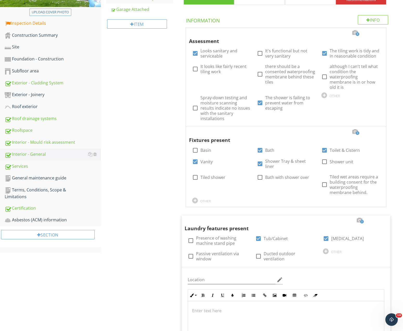
scroll to position [133, 0]
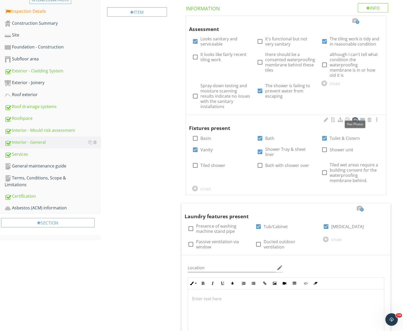
click at [356, 117] on div at bounding box center [355, 119] width 6 height 5
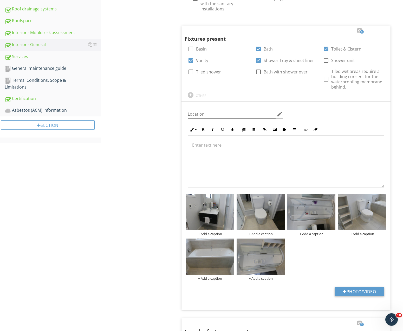
scroll to position [239, 0]
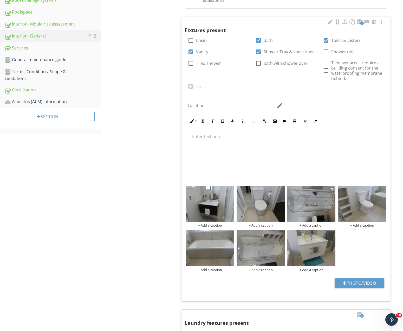
click at [316, 197] on img at bounding box center [311, 203] width 48 height 36
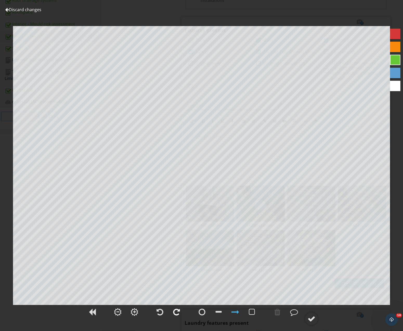
click at [175, 311] on div at bounding box center [176, 312] width 7 height 8
click at [313, 318] on div at bounding box center [312, 318] width 8 height 8
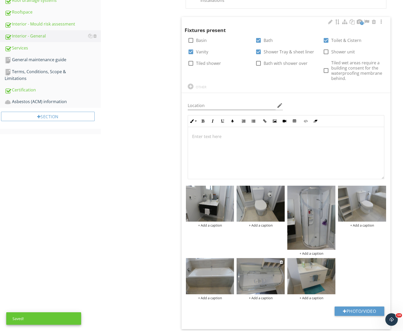
click at [267, 258] on img at bounding box center [261, 276] width 48 height 36
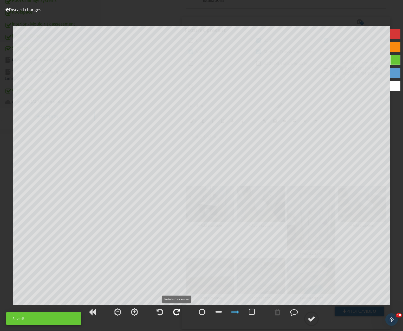
click at [177, 311] on div at bounding box center [176, 312] width 7 height 8
click at [310, 319] on div at bounding box center [312, 318] width 8 height 8
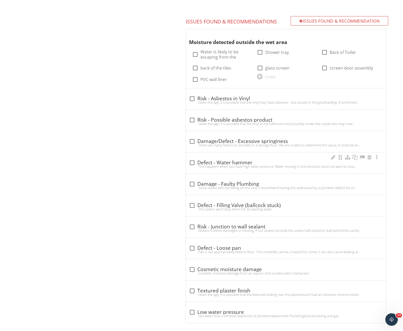
scroll to position [900, 0]
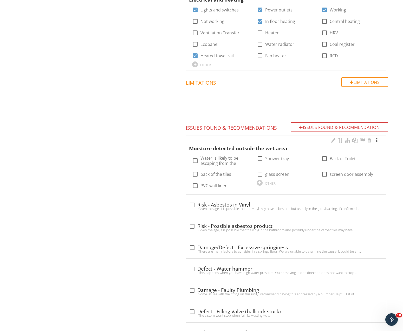
click at [376, 138] on div at bounding box center [377, 140] width 6 height 5
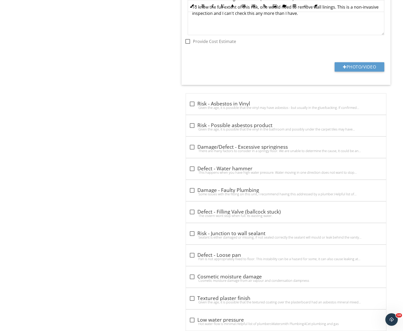
scroll to position [1157, 0]
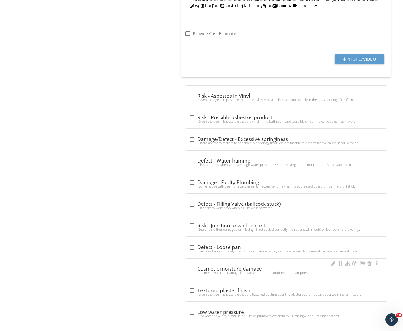
click at [192, 270] on div "Cosmetic moisture damage from air vapour and condensation dampness" at bounding box center [286, 272] width 194 height 4
checkbox input "true"
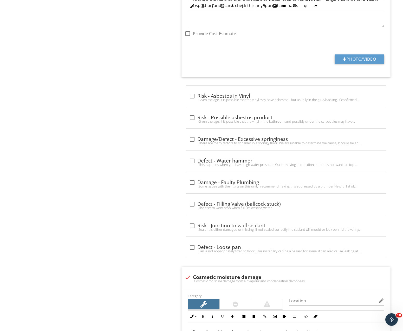
scroll to position [1237, 0]
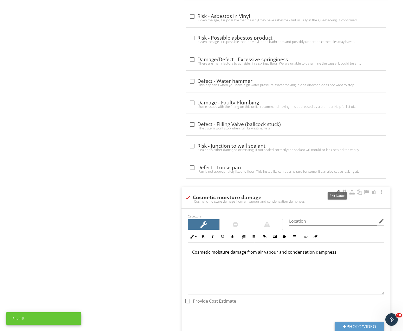
click at [336, 189] on div at bounding box center [337, 191] width 6 height 5
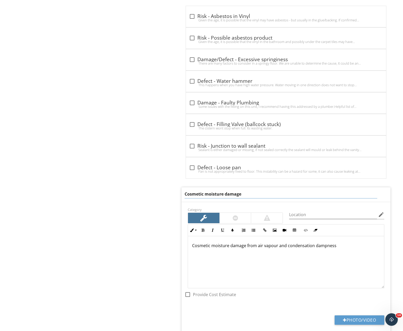
drag, startPoint x: 262, startPoint y: 190, endPoint x: 159, endPoint y: 189, distance: 103.5
click at [185, 190] on input "Cosmetic moisture damage" at bounding box center [281, 194] width 193 height 9
type input "Bathroom maintenance"
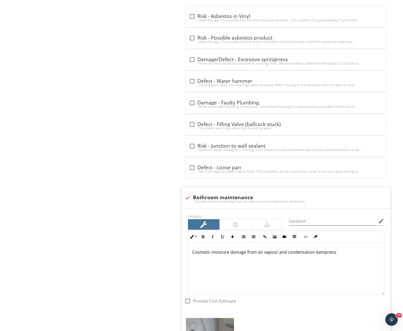
scroll to position [1317, 0]
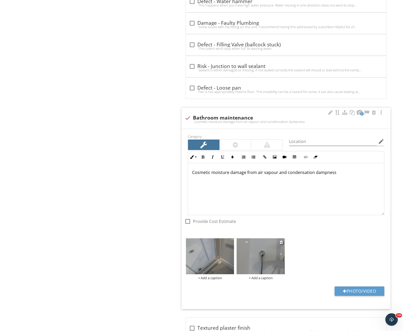
click at [264, 275] on div "+ Add a caption" at bounding box center [261, 277] width 48 height 4
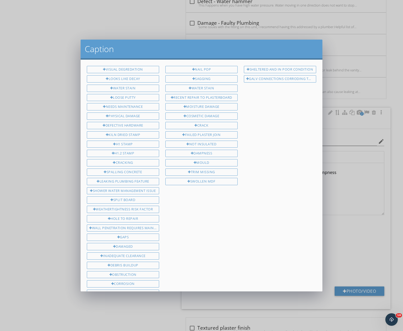
scroll to position [84, 0]
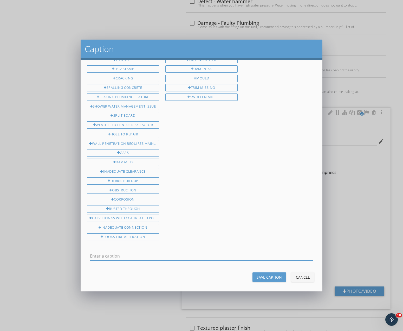
click at [100, 252] on input "text" at bounding box center [201, 255] width 223 height 9
type input "Ensuite shower - water leaking from hose connection"
click at [265, 274] on div "Save Caption" at bounding box center [269, 276] width 25 height 5
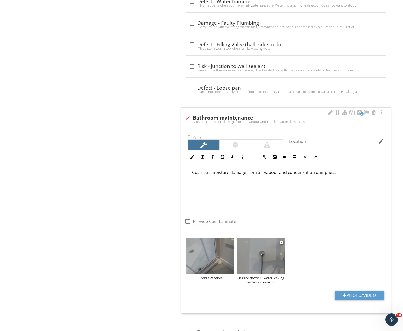
click at [265, 251] on img at bounding box center [261, 256] width 48 height 36
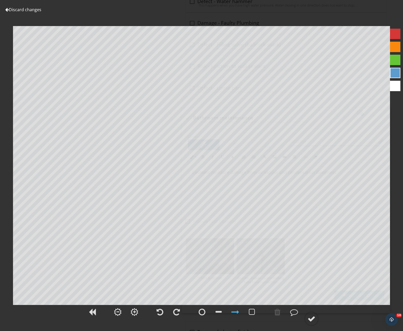
click at [392, 76] on div at bounding box center [395, 73] width 10 height 10
click at [308, 320] on circle at bounding box center [312, 319] width 14 height 14
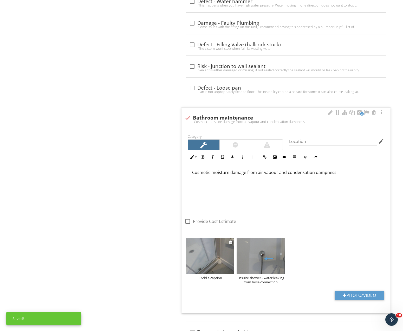
click at [213, 253] on img at bounding box center [210, 256] width 48 height 36
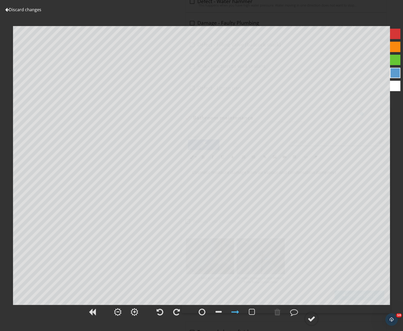
click at [391, 75] on div at bounding box center [395, 73] width 10 height 10
click at [203, 311] on div at bounding box center [202, 312] width 7 height 8
click at [296, 311] on div at bounding box center [294, 312] width 8 height 8
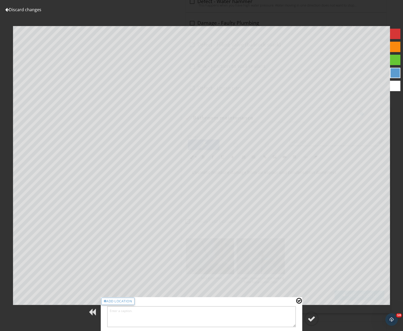
click at [177, 320] on textarea at bounding box center [201, 316] width 189 height 21
type textarea "Water leaking through the glass screen"
click at [314, 318] on div at bounding box center [312, 318] width 8 height 8
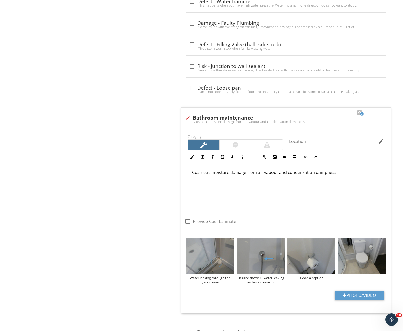
scroll to position [1358, 0]
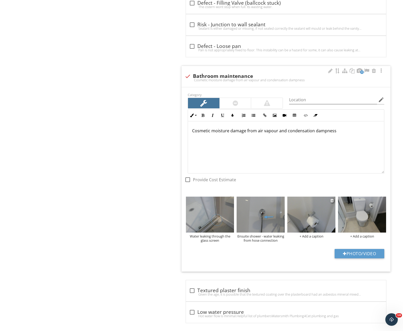
click at [314, 212] on img at bounding box center [311, 214] width 48 height 36
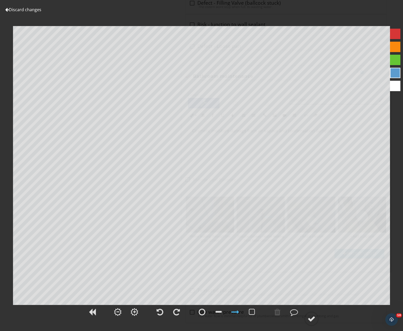
click at [398, 72] on div at bounding box center [395, 73] width 10 height 10
click at [293, 313] on div at bounding box center [294, 312] width 8 height 8
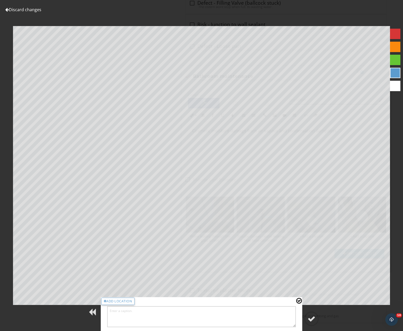
click at [178, 330] on div "Add Location" at bounding box center [202, 314] width 202 height 34
click at [176, 320] on textarea at bounding box center [201, 316] width 189 height 21
click at [238, 323] on textarea "En suite toilet roll holder is pull out from the wall" at bounding box center [201, 316] width 189 height 21
type textarea "En suite toilet roll holder is pull out from the wall"
click at [311, 321] on div at bounding box center [312, 318] width 8 height 8
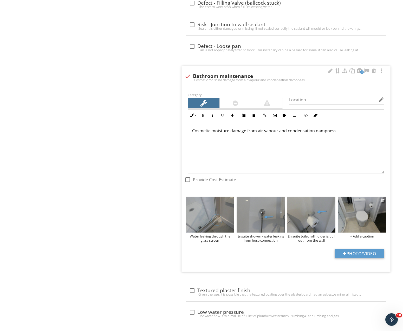
click at [360, 234] on div "+ Add a caption" at bounding box center [362, 236] width 48 height 4
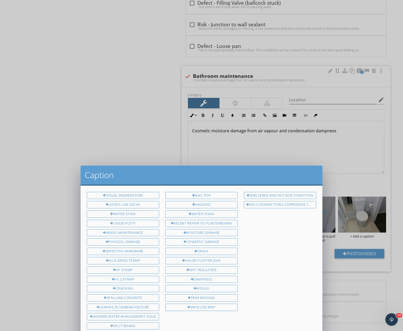
scroll to position [84, 0]
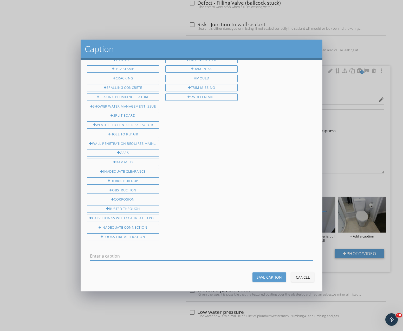
click at [96, 252] on input "text" at bounding box center [201, 255] width 223 height 9
click at [163, 251] on input "Both the ensuite and the main bathrrom toilet seats are loose" at bounding box center [201, 255] width 223 height 9
type input "Both the ensuite and the main bathroom toilet seats are loose"
click at [270, 275] on div "Save Caption" at bounding box center [269, 276] width 25 height 5
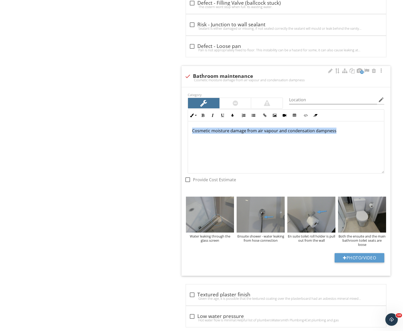
drag, startPoint x: 341, startPoint y: 125, endPoint x: 178, endPoint y: 125, distance: 162.8
click at [188, 125] on div "Cosmetic moisture damage from air vapour and condensation dampness" at bounding box center [286, 147] width 196 height 52
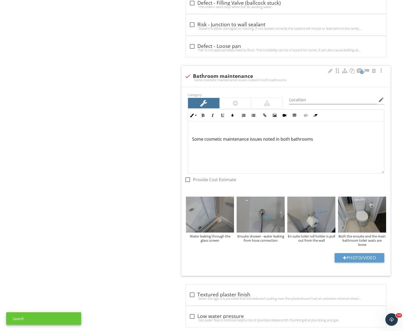
click at [191, 135] on div "Some cosmetic maintenance issues noted in both bathrooms" at bounding box center [286, 147] width 196 height 52
click at [320, 127] on p "Some cosmetic maintenance issues noted in both bathrooms" at bounding box center [286, 130] width 188 height 6
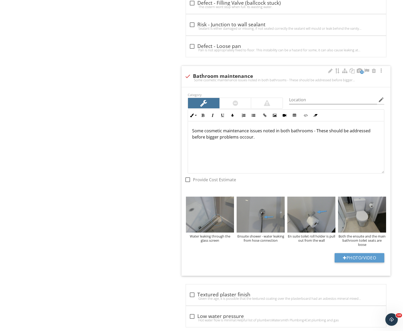
scroll to position [1305, 0]
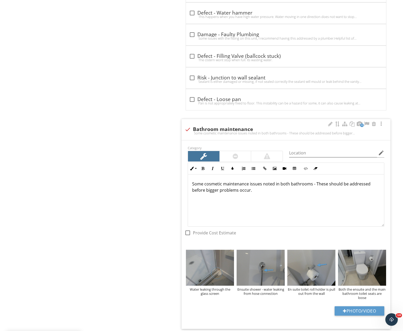
click at [257, 184] on p "Some cosmetic maintenance issues noted in both bathrooms - These should be addr…" at bounding box center [286, 186] width 188 height 12
click at [305, 203] on p "En suite shower - water is getting past the glass screen" at bounding box center [286, 206] width 188 height 6
drag, startPoint x: 299, startPoint y: 208, endPoint x: 181, endPoint y: 204, distance: 118.1
click at [188, 204] on div "Some cosmetic maintenance issues noted in both bathrooms - These should be addr…" at bounding box center [286, 206] width 196 height 64
click at [192, 178] on div "Some cosmetic maintenance issues noted in both bathrooms - These should be addr…" at bounding box center [286, 203] width 196 height 58
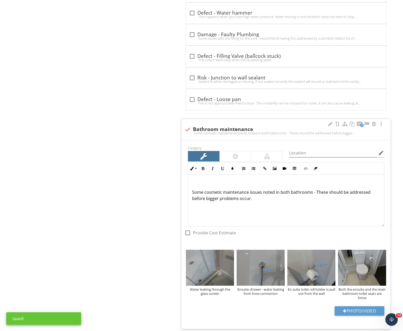
click at [194, 180] on p at bounding box center [286, 183] width 188 height 6
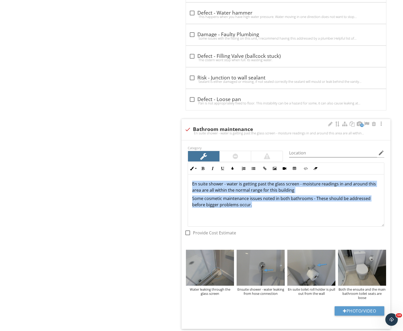
drag, startPoint x: 255, startPoint y: 201, endPoint x: 184, endPoint y: 180, distance: 73.5
click at [188, 180] on div "En suite shower - water is getting past the glass screen - moisture readings in…" at bounding box center [286, 210] width 196 height 73
copy div "En suite shower - water is getting past the glass screen - moisture readings in…"
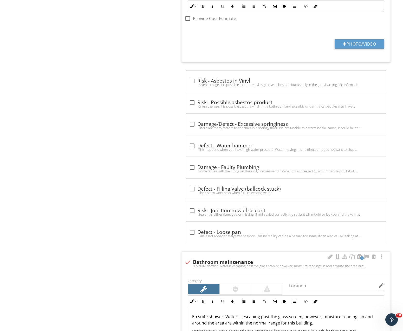
scroll to position [1279, 0]
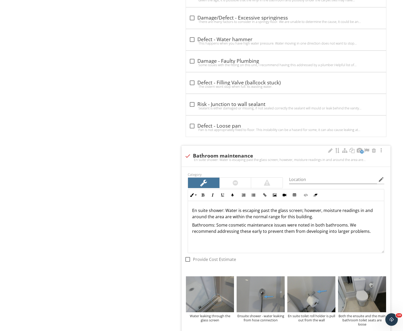
click at [234, 179] on div at bounding box center [235, 182] width 5 height 6
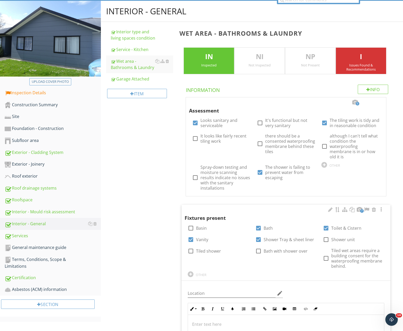
scroll to position [53, 0]
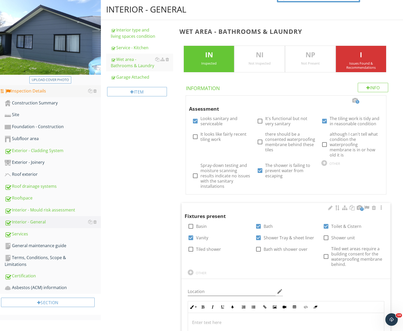
click at [26, 93] on div "Inspection Details" at bounding box center [53, 91] width 96 height 7
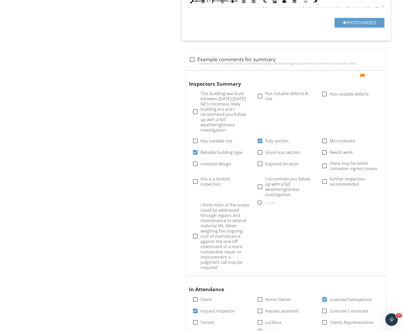
scroll to position [557, 0]
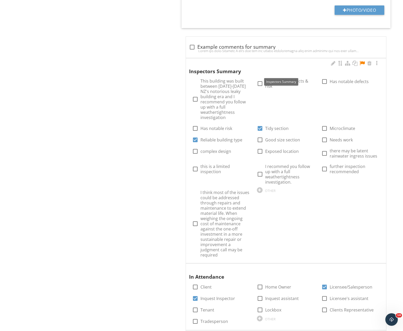
click at [364, 64] on div at bounding box center [362, 63] width 6 height 5
click at [377, 64] on div at bounding box center [377, 63] width 6 height 5
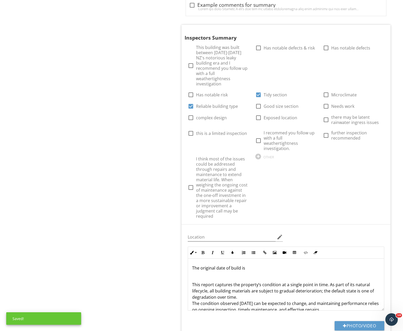
scroll to position [663, 0]
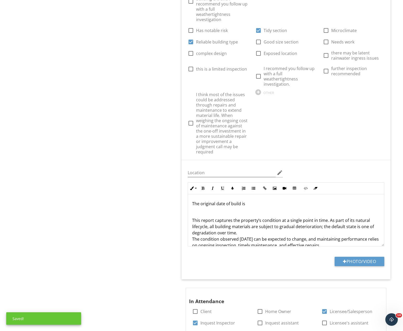
click at [254, 200] on p "The original date of build is" at bounding box center [286, 203] width 188 height 6
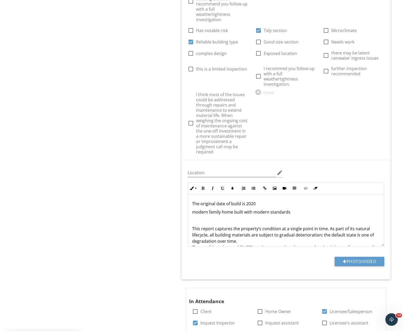
click at [295, 198] on div "The original date of build is 2020 modern family home built with modern standar…" at bounding box center [286, 267] width 196 height 147
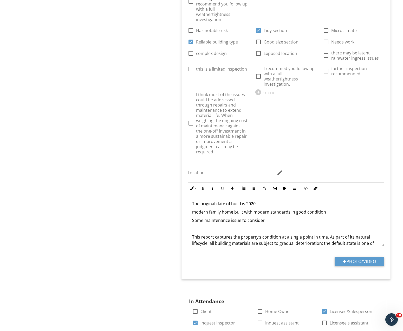
click at [267, 217] on p "Some maintenance issue to consider" at bounding box center [286, 220] width 188 height 6
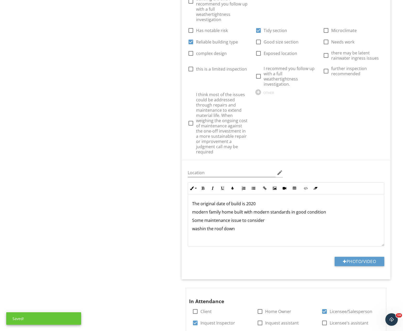
click at [206, 225] on p "washin the roof down" at bounding box center [286, 228] width 188 height 6
click at [194, 234] on p at bounding box center [286, 237] width 188 height 6
click at [240, 225] on p "washing the roof down" at bounding box center [286, 228] width 188 height 6
click at [332, 234] on p at bounding box center [286, 237] width 188 height 6
drag, startPoint x: 331, startPoint y: 220, endPoint x: 188, endPoint y: 190, distance: 145.6
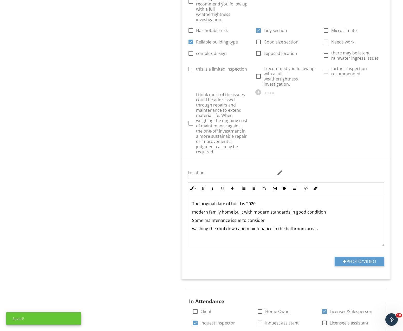
click at [188, 194] on div "The original date of build is 2020 modern family home built with modern standar…" at bounding box center [286, 280] width 196 height 172
copy div "The original date of build is 2020 modern family home built with modern standar…"
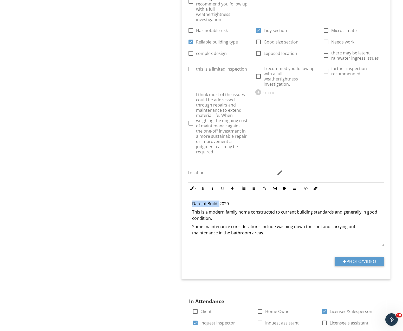
drag, startPoint x: 219, startPoint y: 194, endPoint x: 184, endPoint y: 194, distance: 34.6
click at [188, 194] on div "Date of Build: 2020 This is a modern family home constructed to current buildin…" at bounding box center [286, 282] width 196 height 177
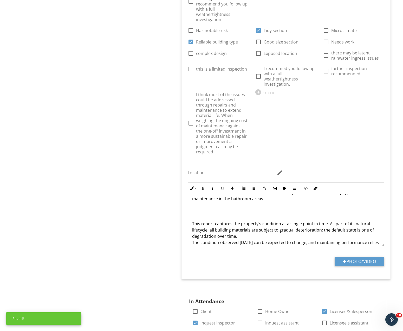
scroll to position [34, 0]
click at [193, 220] on p "This report captures the property’s condition at a single point in time. As par…" at bounding box center [286, 235] width 188 height 31
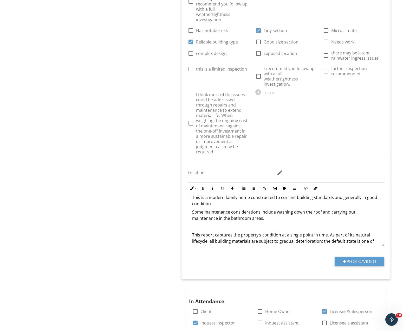
scroll to position [0, 0]
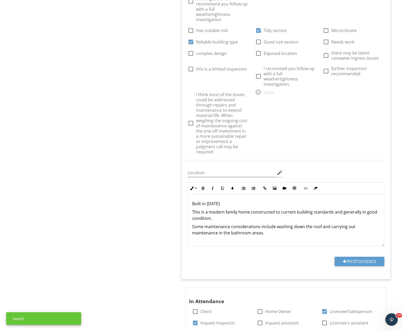
click at [242, 226] on div "Built in [DATE] This is a modern family home constructed to current building st…" at bounding box center [286, 278] width 196 height 168
click at [283, 238] on p "This house may have a Building guarantees" at bounding box center [286, 241] width 188 height 6
click at [236, 238] on p "This house may have a Building guarantees" at bounding box center [286, 241] width 188 height 6
click at [275, 238] on p "This house may have Building guarantees" at bounding box center [286, 241] width 188 height 6
click at [361, 238] on p "This house may have Building guarantees - please inquire with the current owner…" at bounding box center [286, 241] width 188 height 6
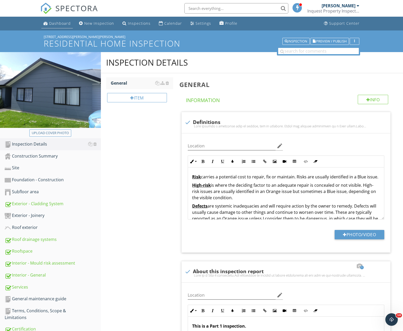
click at [62, 22] on div "Dashboard" at bounding box center [60, 23] width 22 height 5
